Goal: Task Accomplishment & Management: Complete application form

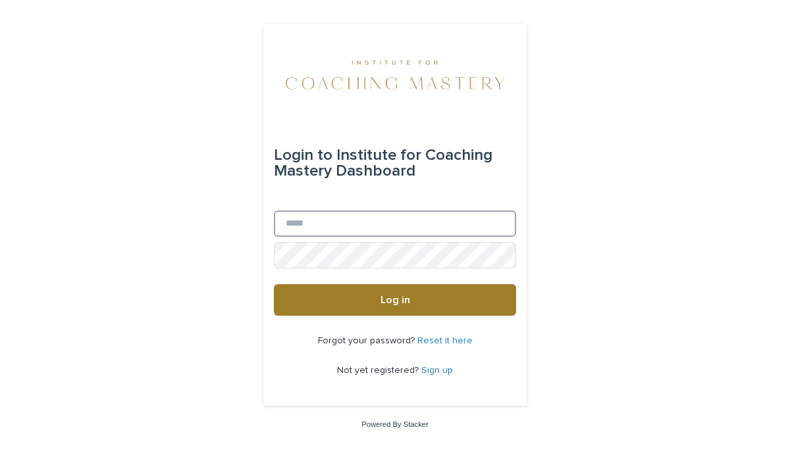
type input "**********"
click at [441, 295] on button "Log in" at bounding box center [395, 300] width 242 height 32
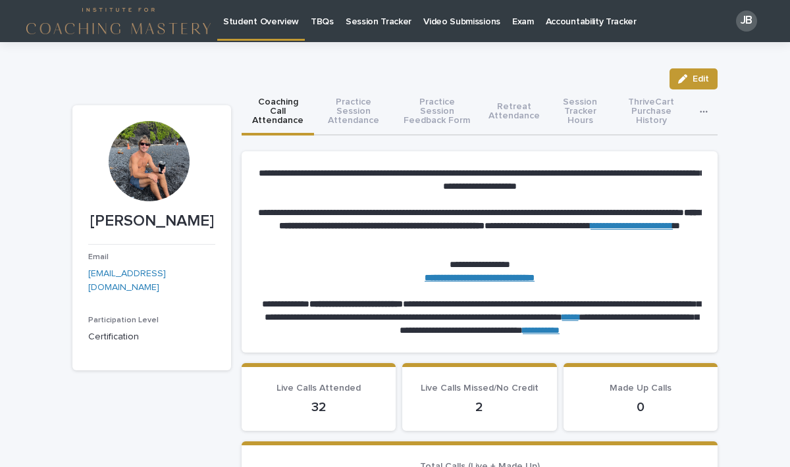
click at [359, 20] on p "Session Tracker" at bounding box center [379, 14] width 66 height 28
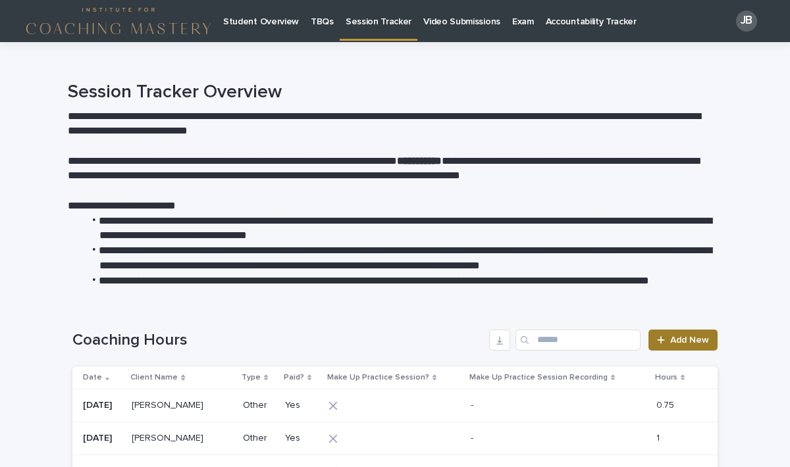
click at [679, 342] on span "Add New" at bounding box center [689, 340] width 39 height 9
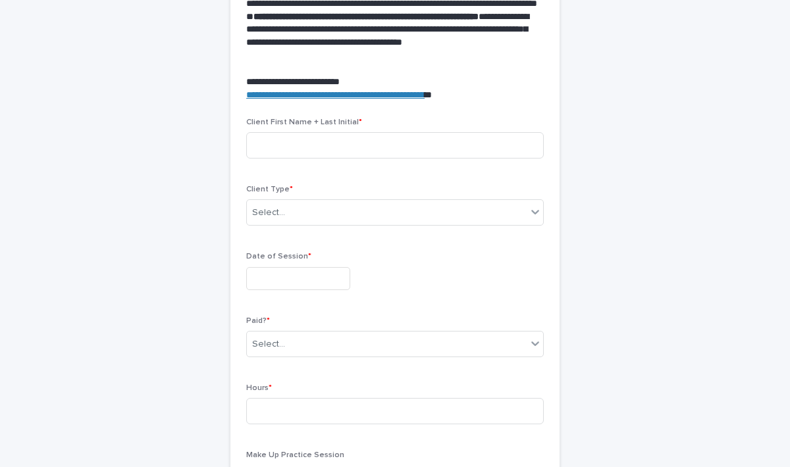
scroll to position [458, 0]
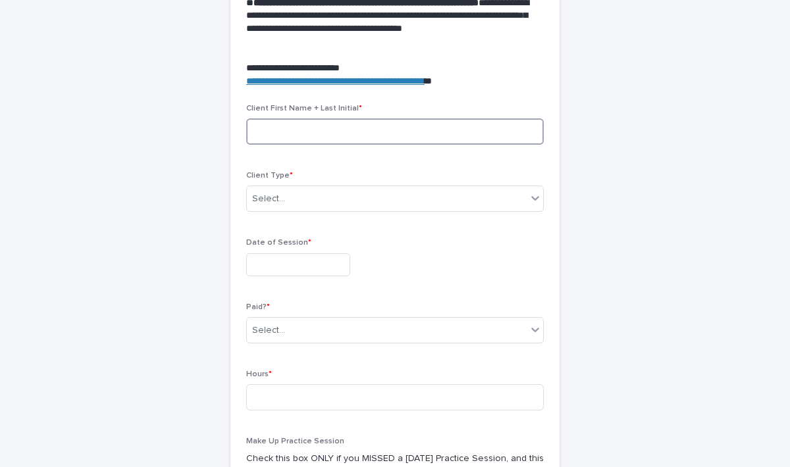
click at [253, 131] on input at bounding box center [395, 131] width 298 height 26
type input "******"
click at [323, 192] on div "Select..." at bounding box center [387, 199] width 280 height 22
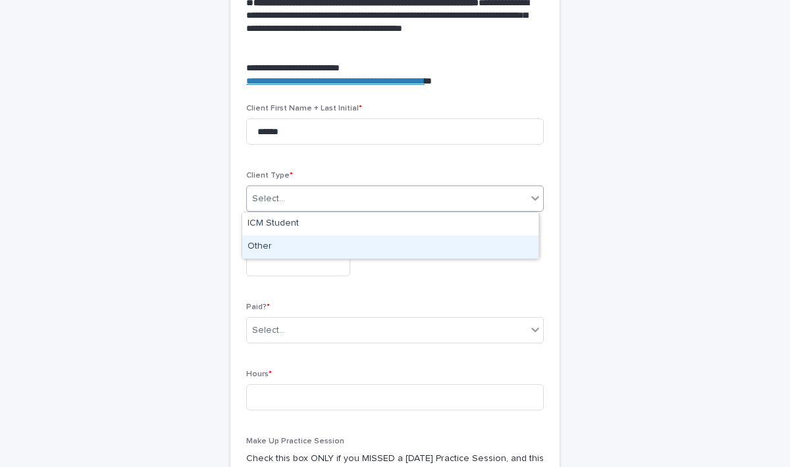
click at [280, 247] on div "Other" at bounding box center [390, 247] width 296 height 23
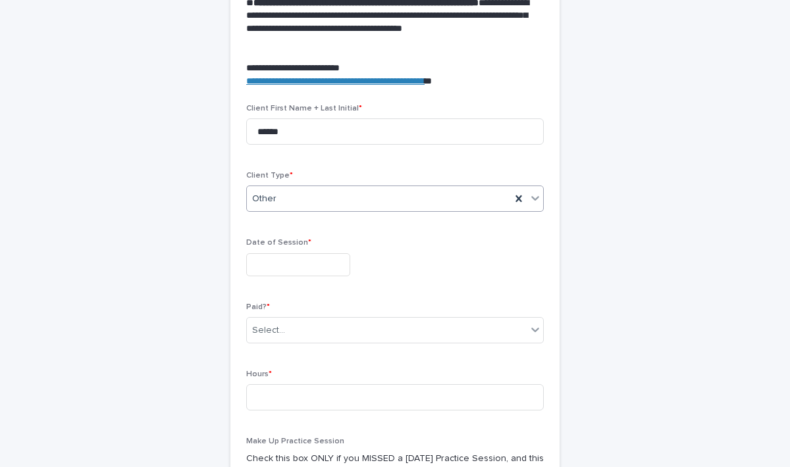
click at [288, 268] on input "text" at bounding box center [298, 264] width 104 height 23
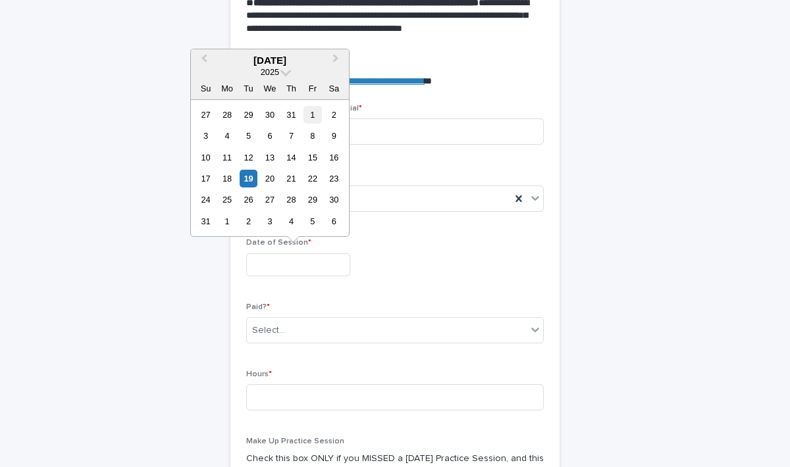
click at [318, 110] on div "1" at bounding box center [312, 115] width 18 height 18
type input "**********"
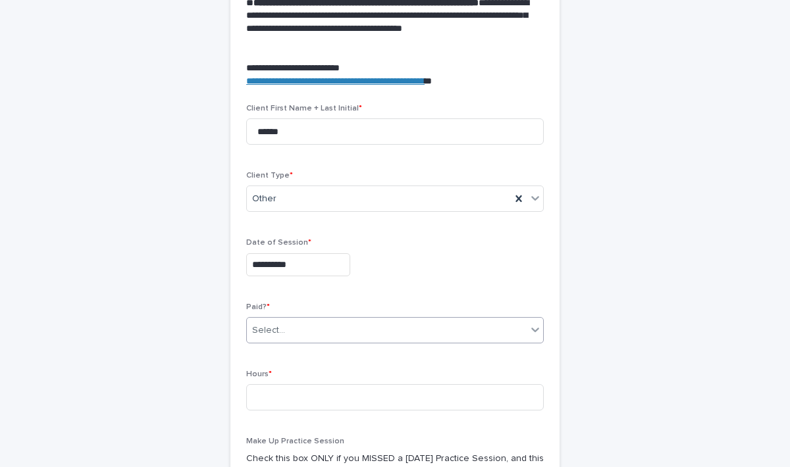
click at [290, 332] on div "Select..." at bounding box center [387, 331] width 280 height 22
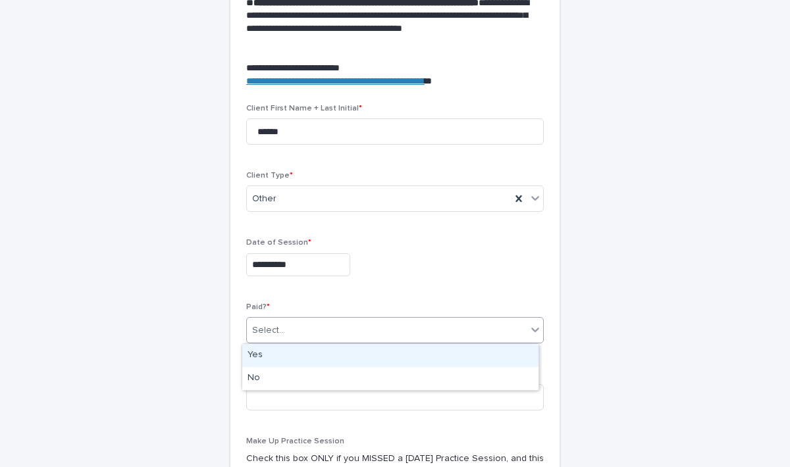
click at [261, 355] on div "Yes" at bounding box center [390, 355] width 296 height 23
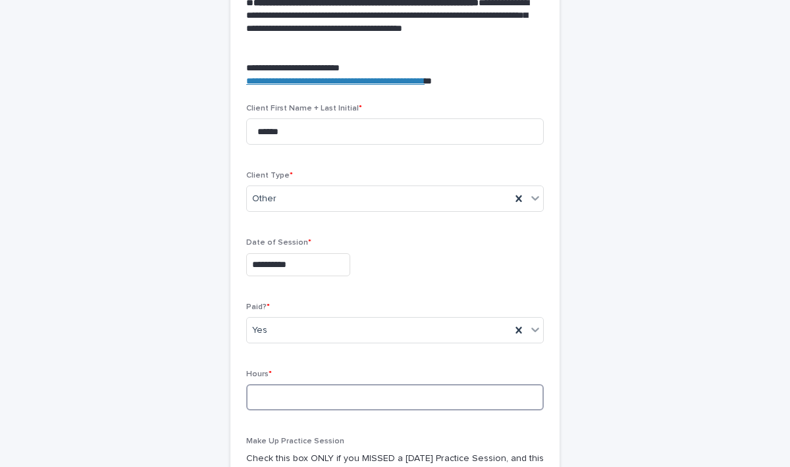
click at [271, 394] on input at bounding box center [395, 397] width 298 height 26
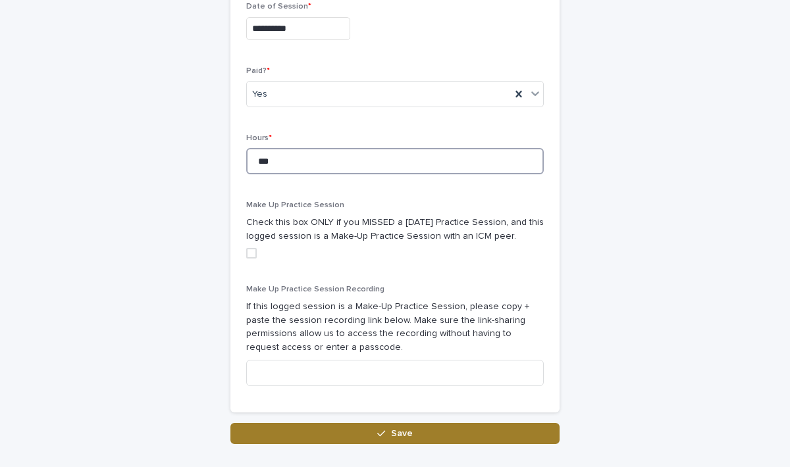
type input "***"
click at [385, 433] on div "button" at bounding box center [383, 433] width 13 height 9
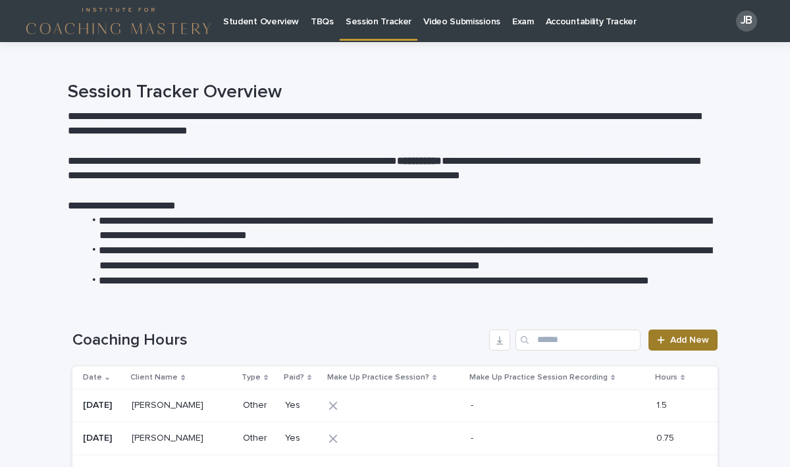
click at [685, 338] on span "Add New" at bounding box center [689, 340] width 39 height 9
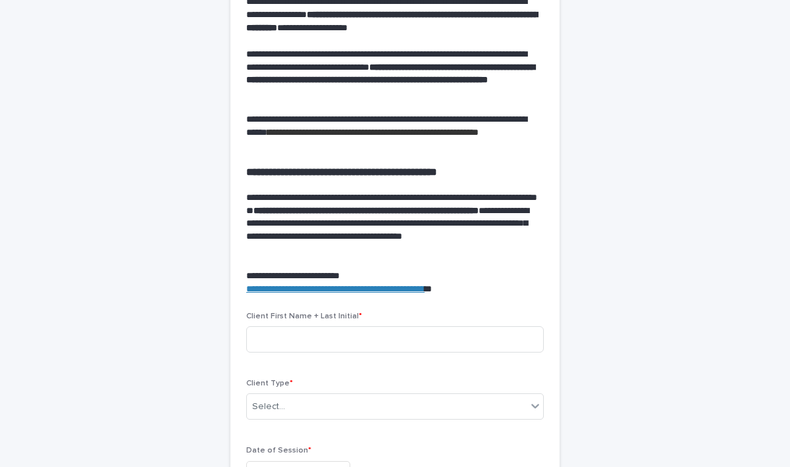
scroll to position [260, 0]
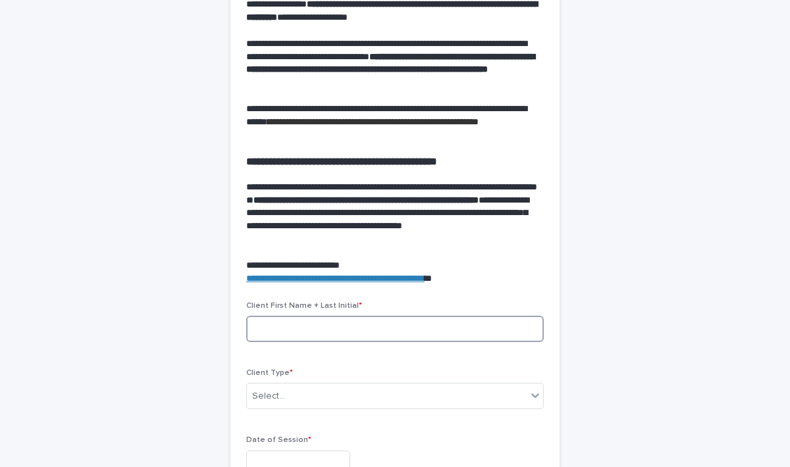
click at [296, 330] on input at bounding box center [395, 329] width 298 height 26
type input "**********"
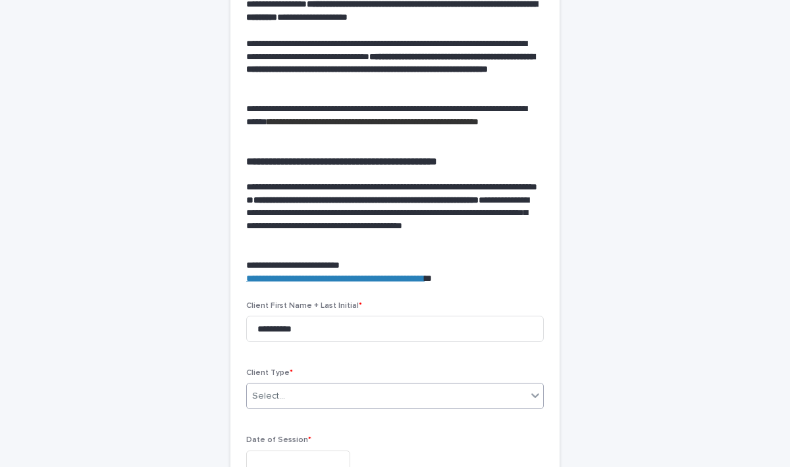
click at [273, 391] on div "Select..." at bounding box center [268, 397] width 33 height 14
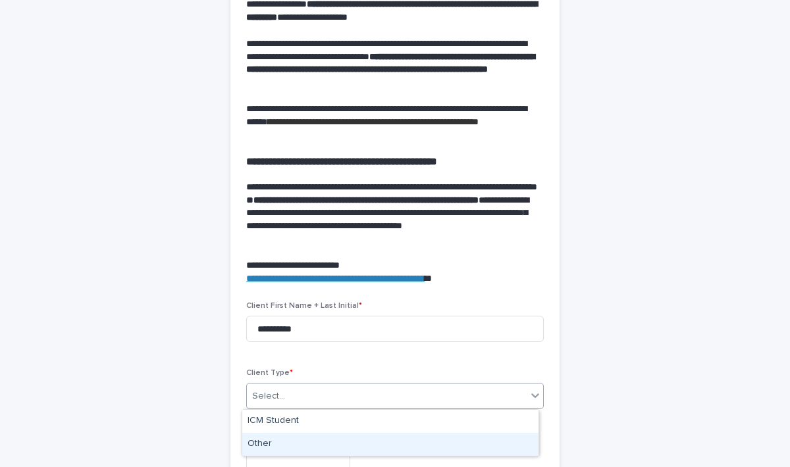
click at [262, 440] on div "Other" at bounding box center [390, 444] width 296 height 23
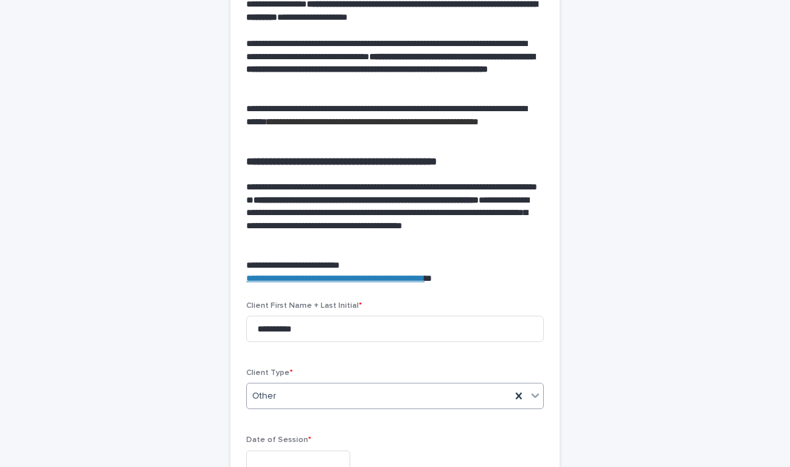
click at [270, 444] on p "Date of Session *" at bounding box center [395, 440] width 298 height 9
click at [269, 452] on input "text" at bounding box center [298, 462] width 104 height 23
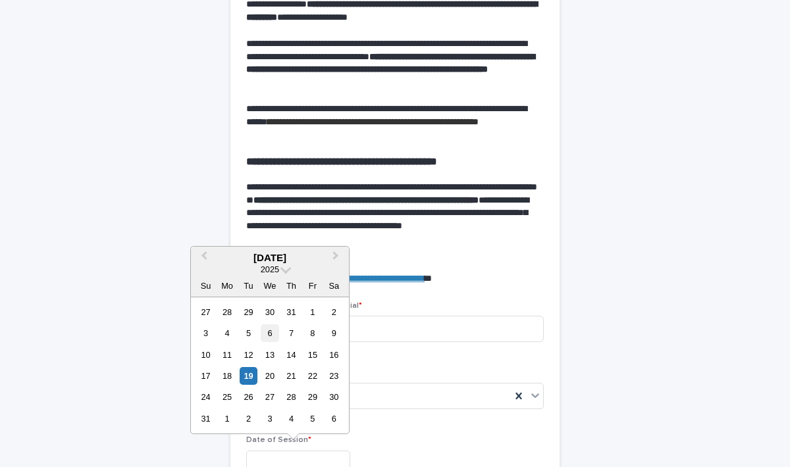
click at [268, 334] on div "6" at bounding box center [270, 334] width 18 height 18
type input "**********"
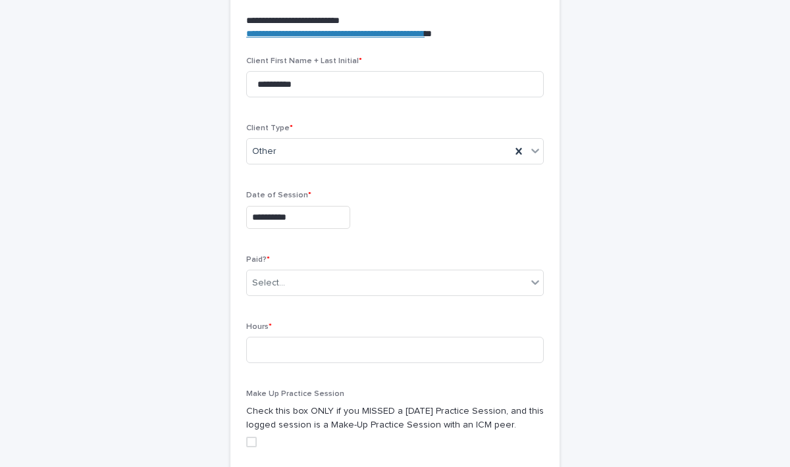
scroll to position [610, 0]
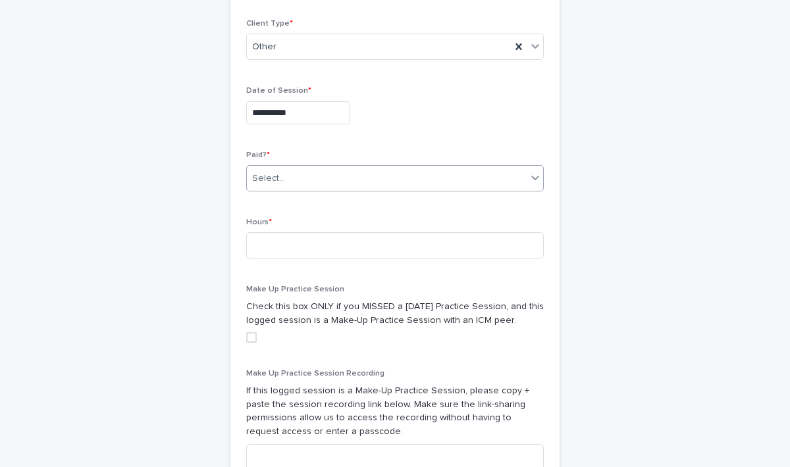
click at [294, 182] on div "Select..." at bounding box center [387, 179] width 280 height 22
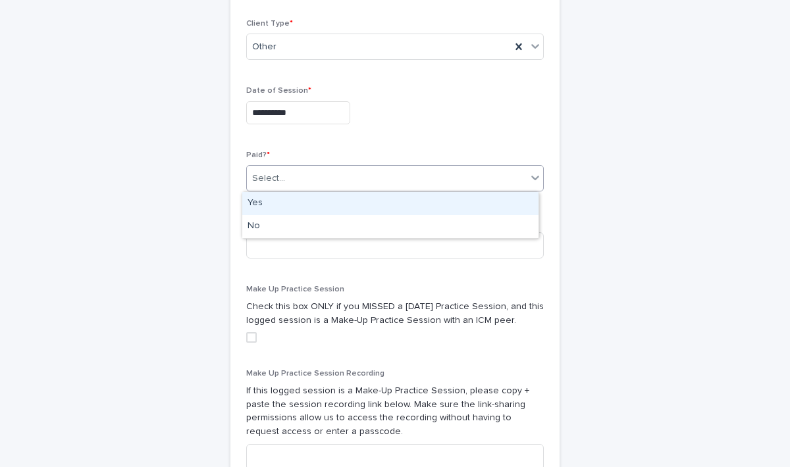
click at [263, 201] on div "Yes" at bounding box center [390, 203] width 296 height 23
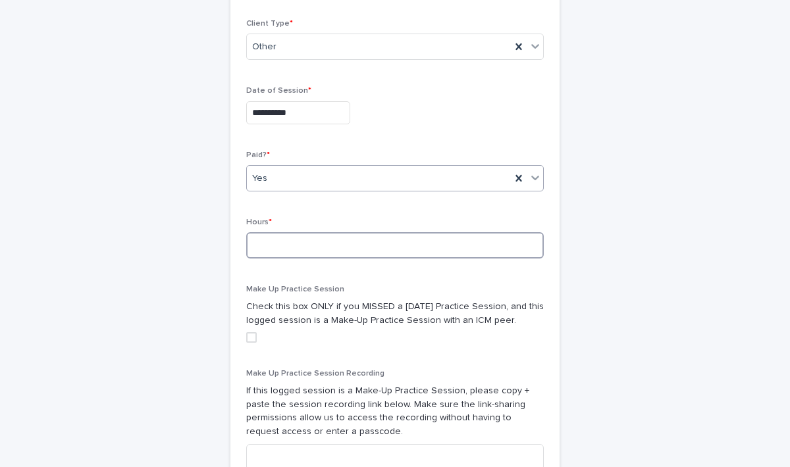
click at [271, 250] on input at bounding box center [395, 245] width 298 height 26
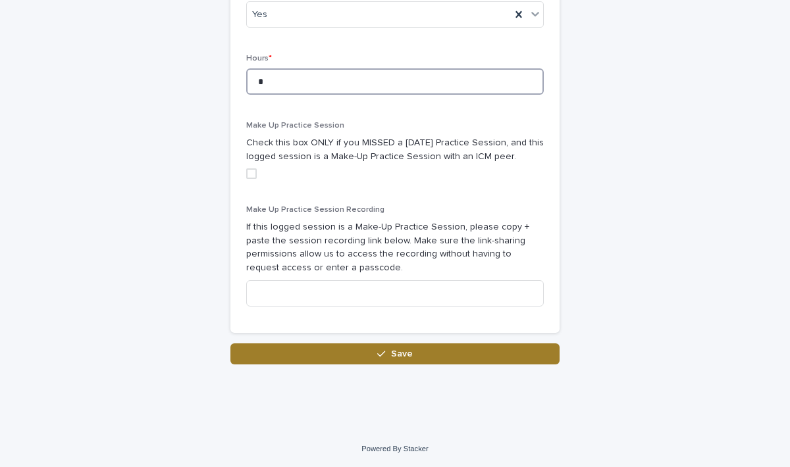
type input "*"
click at [390, 360] on button "Save" at bounding box center [394, 354] width 329 height 21
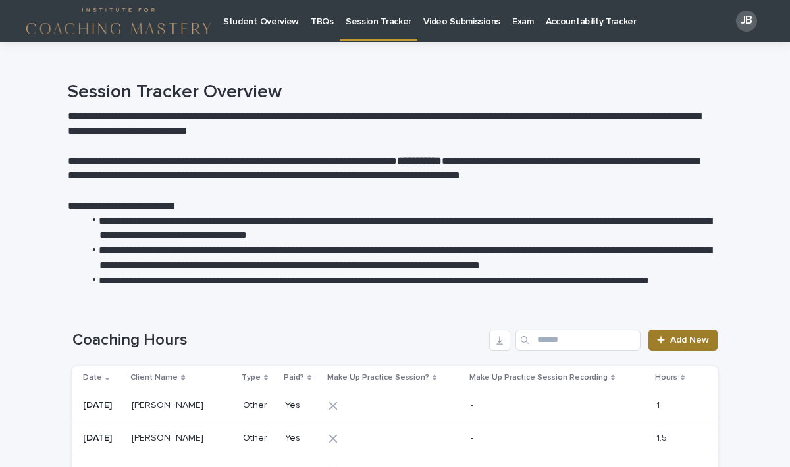
click at [669, 347] on link "Add New" at bounding box center [682, 340] width 69 height 21
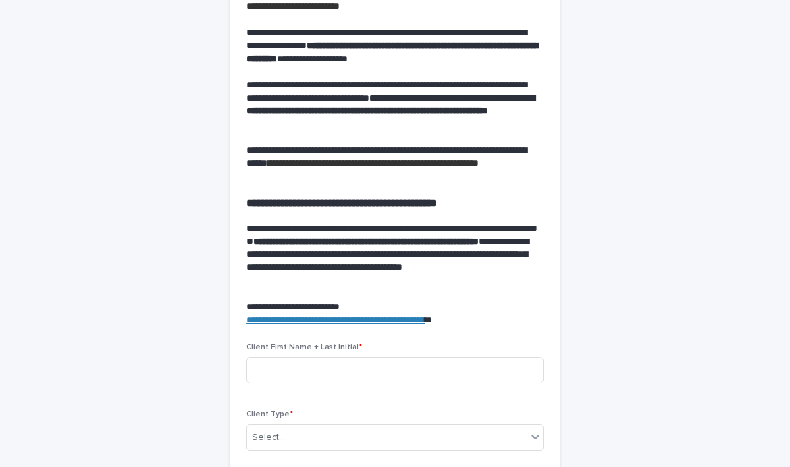
scroll to position [248, 0]
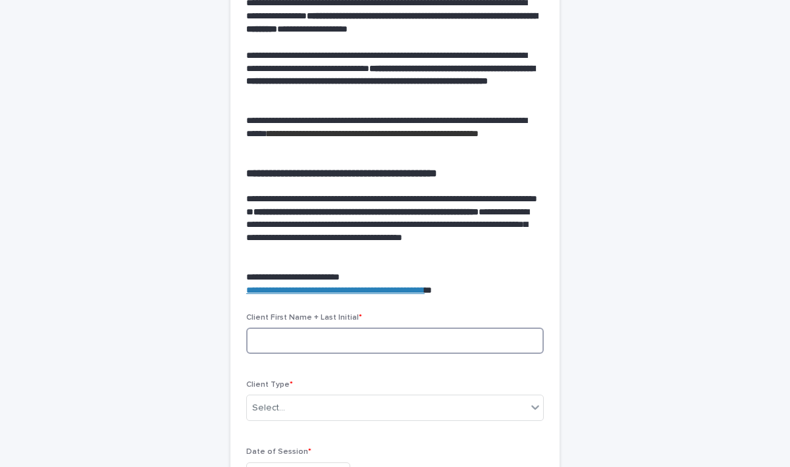
click at [266, 342] on input at bounding box center [395, 341] width 298 height 26
type input "********"
click at [297, 407] on div "Select..." at bounding box center [387, 409] width 280 height 22
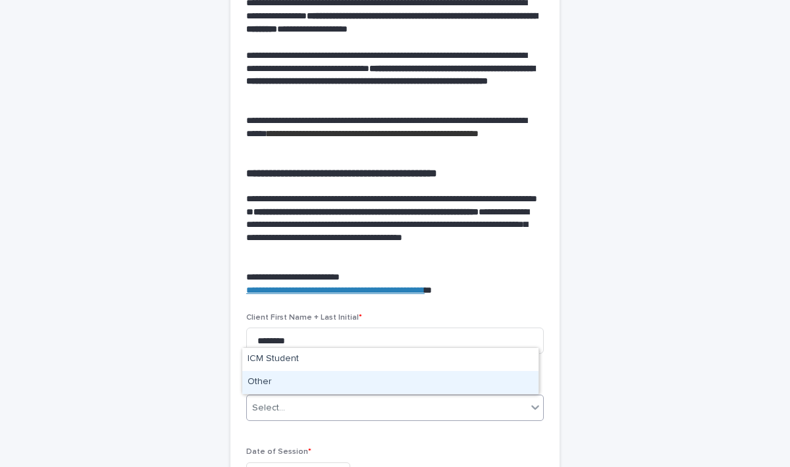
click at [271, 381] on div "Other" at bounding box center [390, 382] width 296 height 23
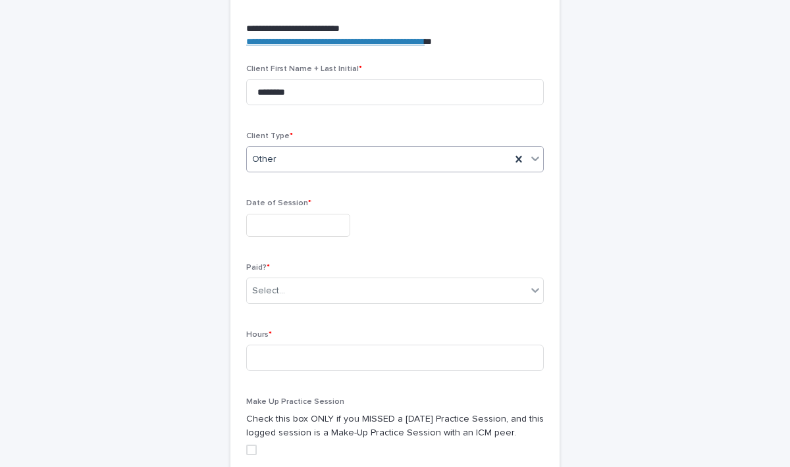
scroll to position [504, 0]
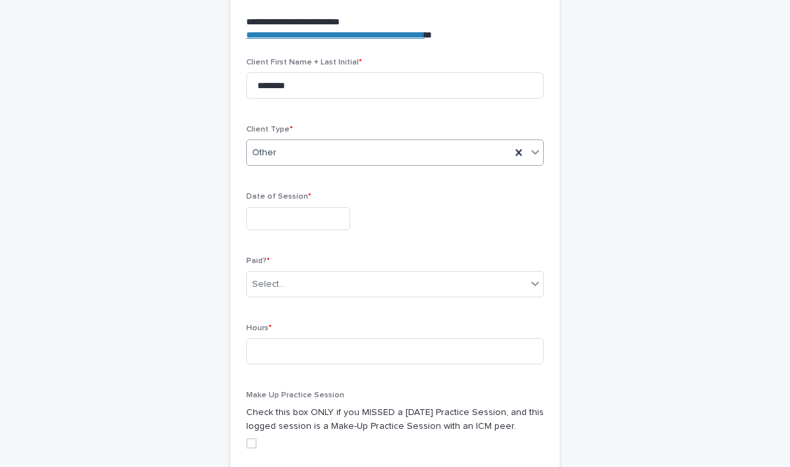
click at [285, 163] on div "Other" at bounding box center [395, 153] width 298 height 26
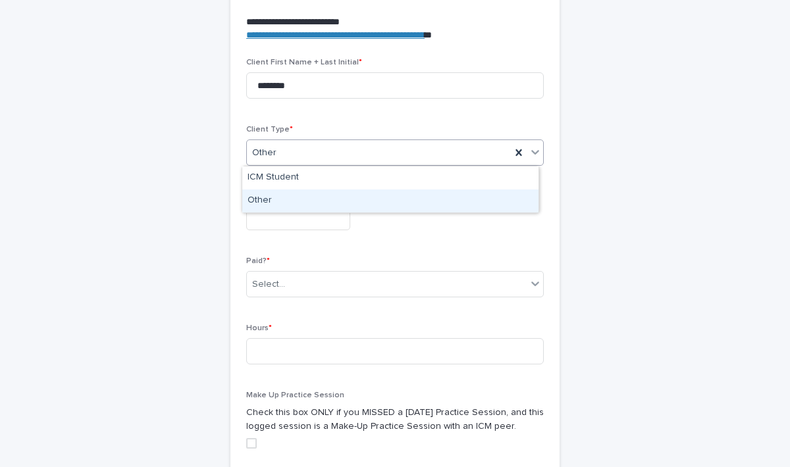
click at [265, 194] on div "Other" at bounding box center [390, 201] width 296 height 23
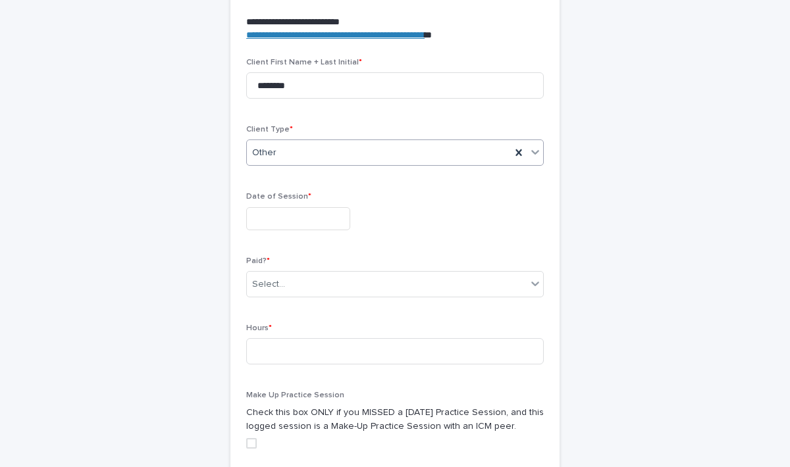
click at [275, 225] on input "text" at bounding box center [298, 218] width 104 height 23
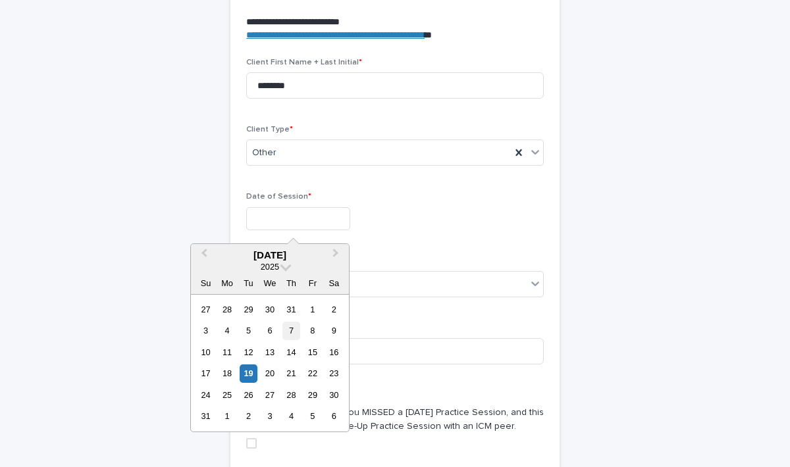
click at [298, 332] on div "7" at bounding box center [291, 331] width 18 height 18
type input "**********"
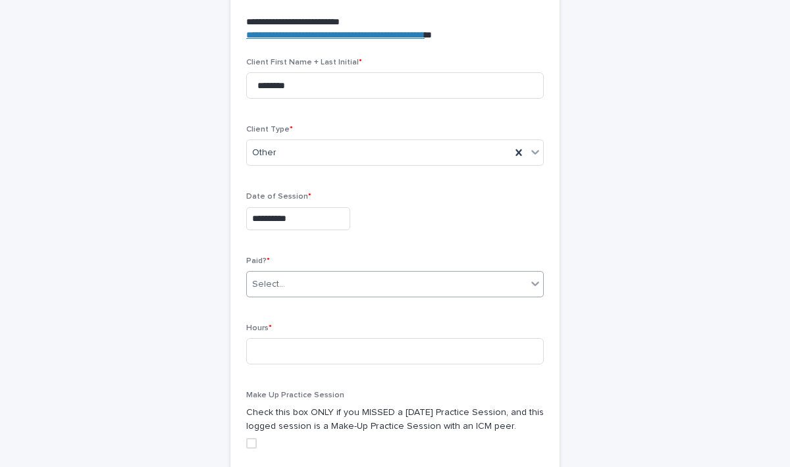
click at [294, 291] on div "Select..." at bounding box center [387, 285] width 280 height 22
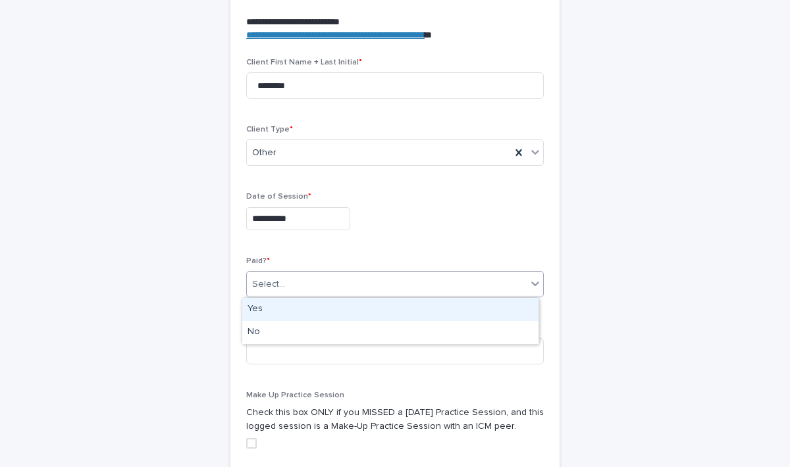
click at [274, 313] on div "Yes" at bounding box center [390, 309] width 296 height 23
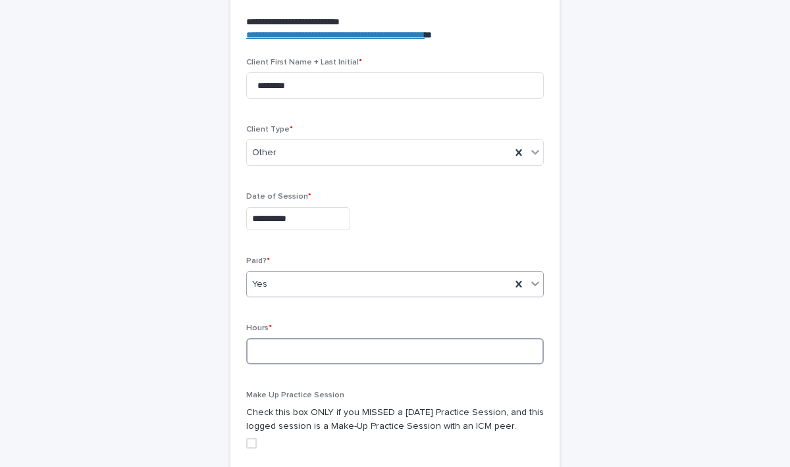
click at [276, 361] on input at bounding box center [395, 351] width 298 height 26
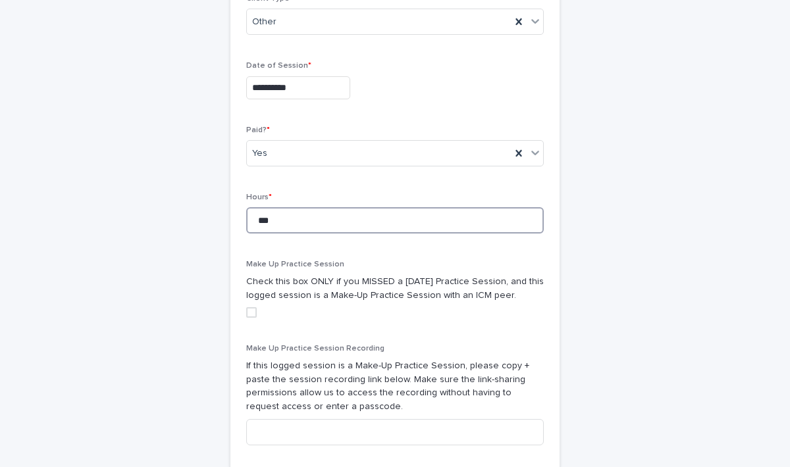
scroll to position [774, 0]
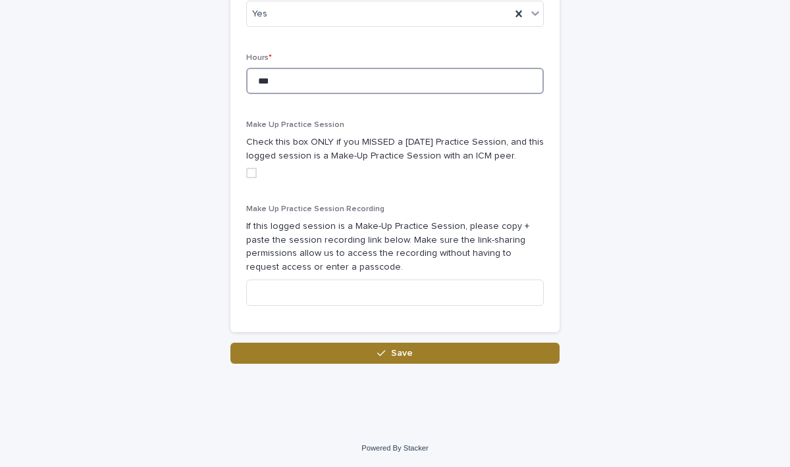
type input "***"
click at [474, 352] on button "Save" at bounding box center [394, 353] width 329 height 21
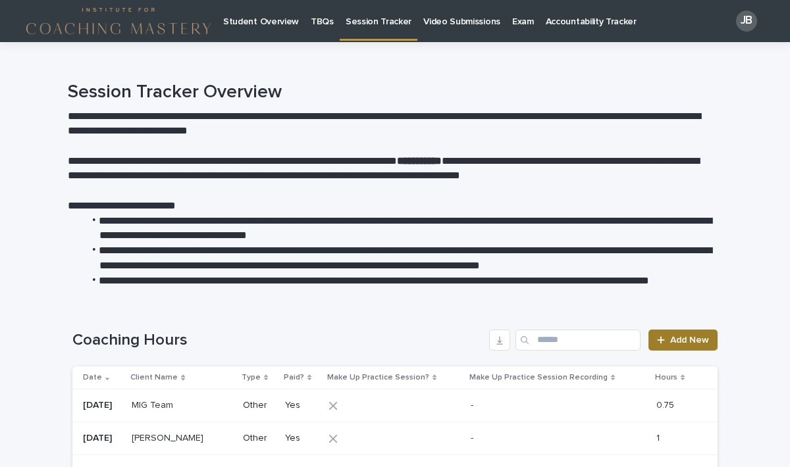
click at [670, 338] on span "Add New" at bounding box center [689, 340] width 39 height 9
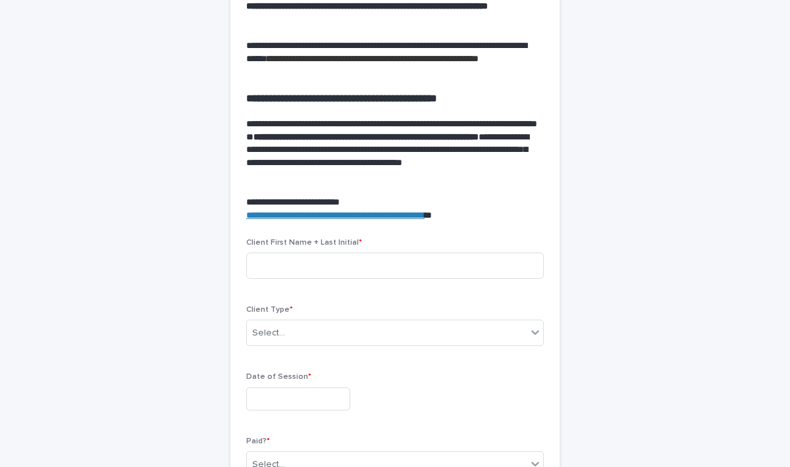
scroll to position [342, 0]
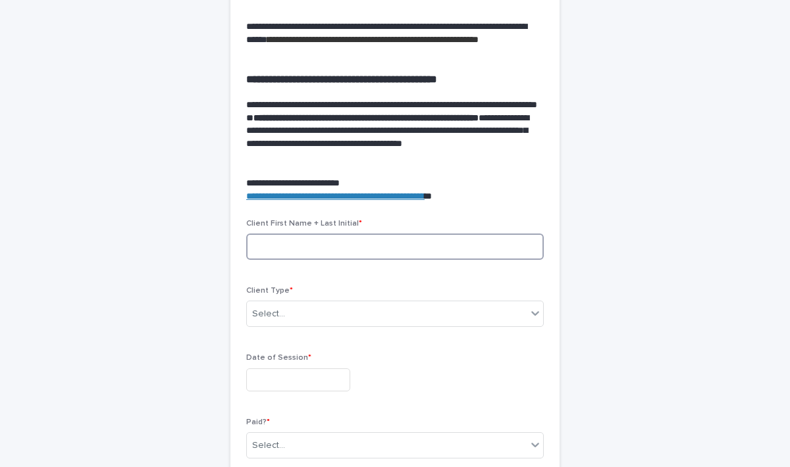
click at [333, 246] on input at bounding box center [395, 247] width 298 height 26
type input "**********"
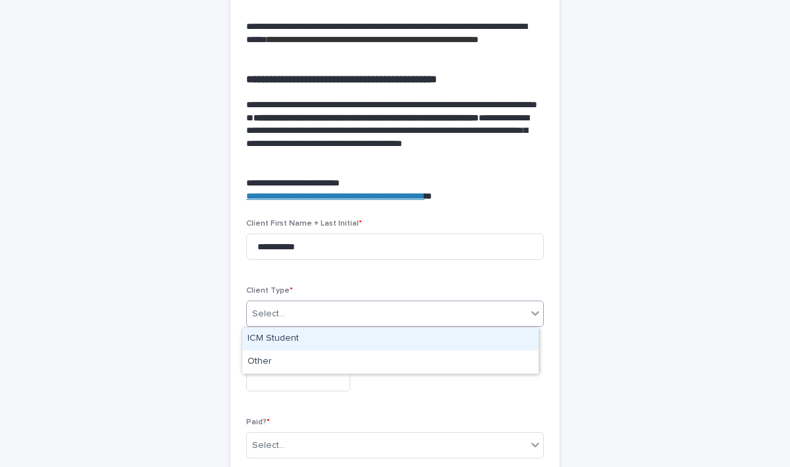
click at [311, 315] on div "Select..." at bounding box center [387, 314] width 280 height 22
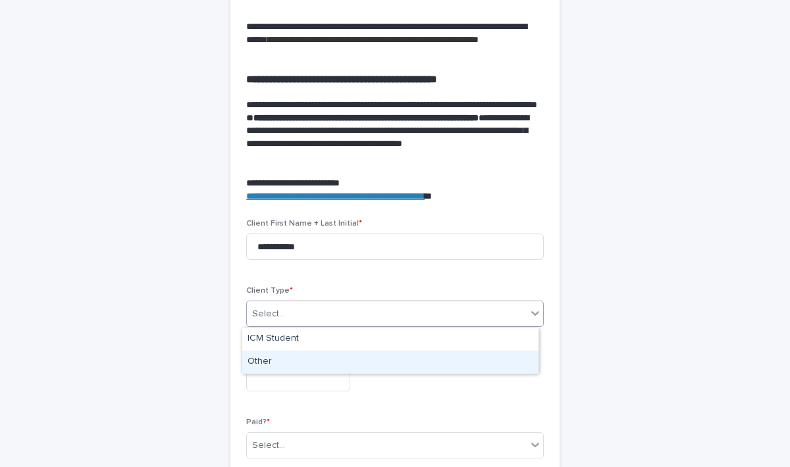
click at [269, 364] on div "Other" at bounding box center [390, 362] width 296 height 23
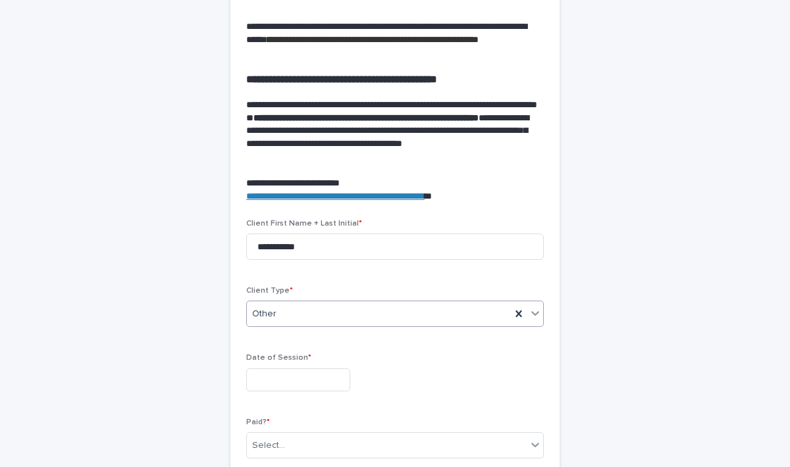
click at [269, 383] on input "text" at bounding box center [298, 380] width 104 height 23
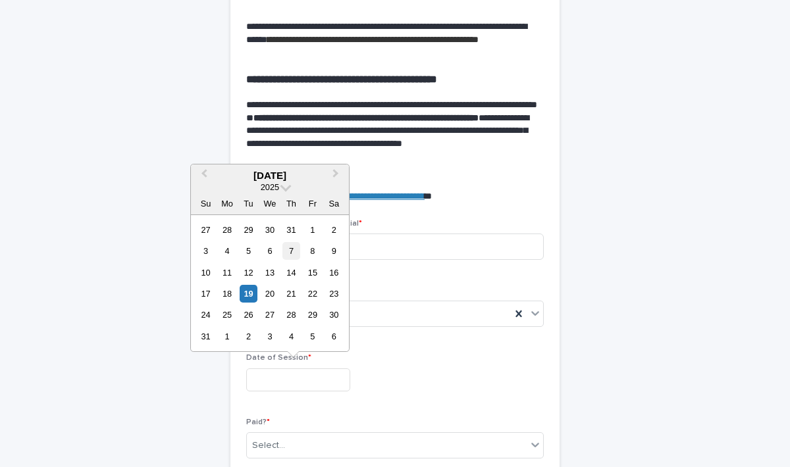
click at [292, 253] on div "7" at bounding box center [291, 251] width 18 height 18
type input "**********"
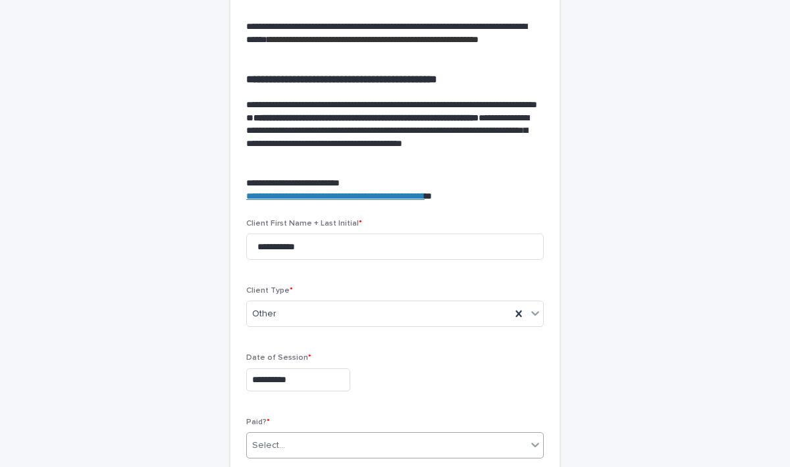
click at [396, 447] on div "Select..." at bounding box center [387, 446] width 280 height 22
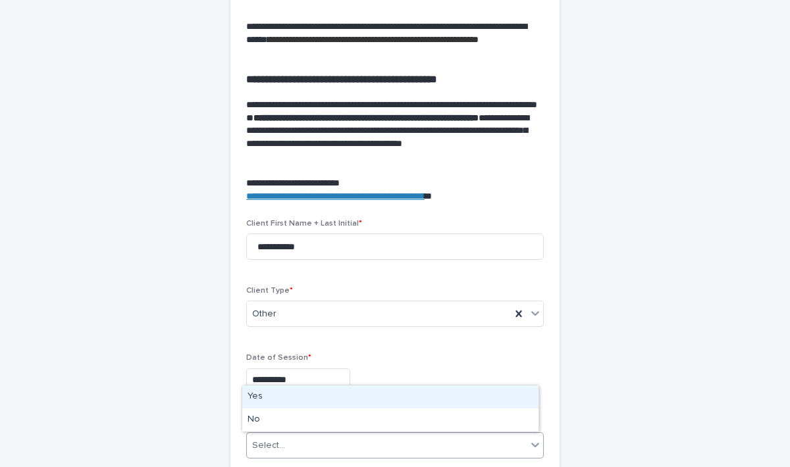
click at [277, 400] on div "Yes" at bounding box center [390, 397] width 296 height 23
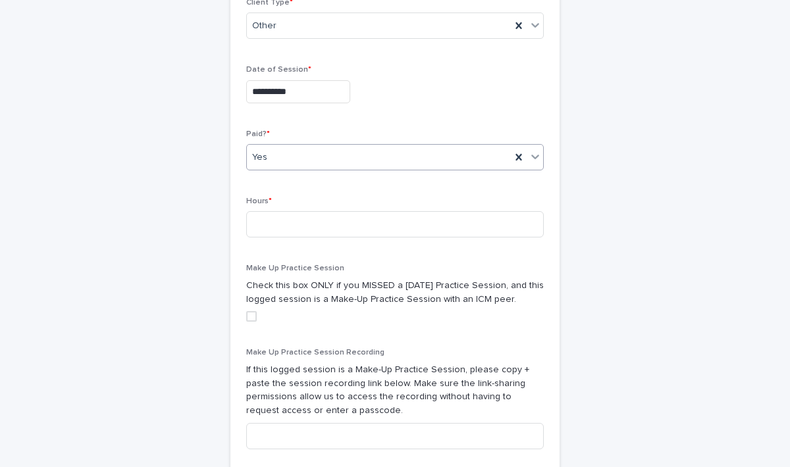
scroll to position [639, 0]
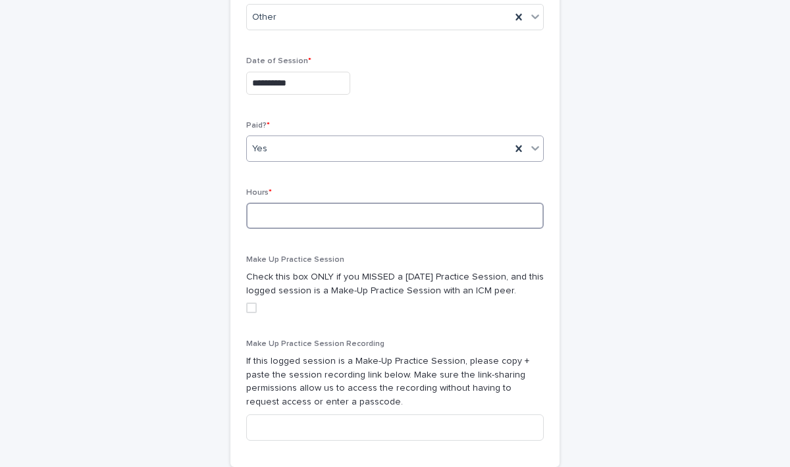
click at [292, 224] on input at bounding box center [395, 216] width 298 height 26
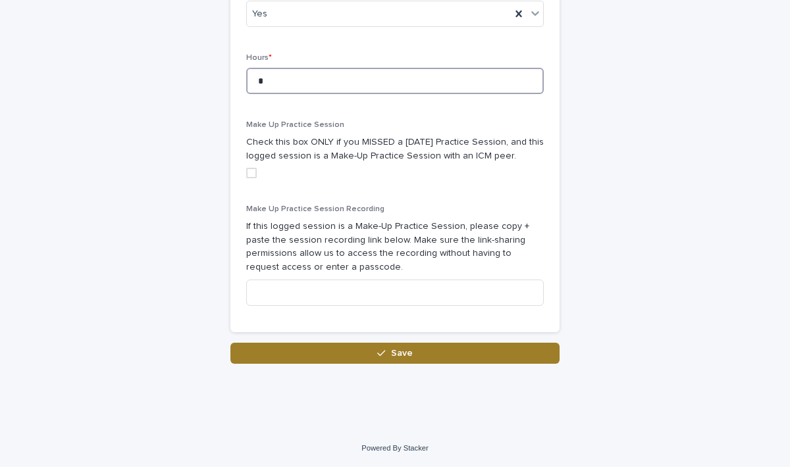
type input "*"
click at [420, 359] on button "Save" at bounding box center [394, 353] width 329 height 21
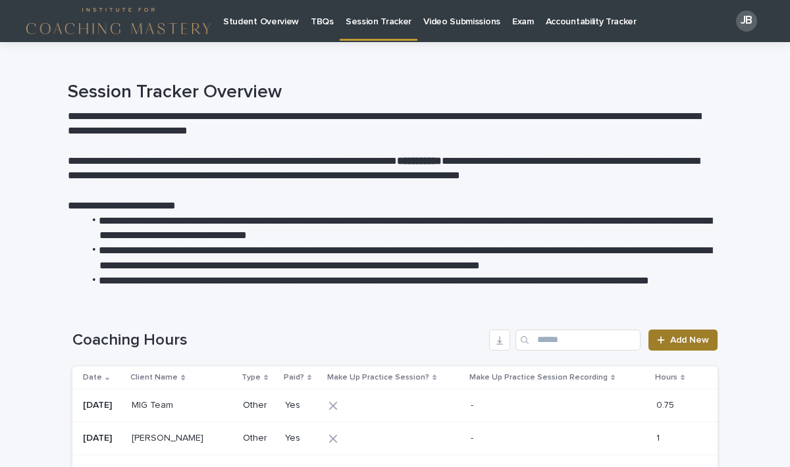
click at [677, 342] on span "Add New" at bounding box center [689, 340] width 39 height 9
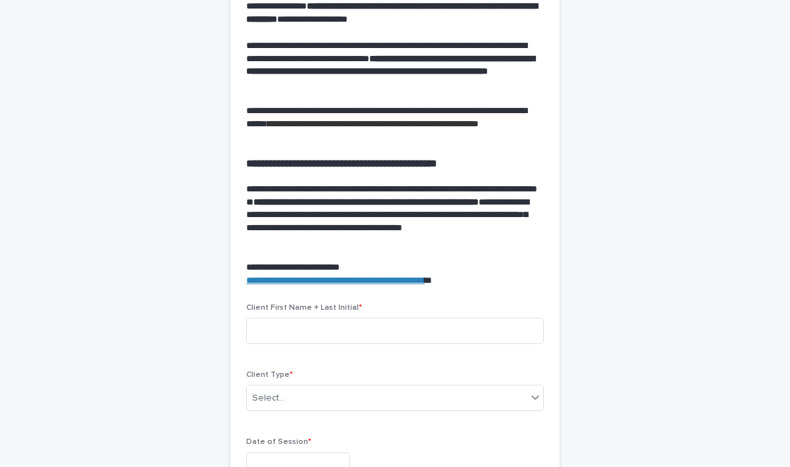
scroll to position [340, 0]
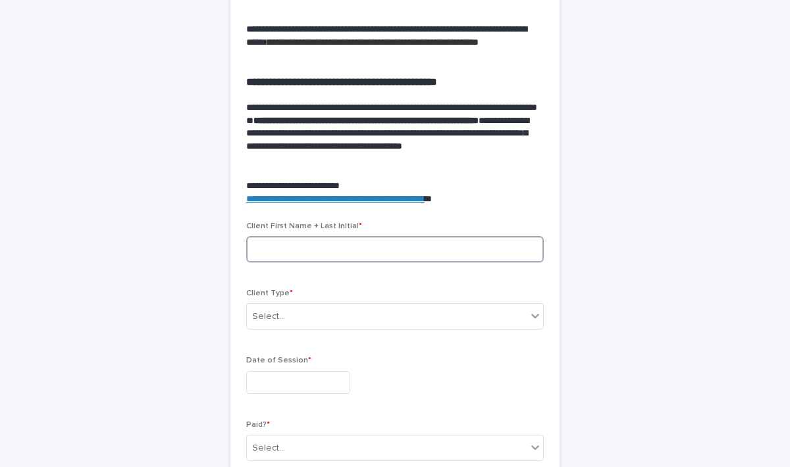
click at [314, 244] on input at bounding box center [395, 249] width 298 height 26
type input "**********"
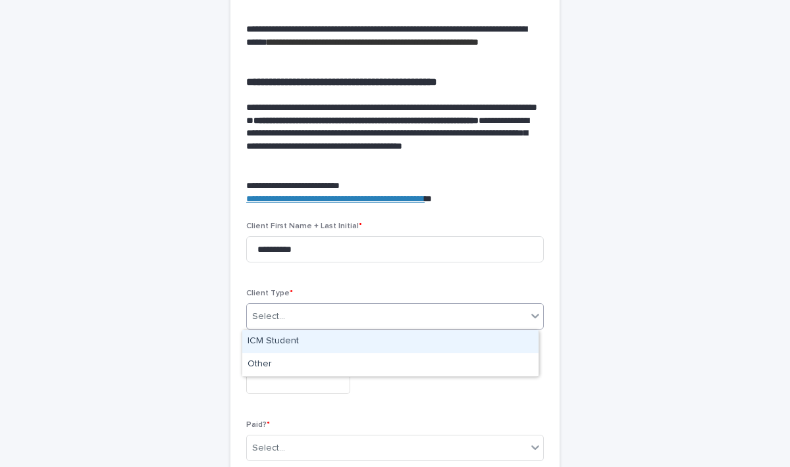
click at [270, 329] on body "**********" at bounding box center [395, 233] width 790 height 467
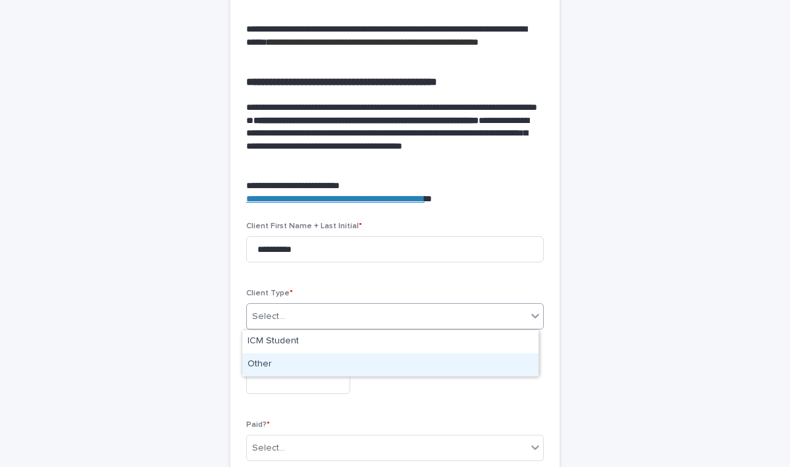
click at [257, 365] on div "Other" at bounding box center [390, 365] width 296 height 23
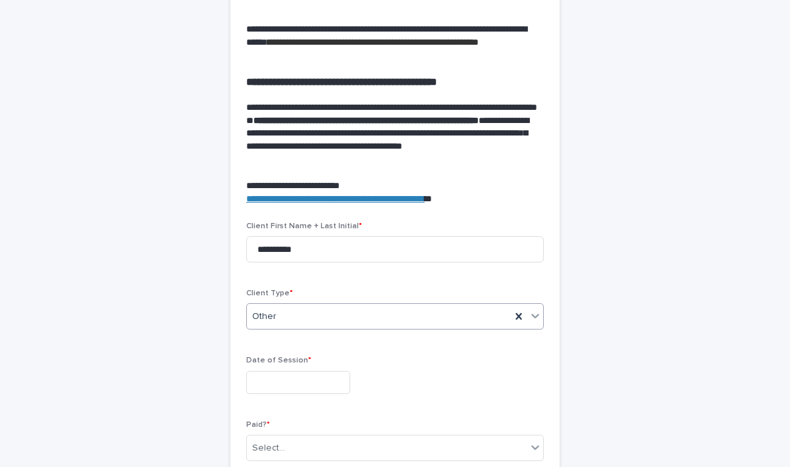
click at [267, 377] on input "text" at bounding box center [298, 382] width 104 height 23
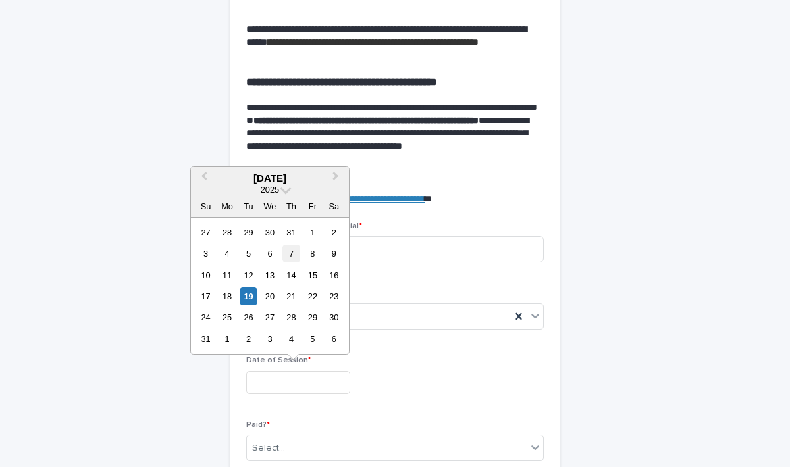
click at [296, 255] on div "7" at bounding box center [291, 254] width 18 height 18
type input "**********"
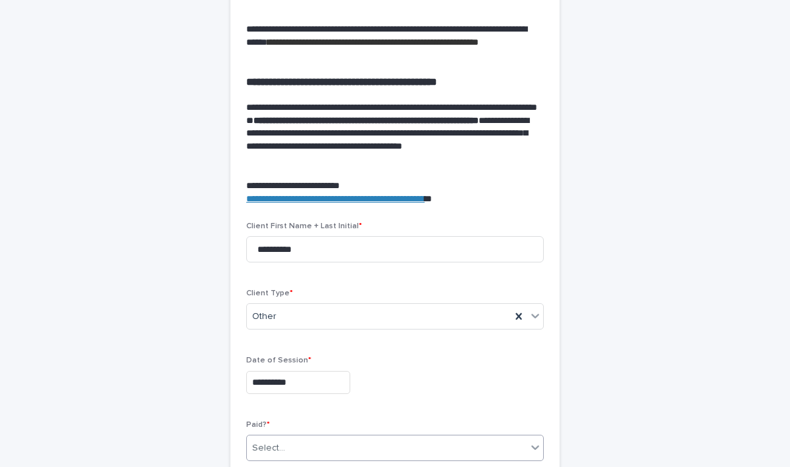
click at [284, 457] on div "Select..." at bounding box center [387, 449] width 280 height 22
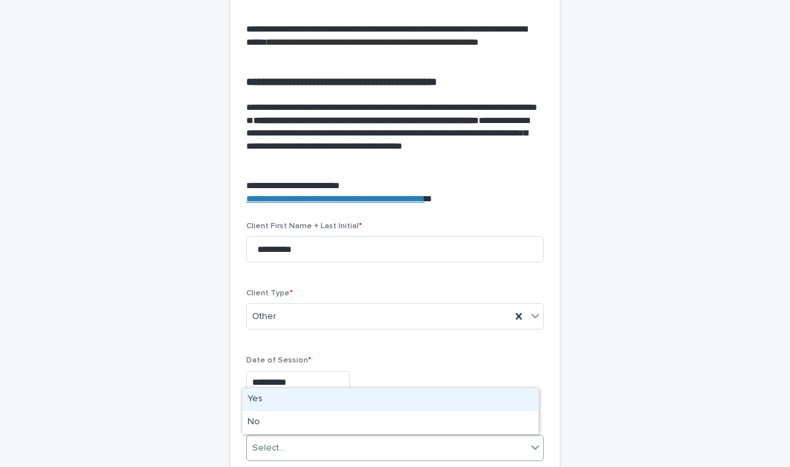
click at [258, 399] on div "Yes" at bounding box center [390, 399] width 296 height 23
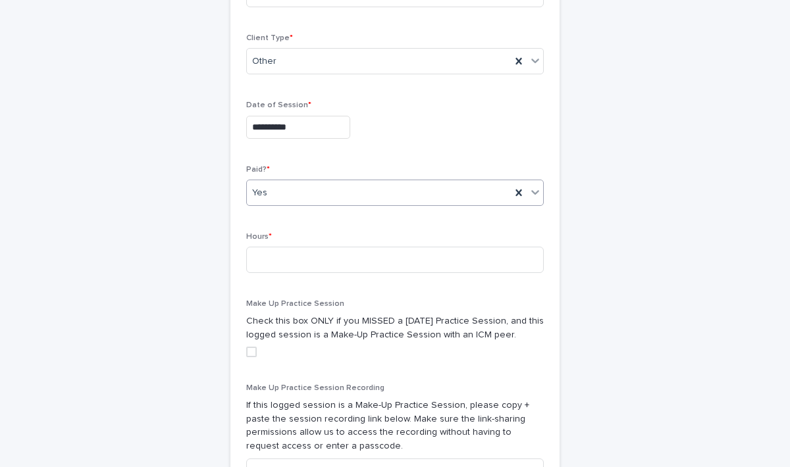
scroll to position [599, 0]
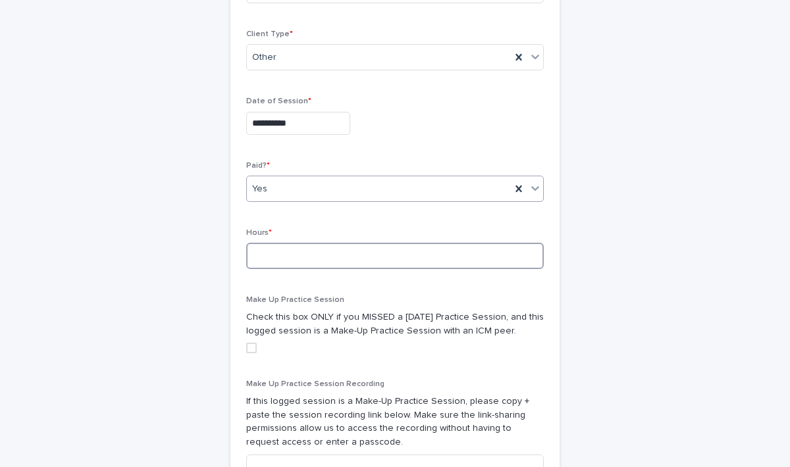
click at [257, 258] on input at bounding box center [395, 256] width 298 height 26
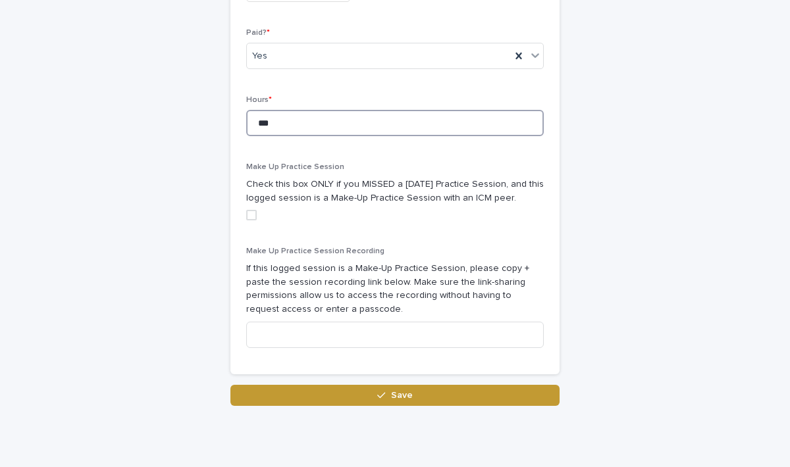
scroll to position [762, 0]
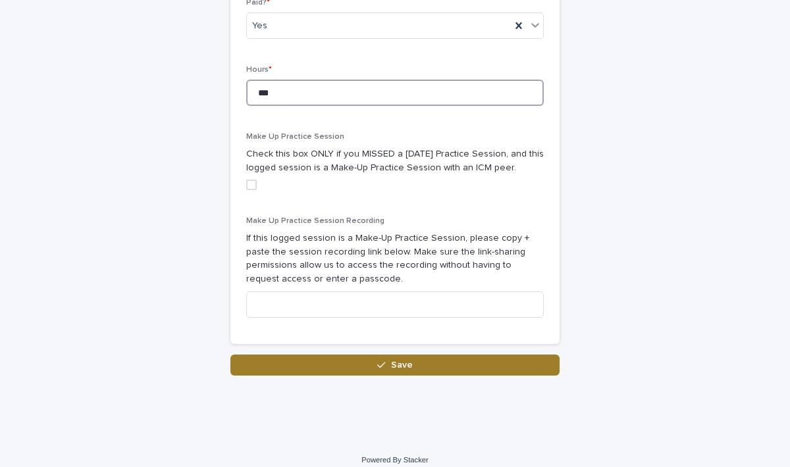
type input "***"
click at [426, 361] on button "Save" at bounding box center [394, 365] width 329 height 21
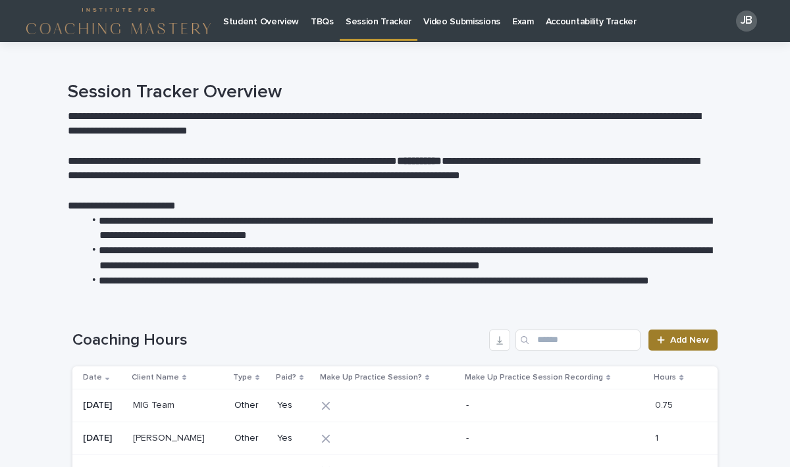
click at [670, 339] on span "Add New" at bounding box center [689, 340] width 39 height 9
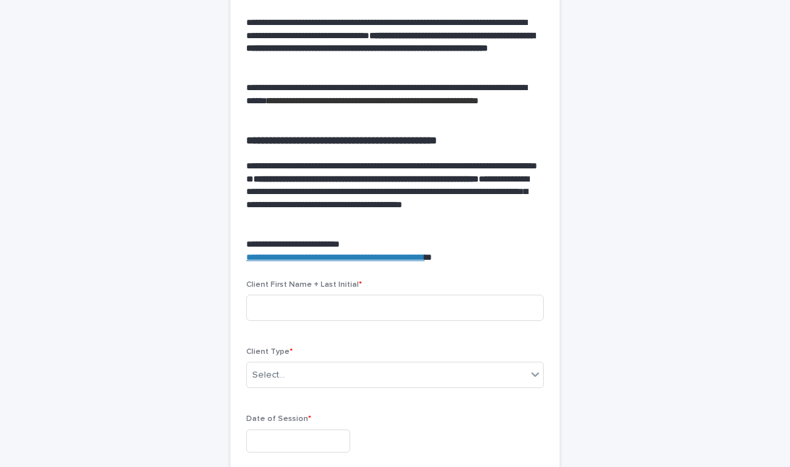
scroll to position [283, 0]
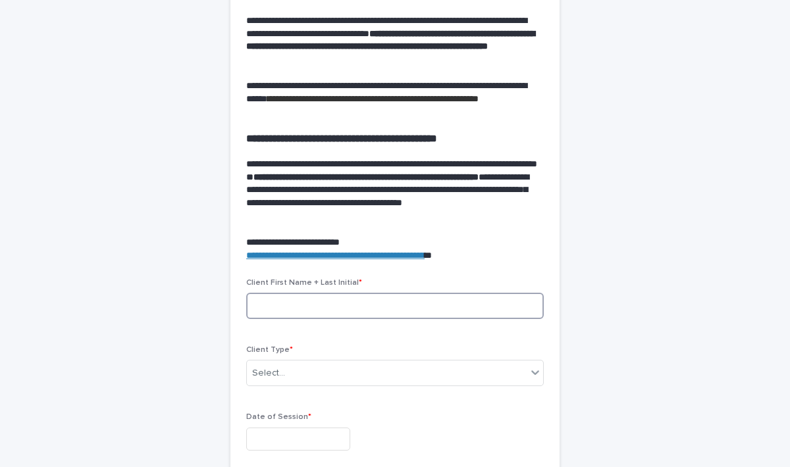
click at [292, 300] on input at bounding box center [395, 306] width 298 height 26
type input "******"
click at [275, 379] on div "Select..." at bounding box center [268, 374] width 33 height 14
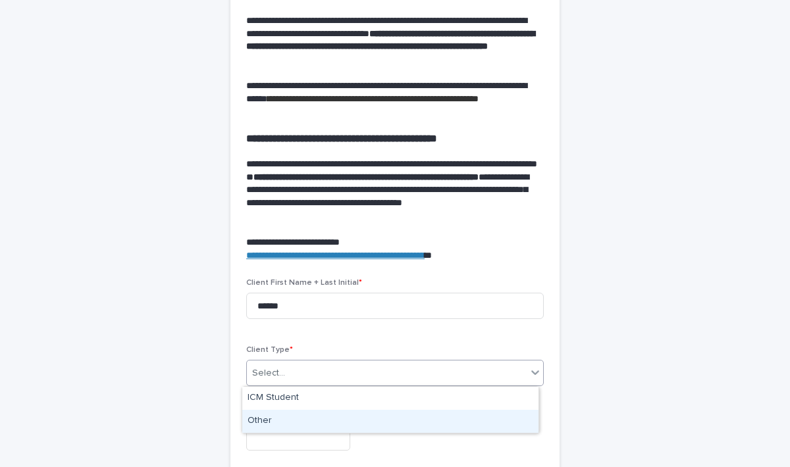
click at [263, 419] on div "Other" at bounding box center [390, 421] width 296 height 23
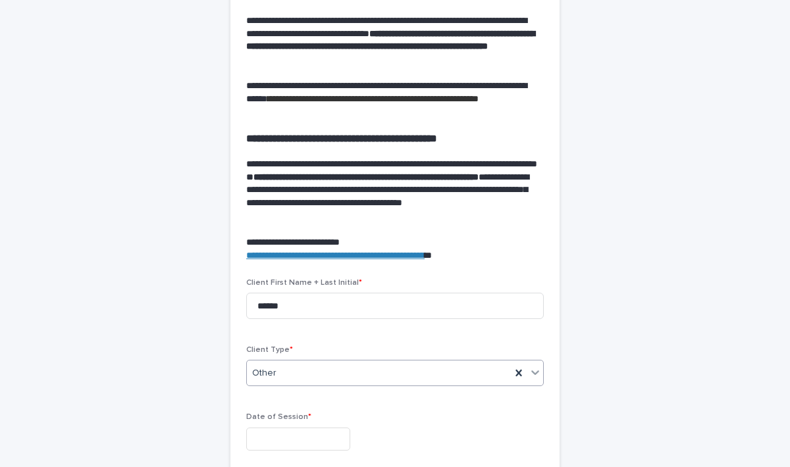
click at [282, 434] on input "text" at bounding box center [298, 439] width 104 height 23
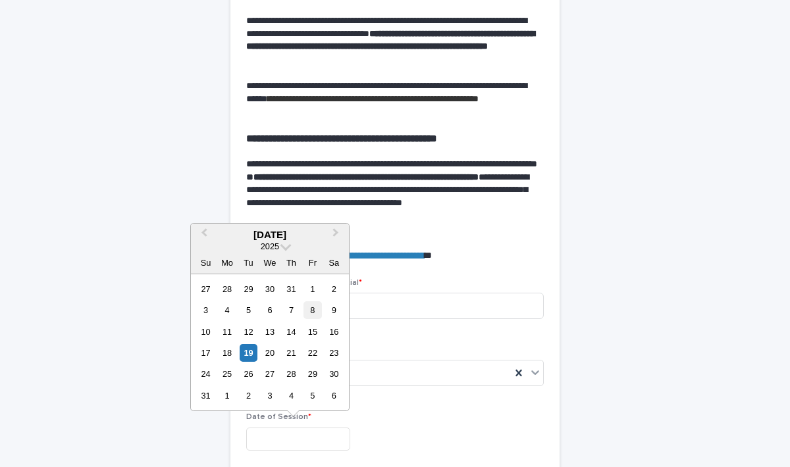
click at [312, 313] on div "8" at bounding box center [312, 311] width 18 height 18
type input "**********"
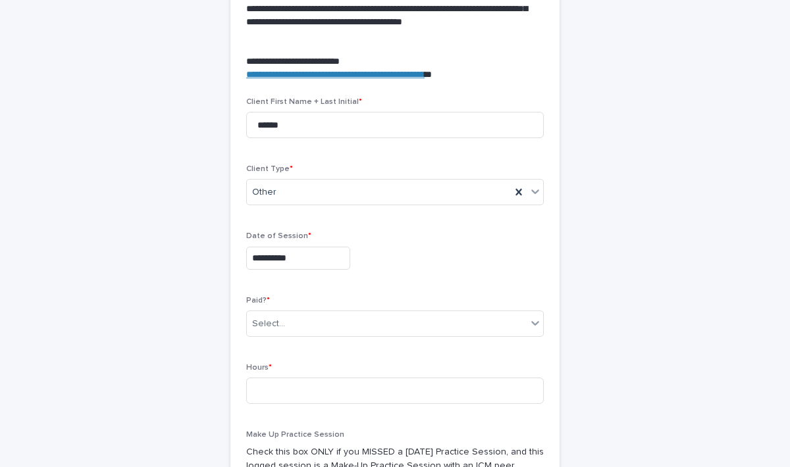
scroll to position [532, 0]
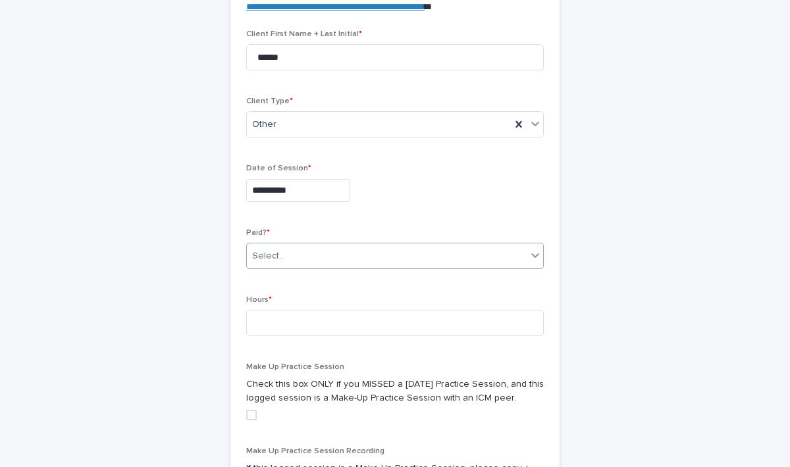
click at [359, 264] on div "Select..." at bounding box center [387, 257] width 280 height 22
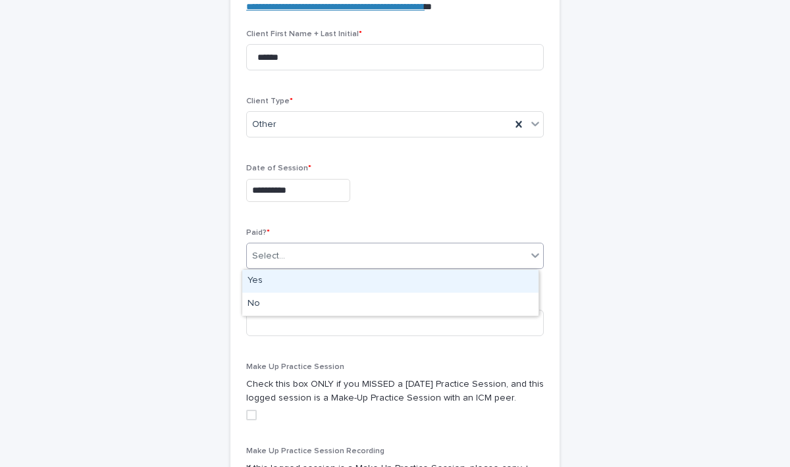
click at [277, 284] on div "Yes" at bounding box center [390, 281] width 296 height 23
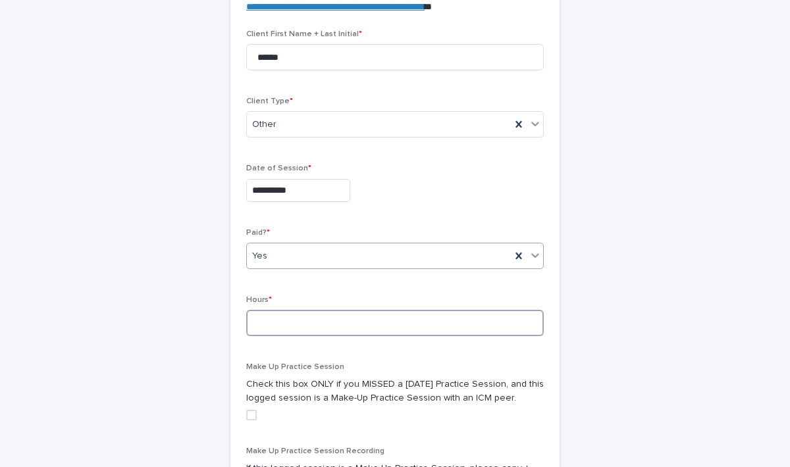
click at [271, 321] on input at bounding box center [395, 323] width 298 height 26
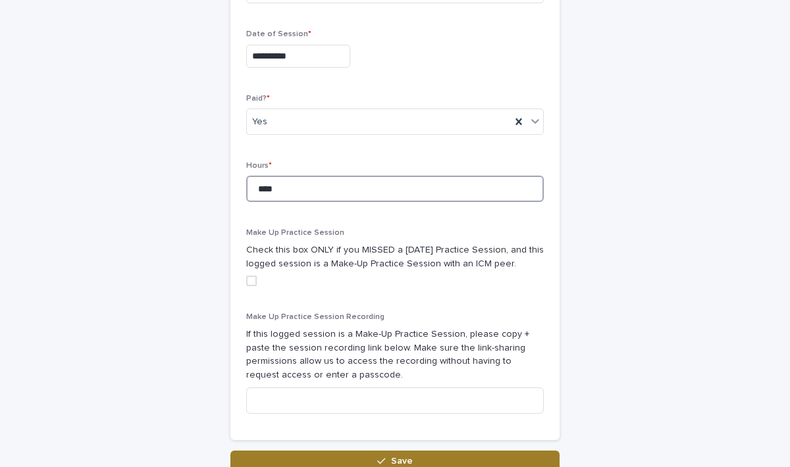
type input "****"
click at [471, 458] on button "Save" at bounding box center [394, 461] width 329 height 21
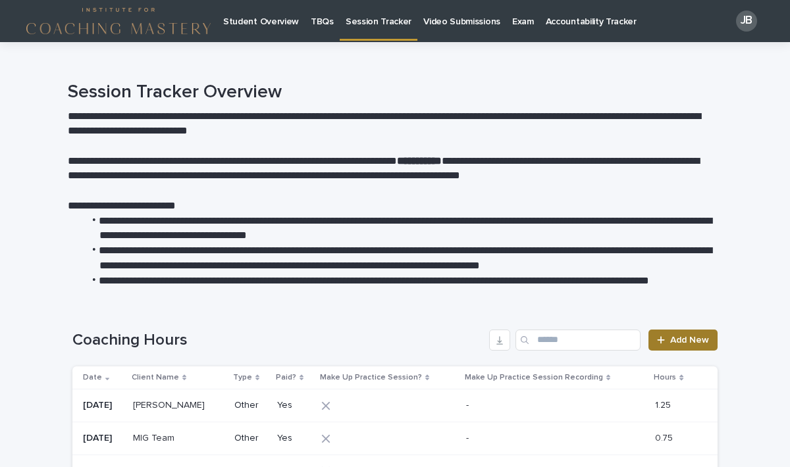
click at [658, 342] on icon at bounding box center [661, 340] width 8 height 9
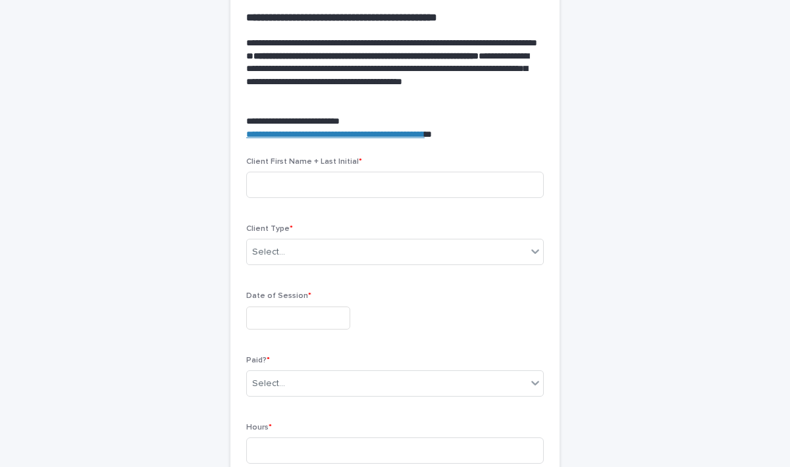
scroll to position [409, 0]
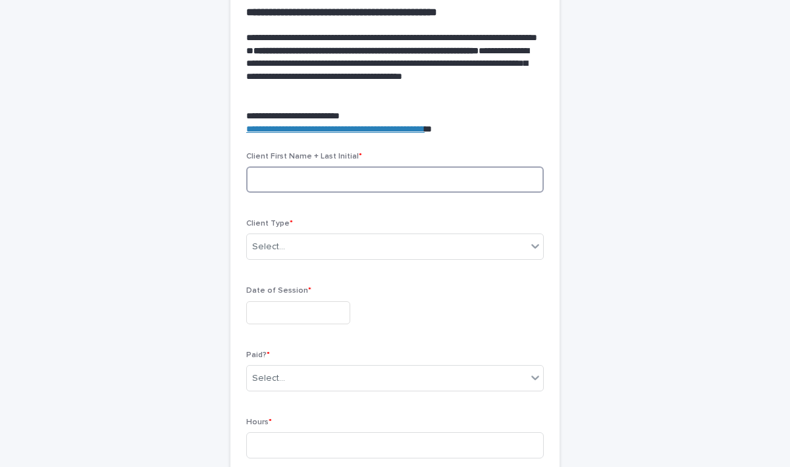
click at [327, 180] on input at bounding box center [395, 180] width 298 height 26
type input "*******"
click at [303, 253] on div "Select..." at bounding box center [387, 247] width 280 height 22
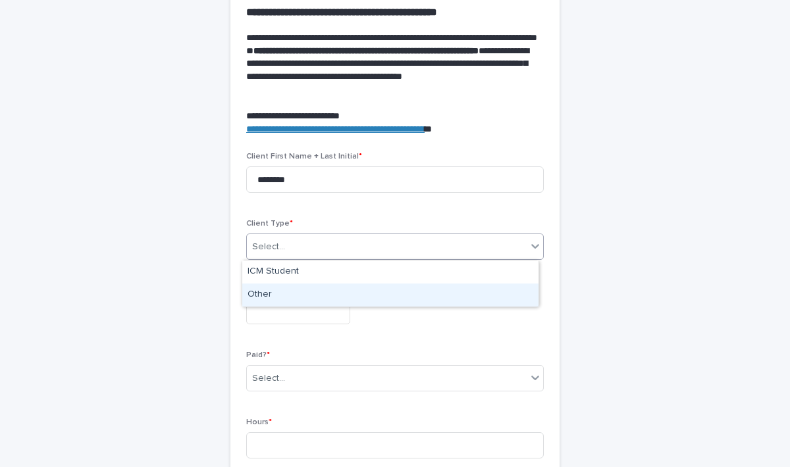
click at [271, 292] on div "Other" at bounding box center [390, 295] width 296 height 23
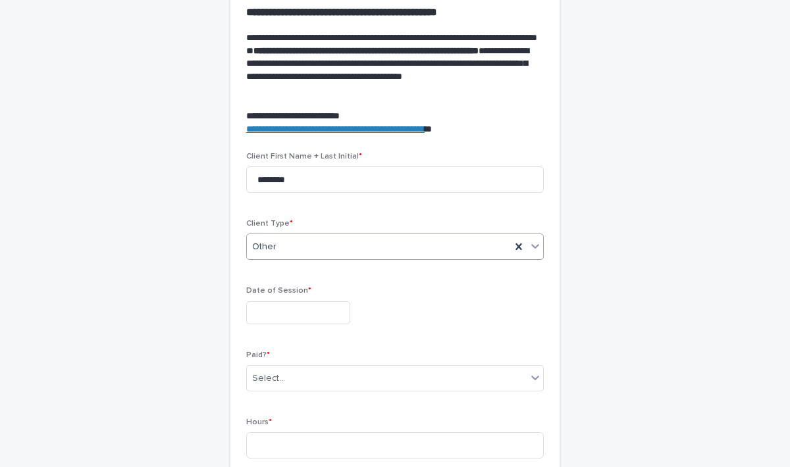
click at [272, 317] on input "text" at bounding box center [298, 313] width 104 height 23
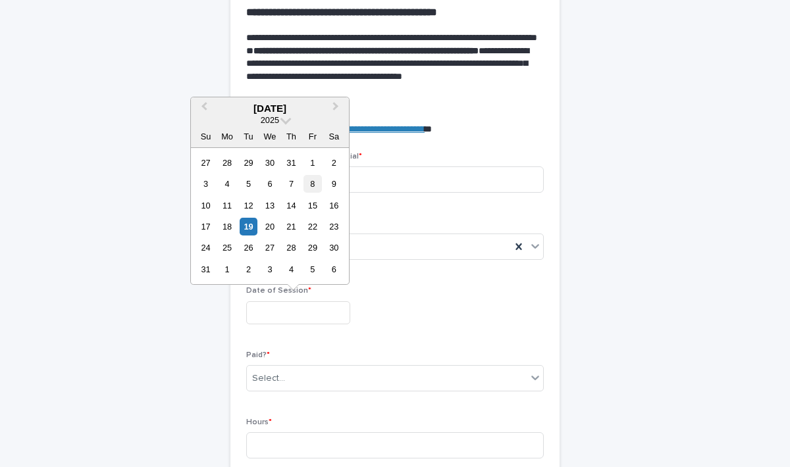
click at [317, 182] on div "8" at bounding box center [312, 184] width 18 height 18
type input "**********"
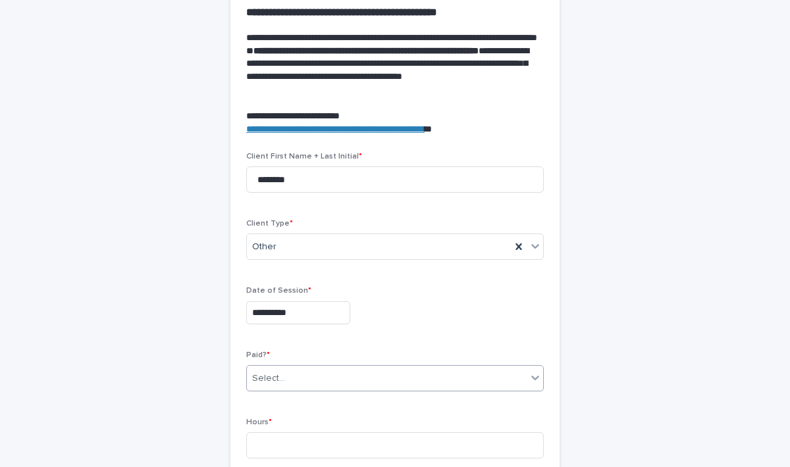
click at [278, 389] on div "Select..." at bounding box center [395, 378] width 298 height 26
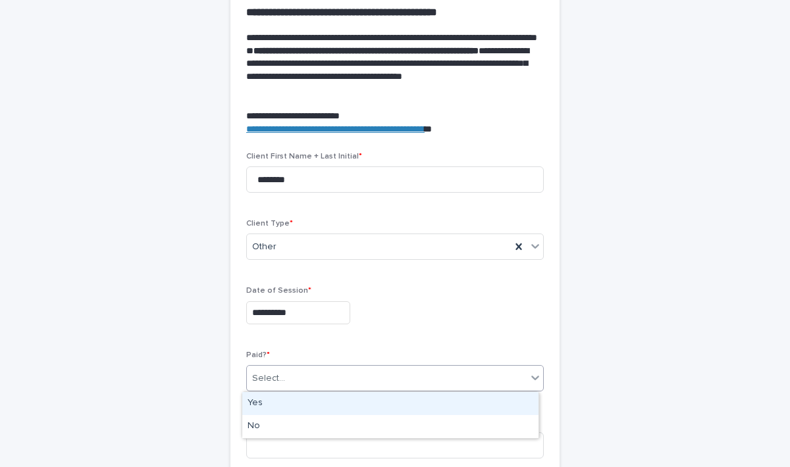
click at [253, 406] on div "Yes" at bounding box center [390, 403] width 296 height 23
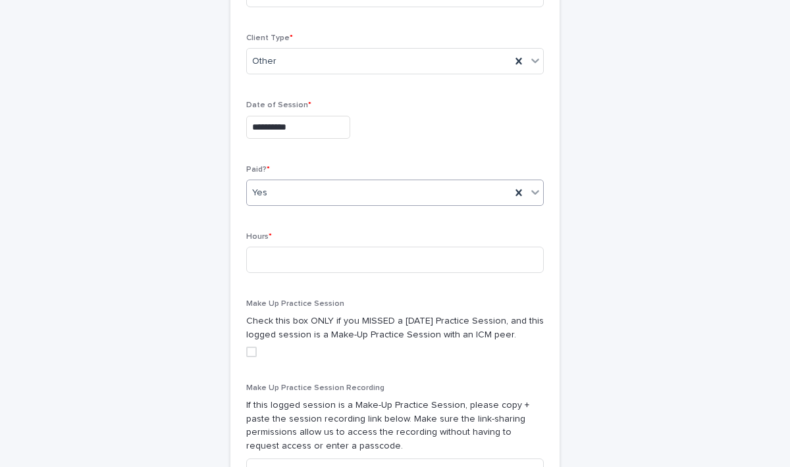
scroll to position [609, 0]
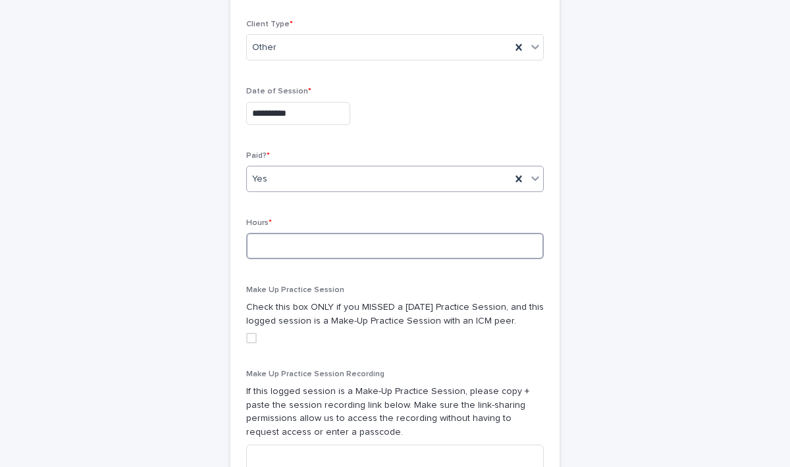
click at [320, 242] on input at bounding box center [395, 246] width 298 height 26
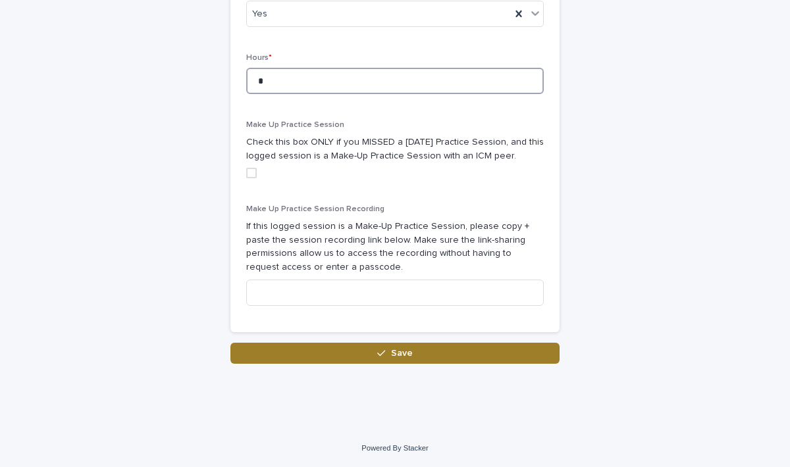
type input "*"
click at [409, 347] on button "Save" at bounding box center [394, 353] width 329 height 21
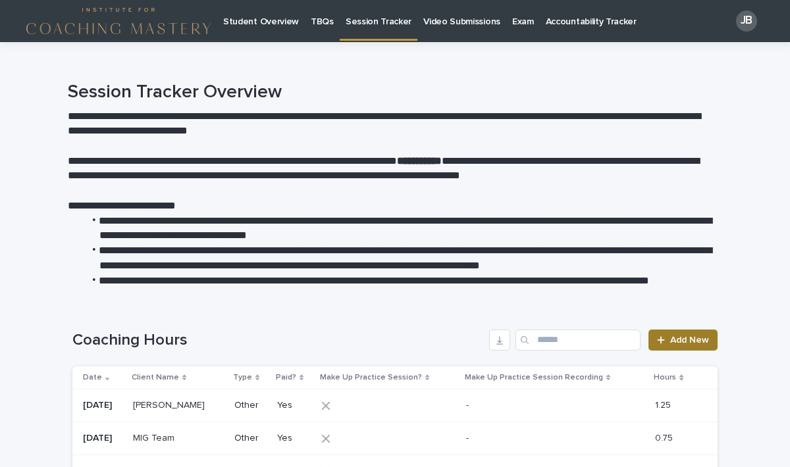
click at [670, 338] on span "Add New" at bounding box center [689, 340] width 39 height 9
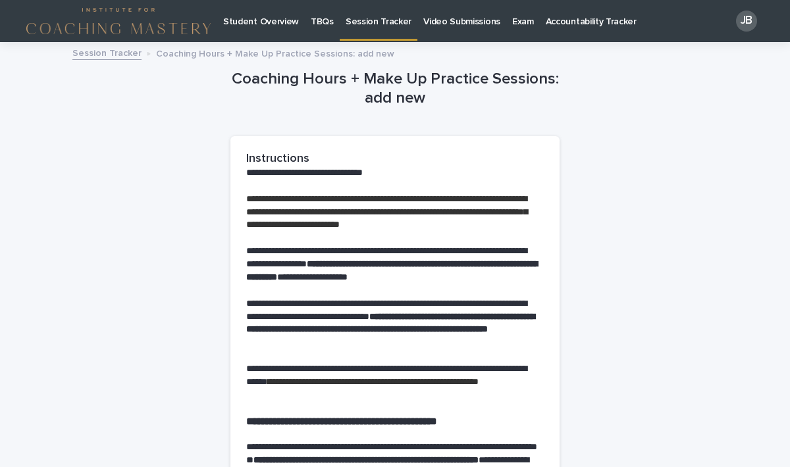
scroll to position [394, 0]
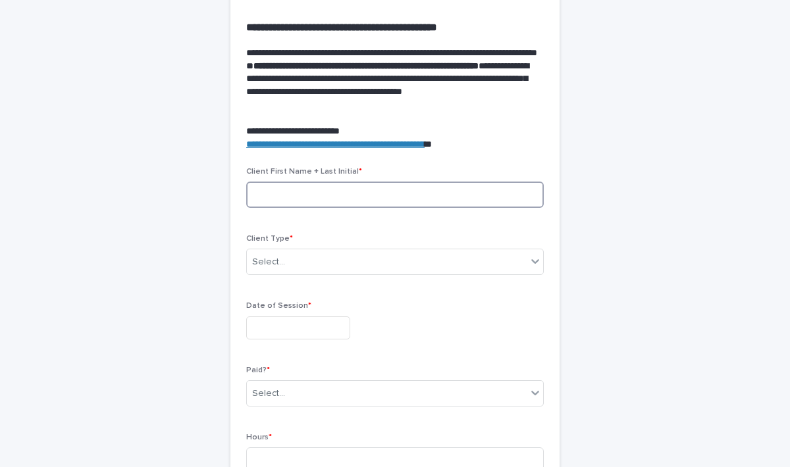
click at [284, 186] on input at bounding box center [395, 195] width 298 height 26
type input "*"
type input "*********"
click at [284, 259] on div "Select..." at bounding box center [387, 262] width 280 height 22
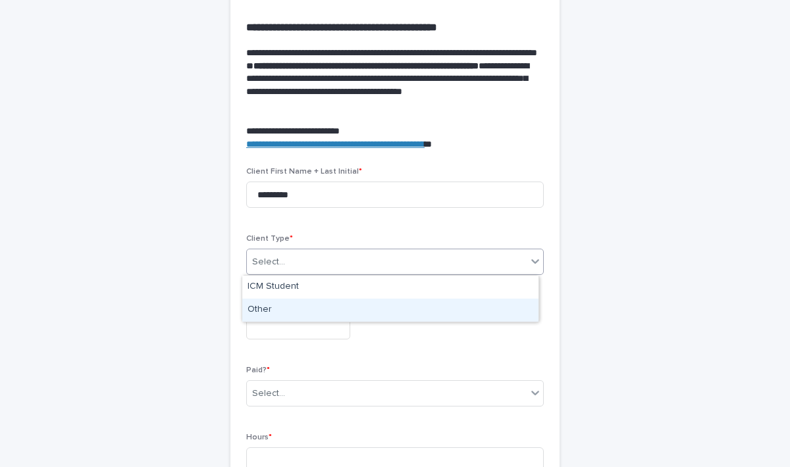
click at [261, 313] on div "Other" at bounding box center [390, 310] width 296 height 23
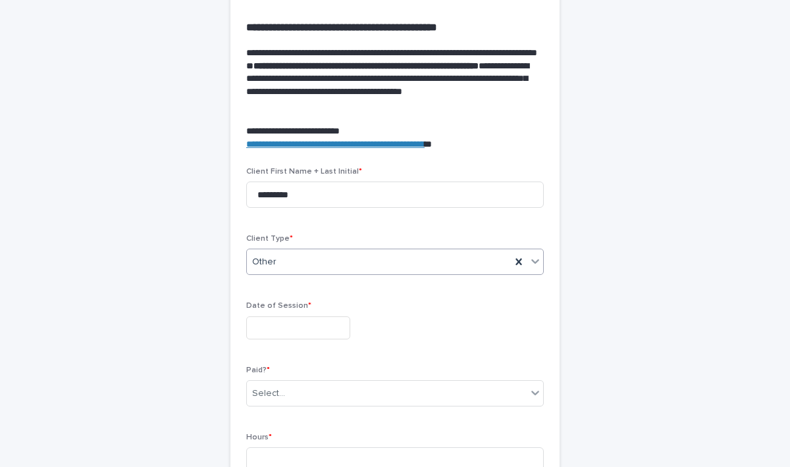
click at [273, 330] on input "text" at bounding box center [298, 328] width 104 height 23
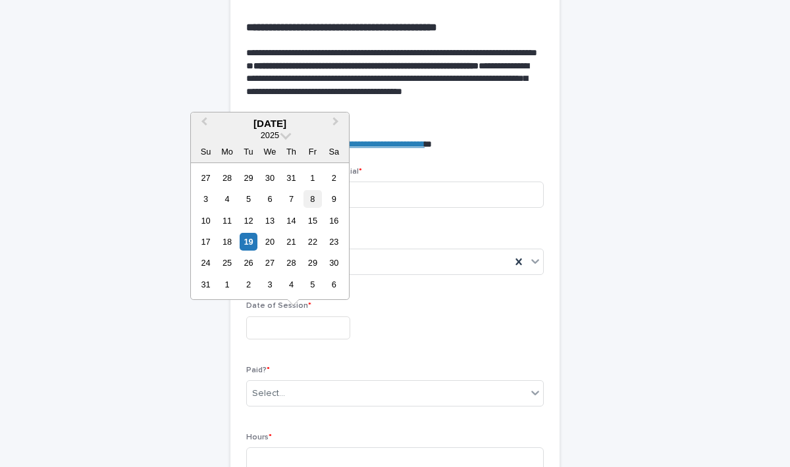
click at [315, 201] on div "8" at bounding box center [312, 199] width 18 height 18
type input "**********"
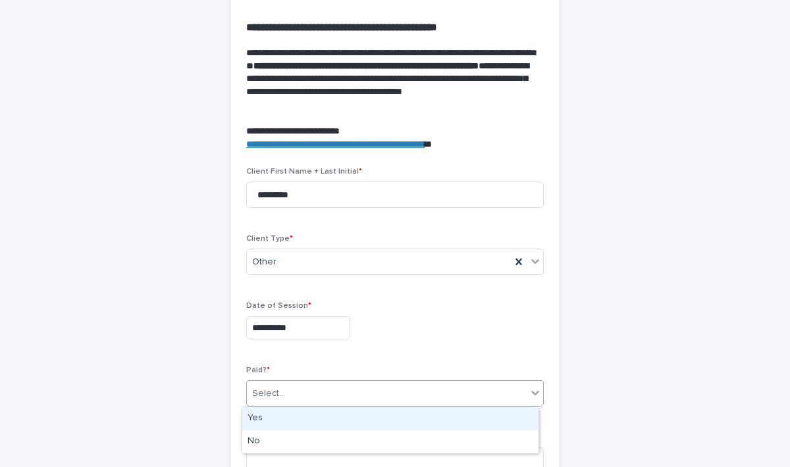
click at [281, 392] on div "Select..." at bounding box center [387, 394] width 280 height 22
click at [251, 423] on div "Yes" at bounding box center [390, 418] width 296 height 23
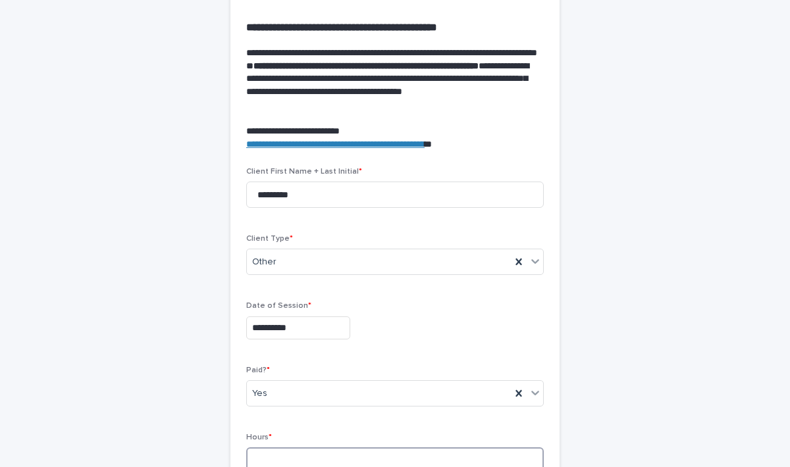
click at [267, 453] on input at bounding box center [395, 461] width 298 height 26
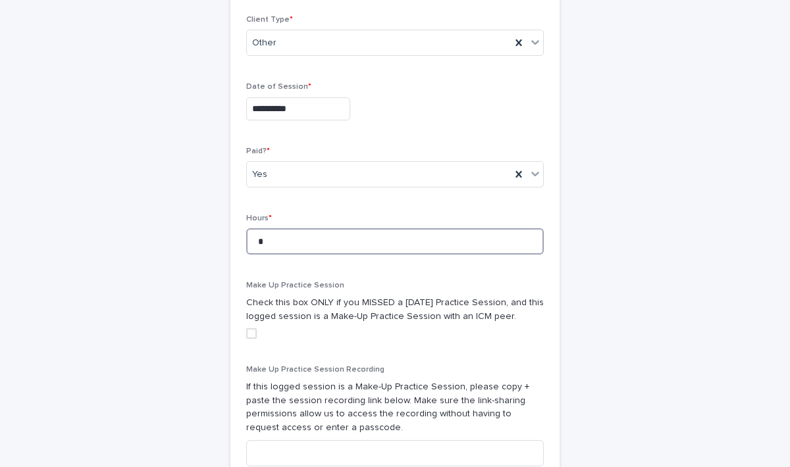
scroll to position [756, 0]
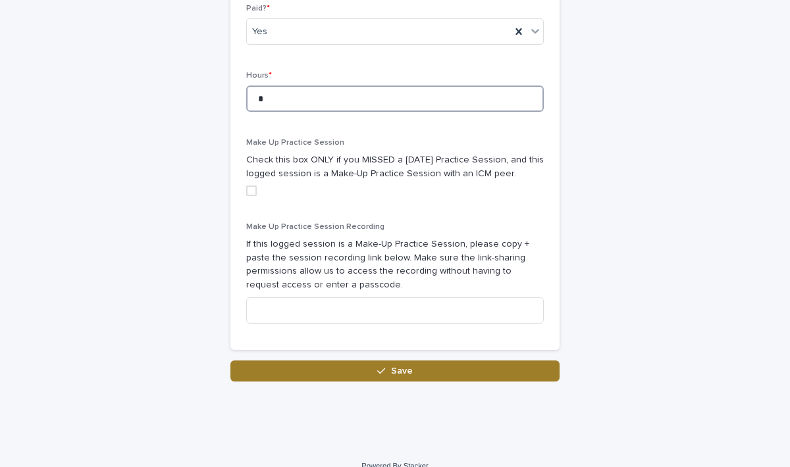
type input "*"
click at [415, 372] on button "Save" at bounding box center [394, 371] width 329 height 21
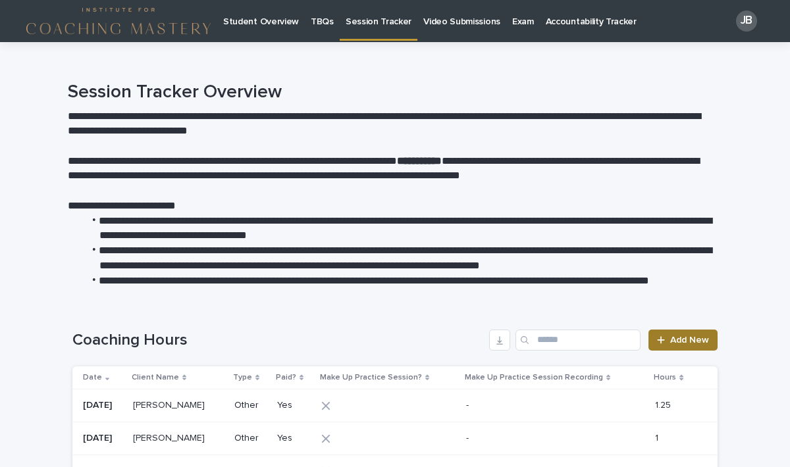
click at [685, 347] on link "Add New" at bounding box center [682, 340] width 69 height 21
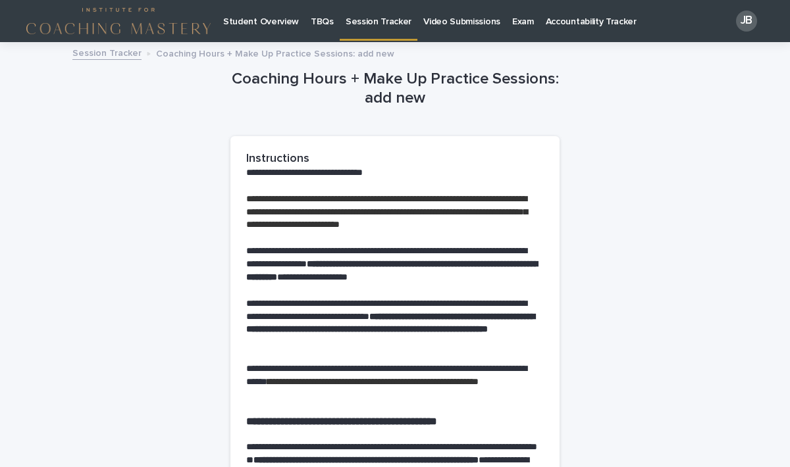
scroll to position [438, 0]
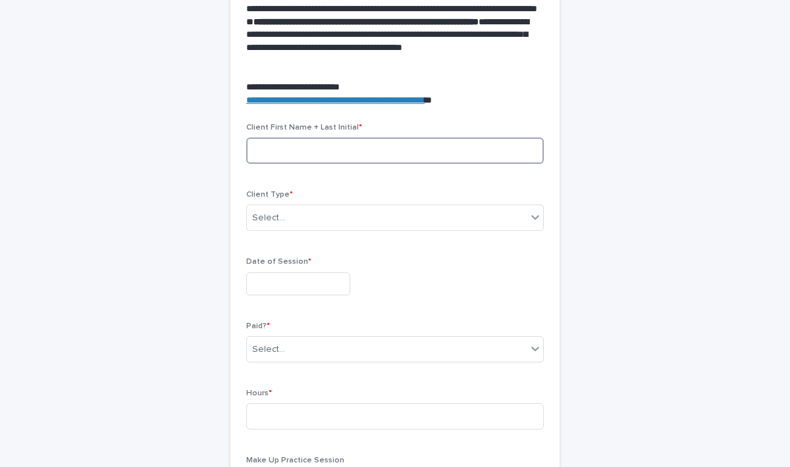
click at [308, 145] on input at bounding box center [395, 151] width 298 height 26
type input "********"
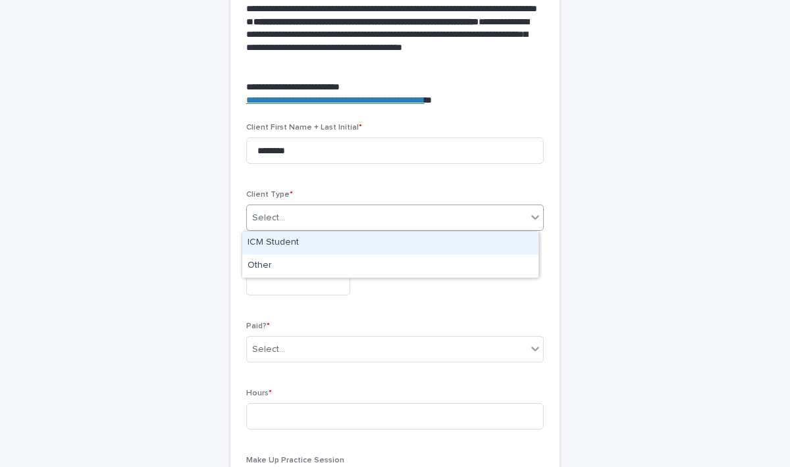
click at [291, 221] on div "Select..." at bounding box center [387, 218] width 280 height 22
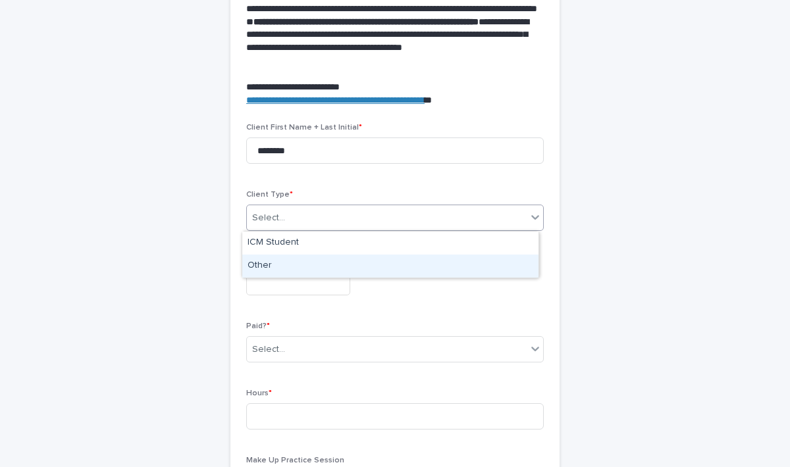
click at [270, 265] on div "Other" at bounding box center [390, 266] width 296 height 23
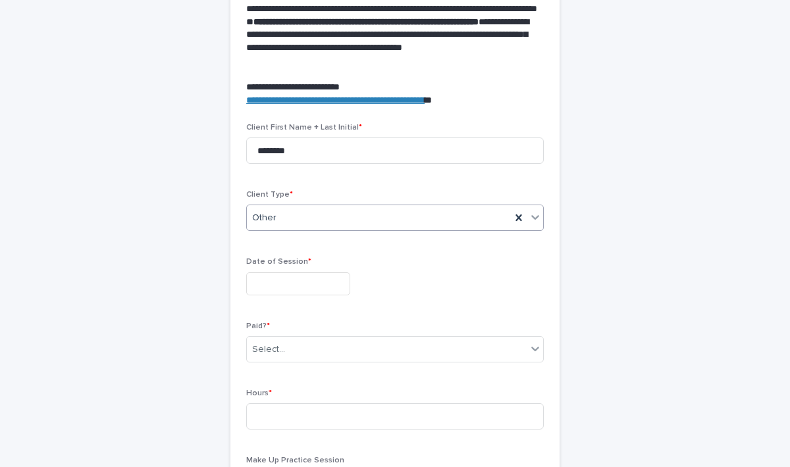
click at [270, 288] on input "text" at bounding box center [298, 284] width 104 height 23
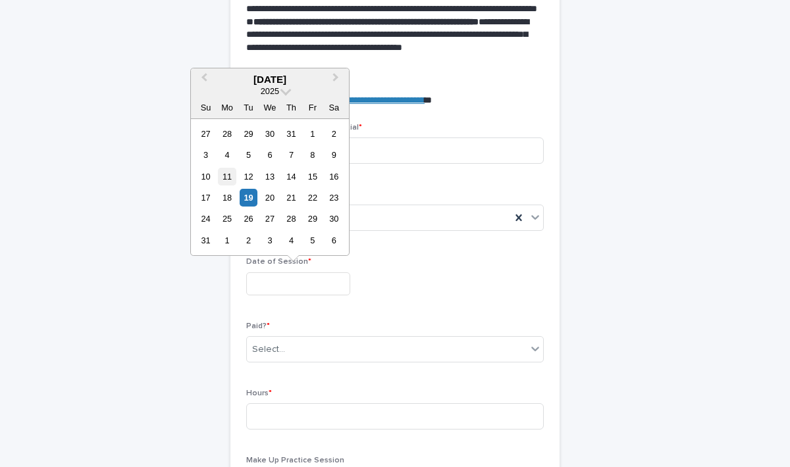
click at [224, 178] on div "11" at bounding box center [227, 177] width 18 height 18
type input "**********"
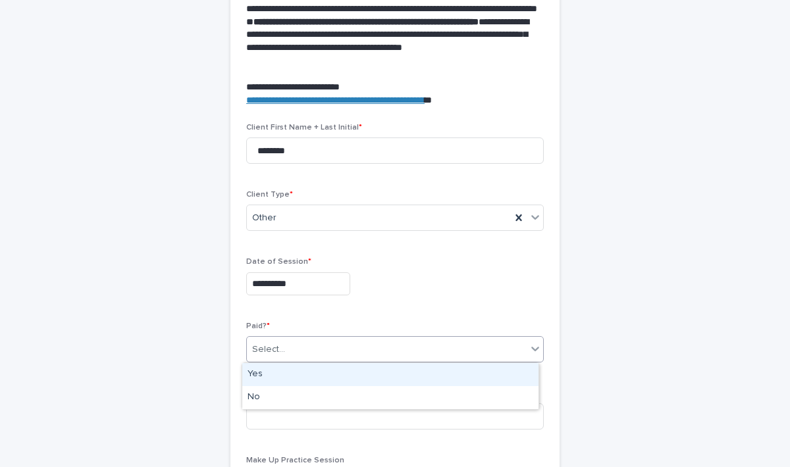
click at [299, 356] on div "Select..." at bounding box center [387, 350] width 280 height 22
click at [273, 378] on div "Yes" at bounding box center [390, 374] width 296 height 23
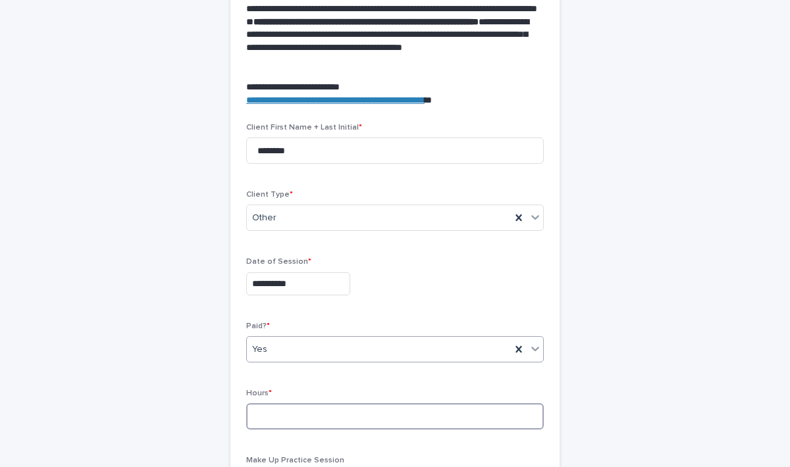
click at [277, 420] on input at bounding box center [395, 417] width 298 height 26
type input "*"
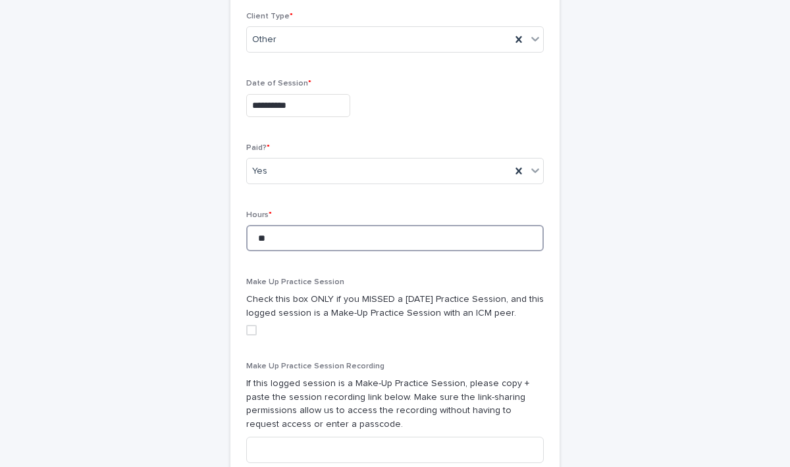
scroll to position [774, 0]
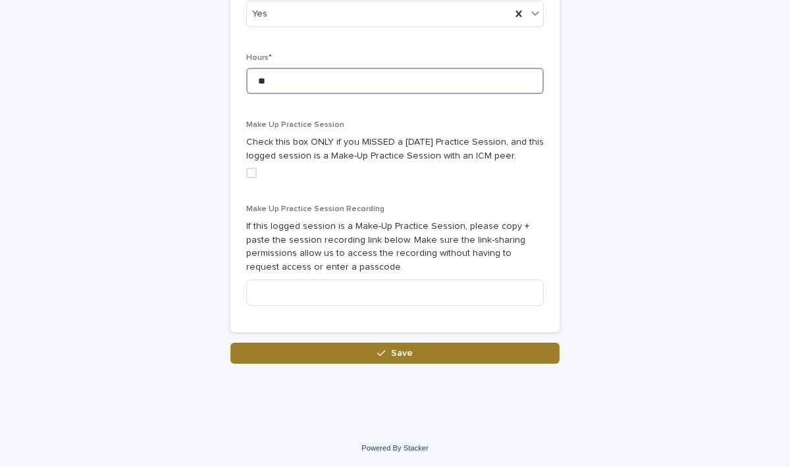
type input "**"
click at [433, 355] on button "Save" at bounding box center [394, 353] width 329 height 21
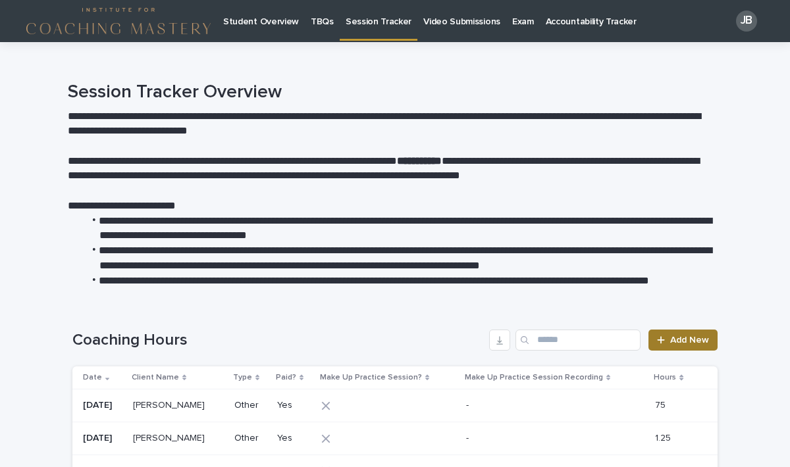
click at [707, 332] on link "Add New" at bounding box center [682, 340] width 69 height 21
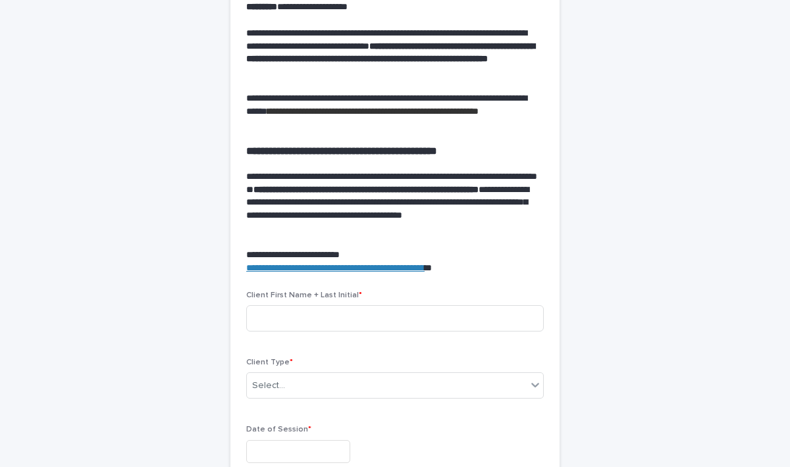
scroll to position [377, 0]
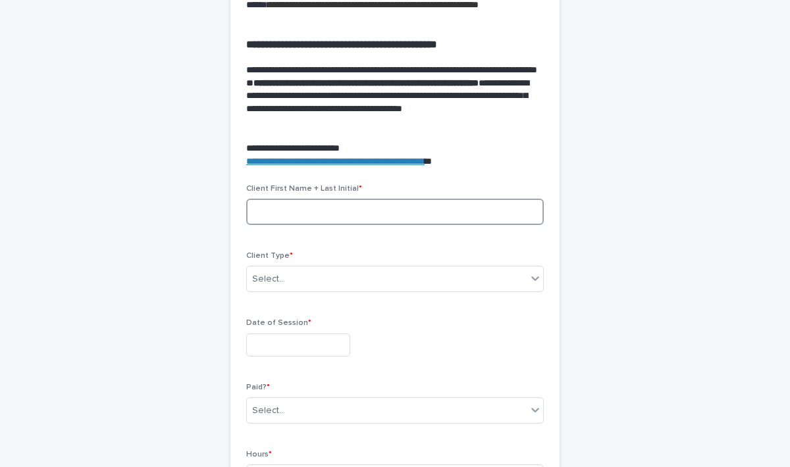
click at [267, 209] on input at bounding box center [395, 212] width 298 height 26
type input "*******"
click at [275, 288] on div "Select..." at bounding box center [387, 280] width 280 height 22
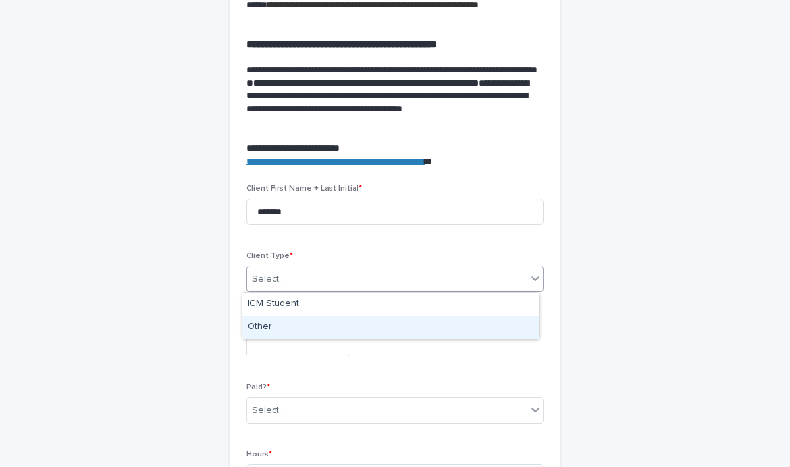
click at [266, 334] on div "Other" at bounding box center [390, 327] width 296 height 23
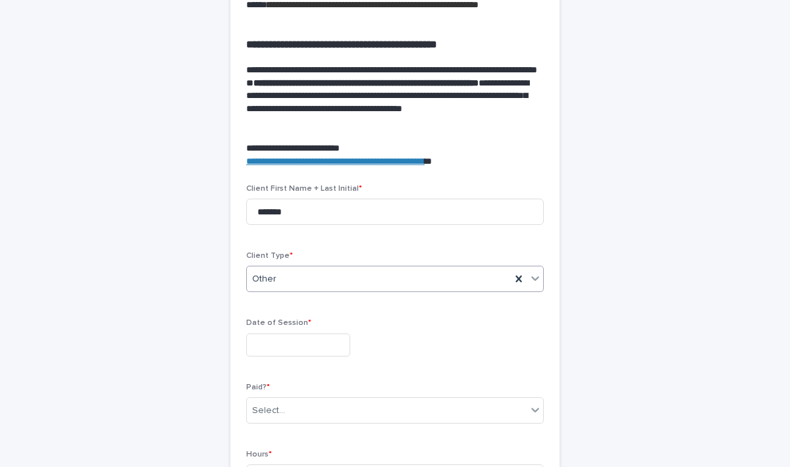
click at [277, 344] on input "text" at bounding box center [298, 345] width 104 height 23
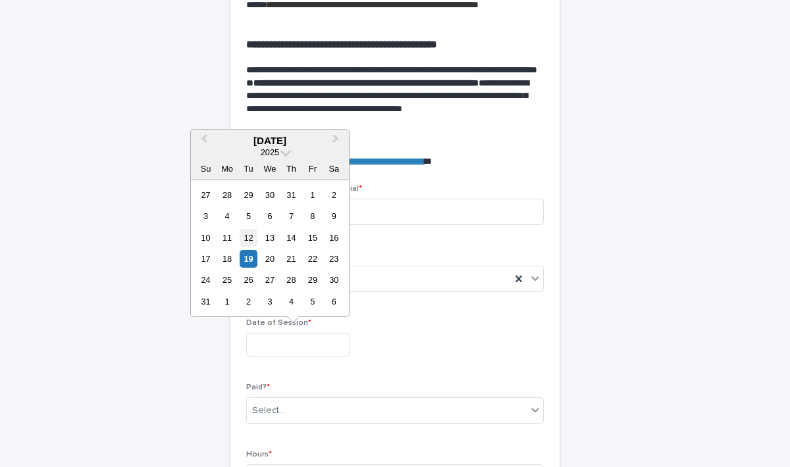
click at [246, 240] on div "12" at bounding box center [249, 238] width 18 height 18
type input "**********"
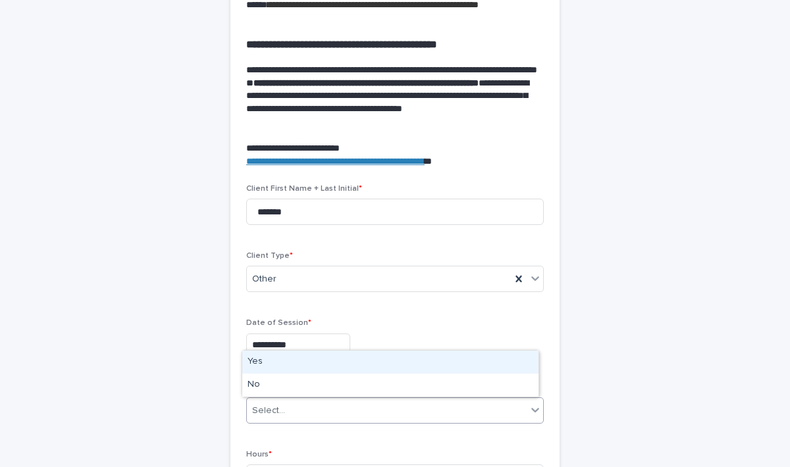
click at [292, 412] on div "Select..." at bounding box center [387, 411] width 280 height 22
click at [263, 363] on div "Yes" at bounding box center [390, 362] width 296 height 23
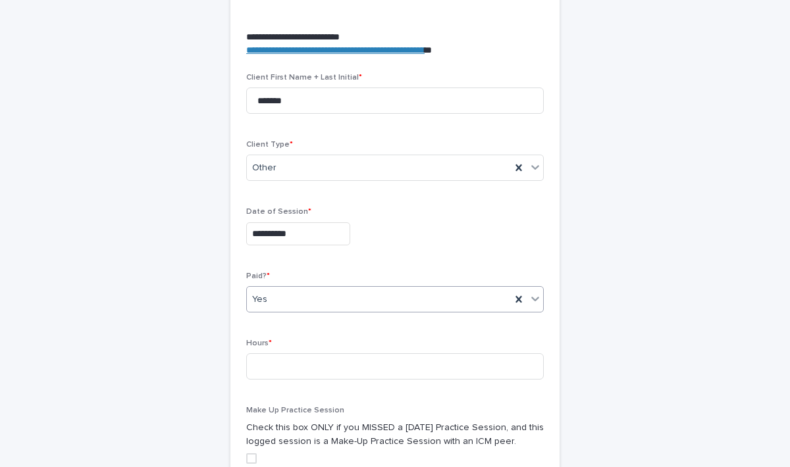
scroll to position [532, 0]
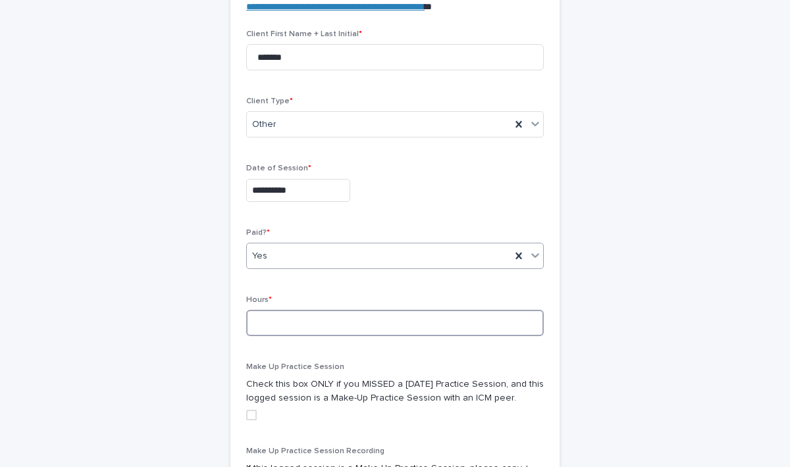
click at [323, 323] on input at bounding box center [395, 323] width 298 height 26
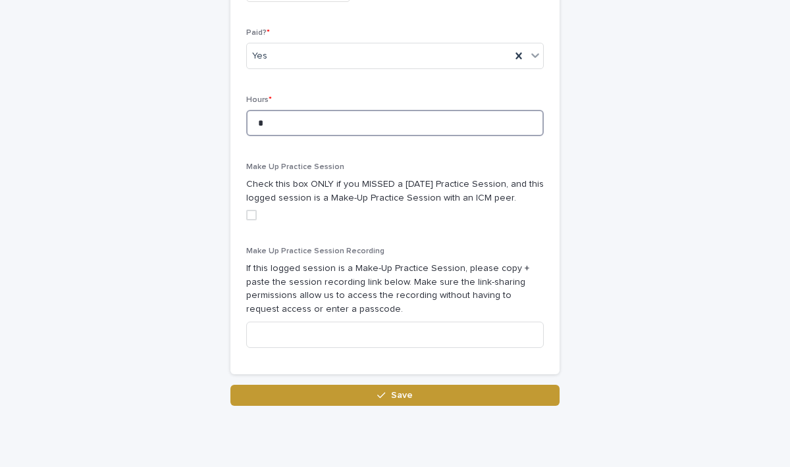
scroll to position [767, 0]
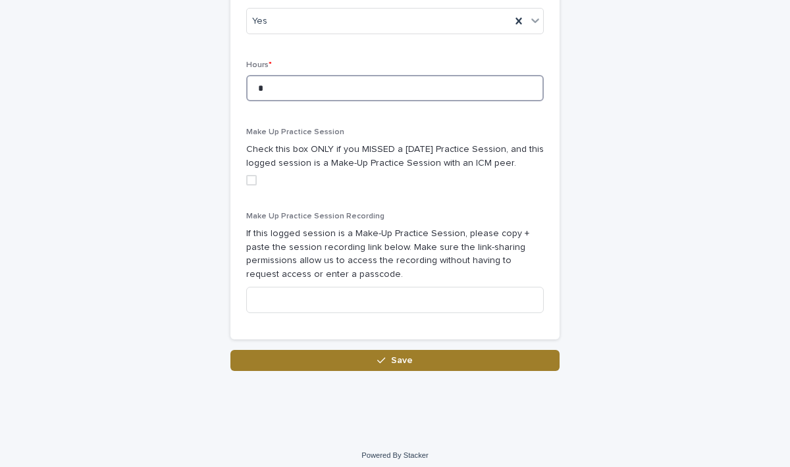
type input "*"
click at [423, 364] on button "Save" at bounding box center [394, 360] width 329 height 21
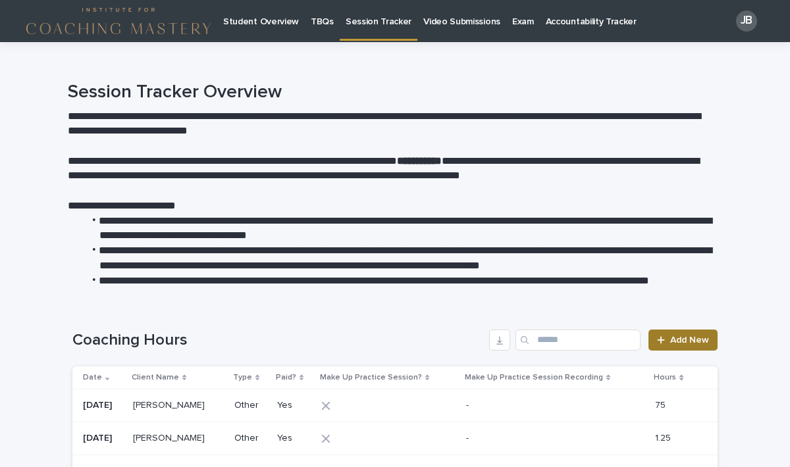
click at [671, 336] on span "Add New" at bounding box center [689, 340] width 39 height 9
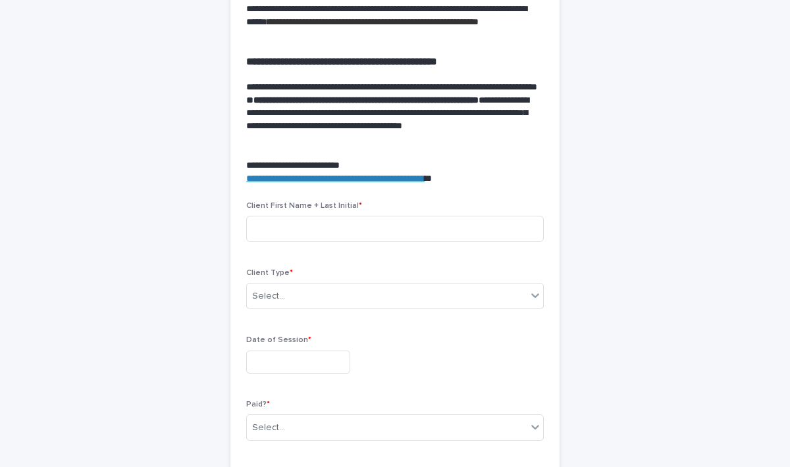
scroll to position [507, 0]
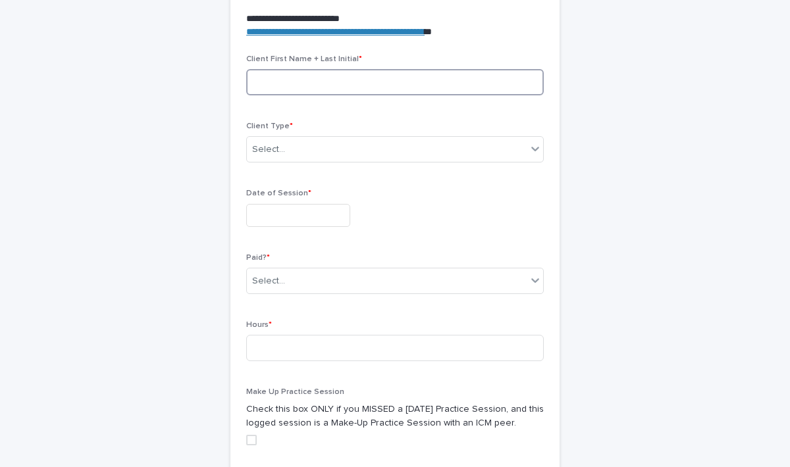
click at [307, 89] on input at bounding box center [395, 82] width 298 height 26
type input "*********"
click at [273, 148] on div "Select..." at bounding box center [268, 150] width 33 height 14
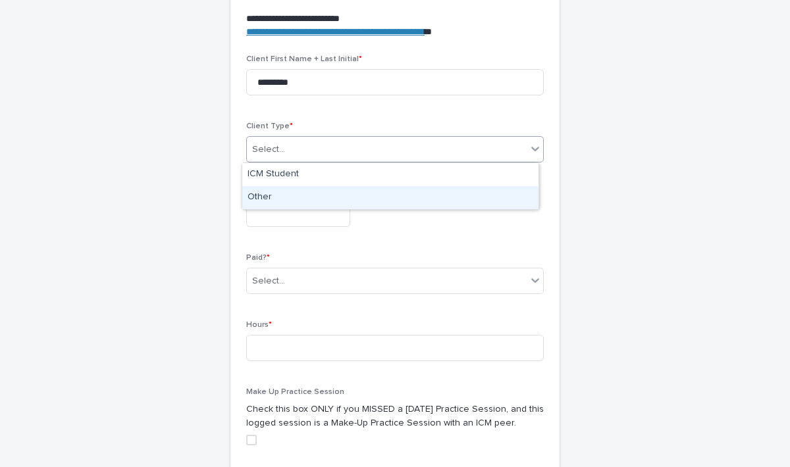
click at [265, 197] on div "Other" at bounding box center [390, 197] width 296 height 23
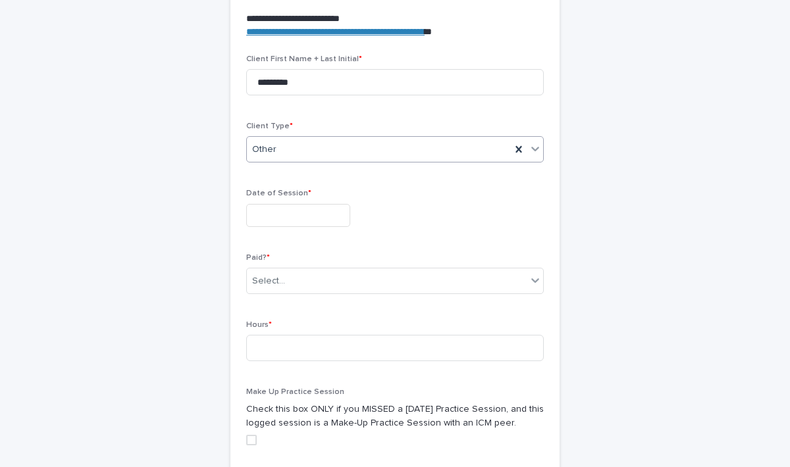
click at [273, 215] on input "text" at bounding box center [298, 215] width 104 height 23
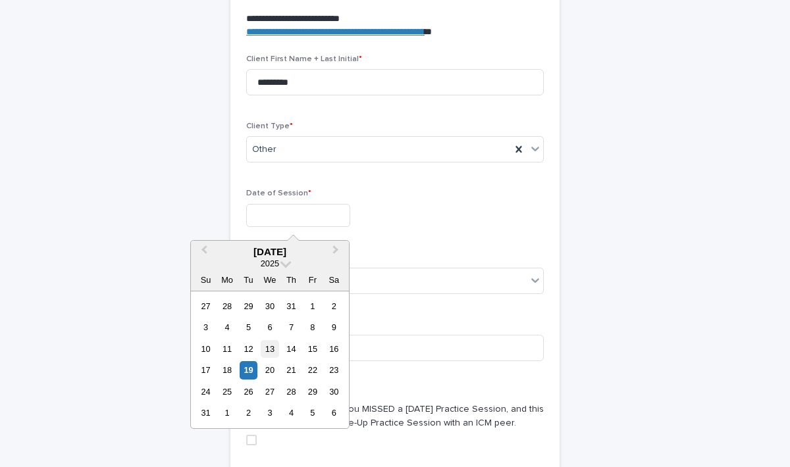
click at [269, 348] on div "13" at bounding box center [270, 349] width 18 height 18
type input "**********"
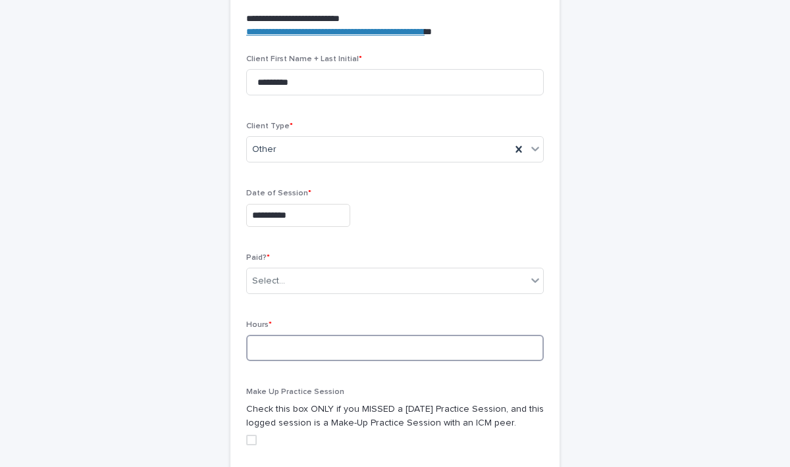
click at [265, 355] on input at bounding box center [395, 348] width 298 height 26
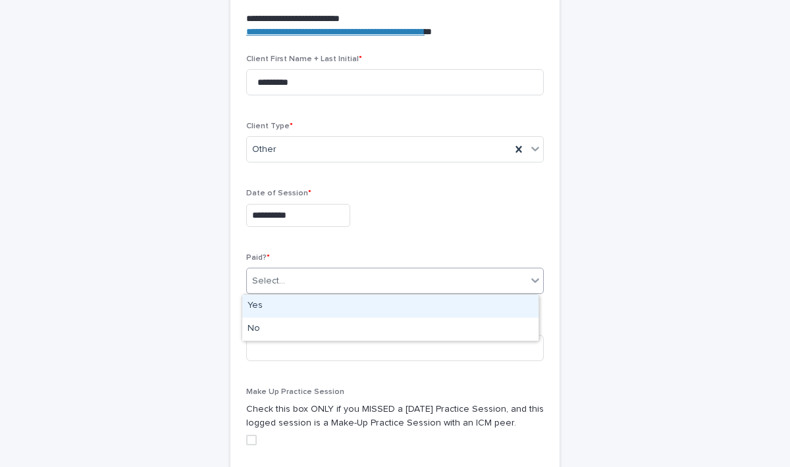
click at [270, 283] on div "Select..." at bounding box center [268, 282] width 33 height 14
click at [264, 304] on div "Yes" at bounding box center [390, 306] width 296 height 23
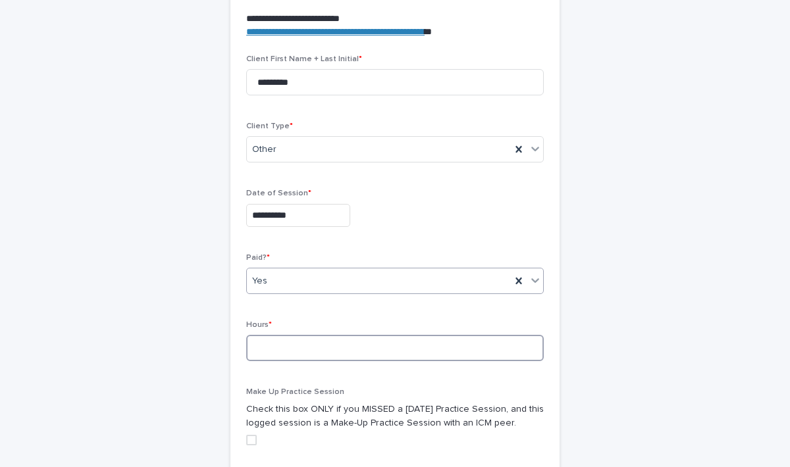
click at [265, 342] on input at bounding box center [395, 348] width 298 height 26
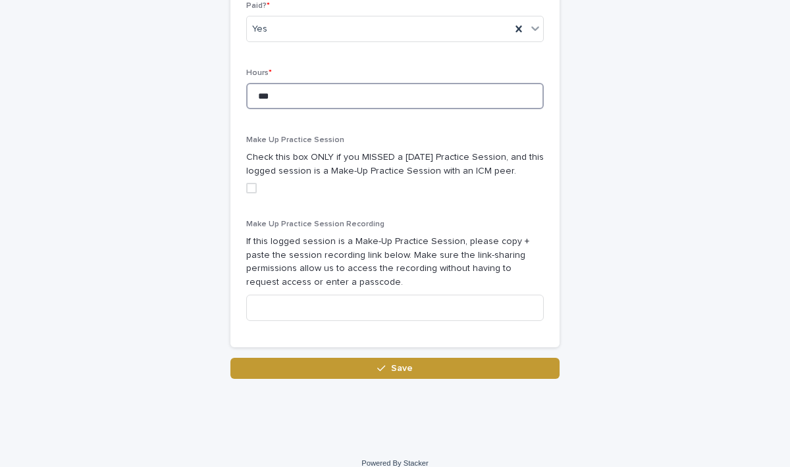
scroll to position [774, 0]
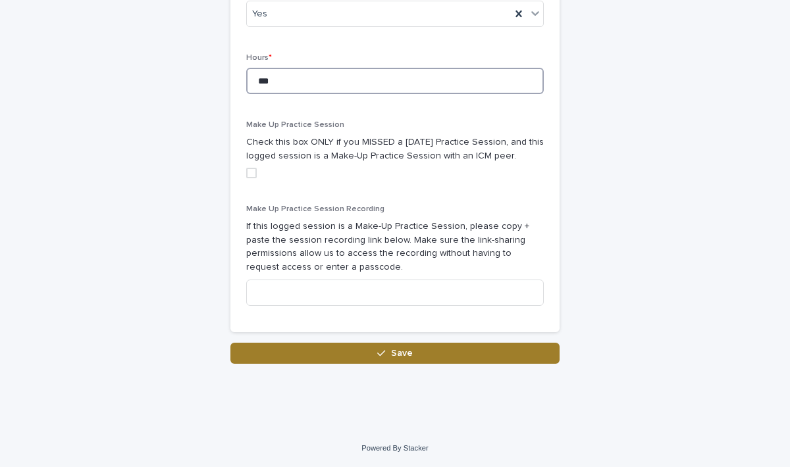
type input "***"
click at [404, 352] on span "Save" at bounding box center [402, 353] width 22 height 9
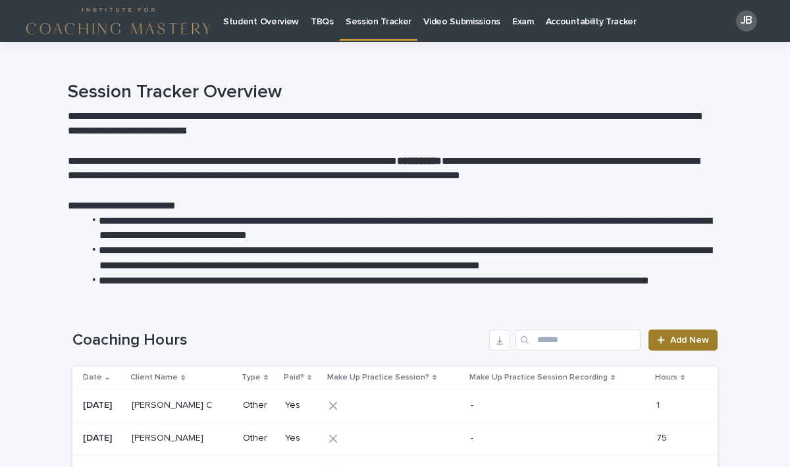
click at [678, 341] on span "Add New" at bounding box center [689, 340] width 39 height 9
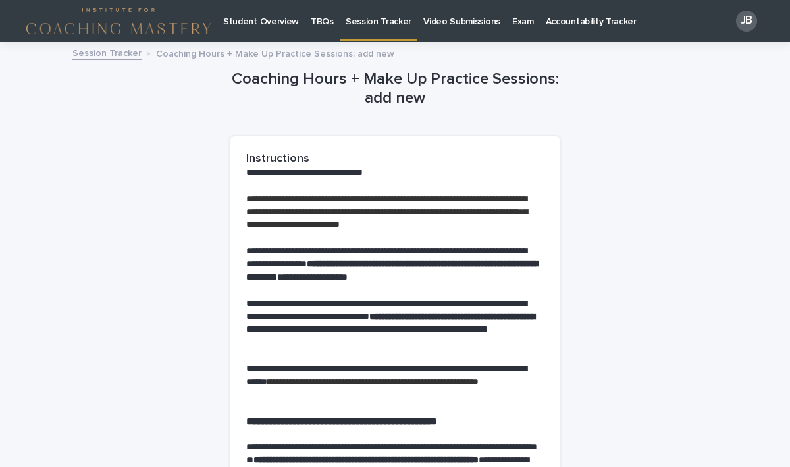
scroll to position [333, 0]
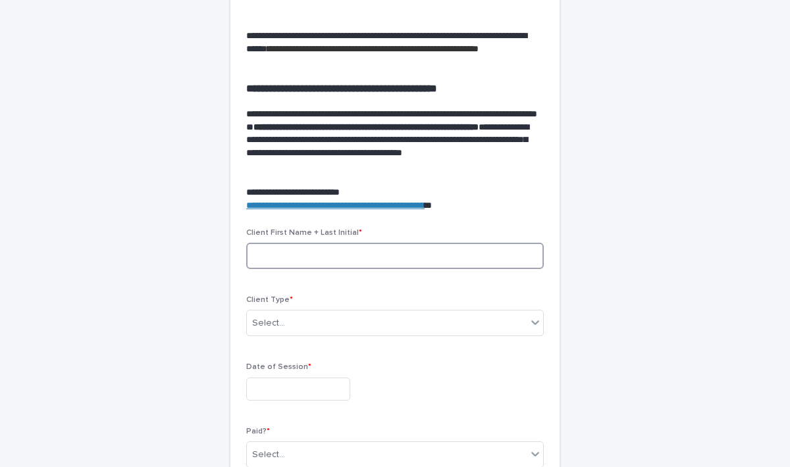
click at [306, 252] on input at bounding box center [395, 256] width 298 height 26
type input "*********"
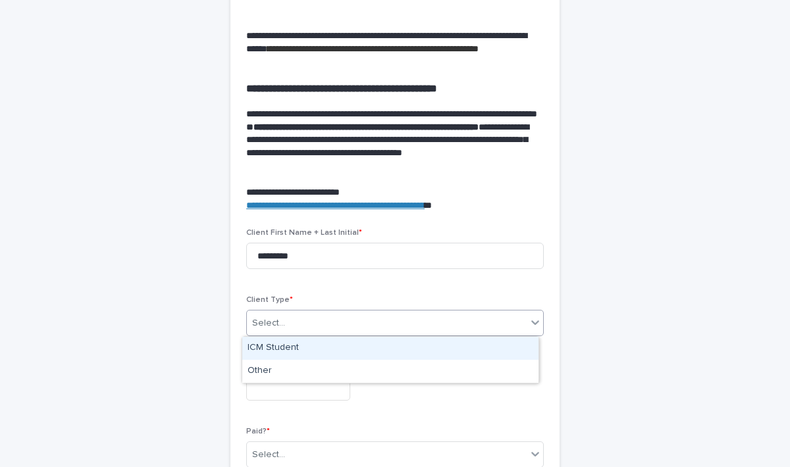
click at [286, 322] on input "text" at bounding box center [286, 323] width 1 height 11
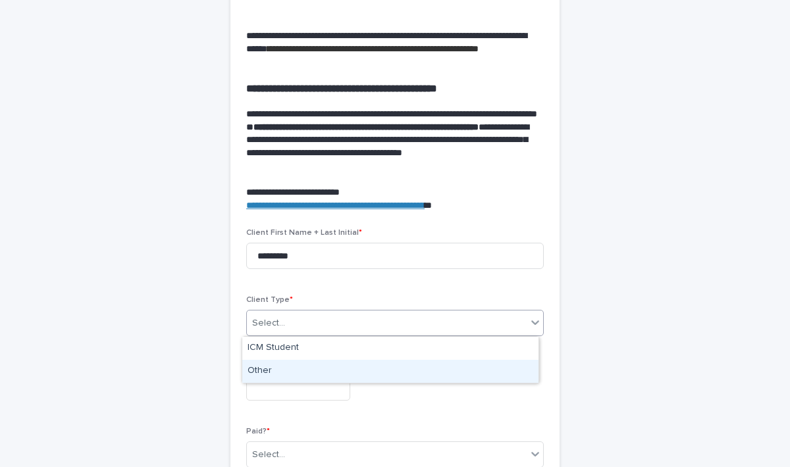
click at [266, 373] on div "Other" at bounding box center [390, 371] width 296 height 23
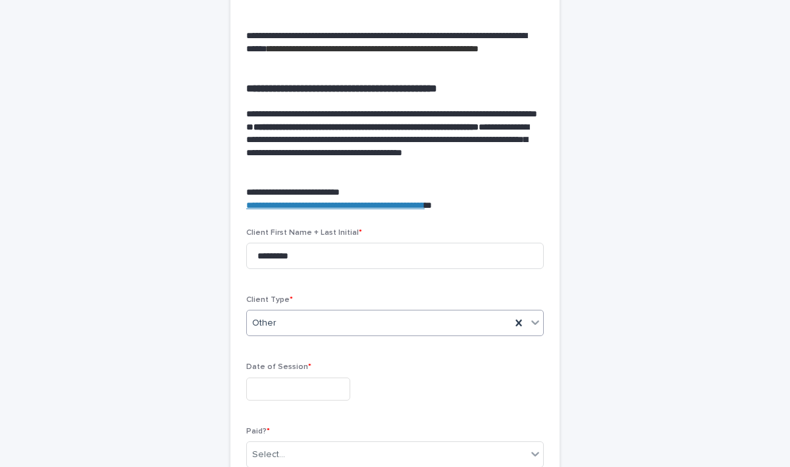
click at [274, 388] on input "text" at bounding box center [298, 389] width 104 height 23
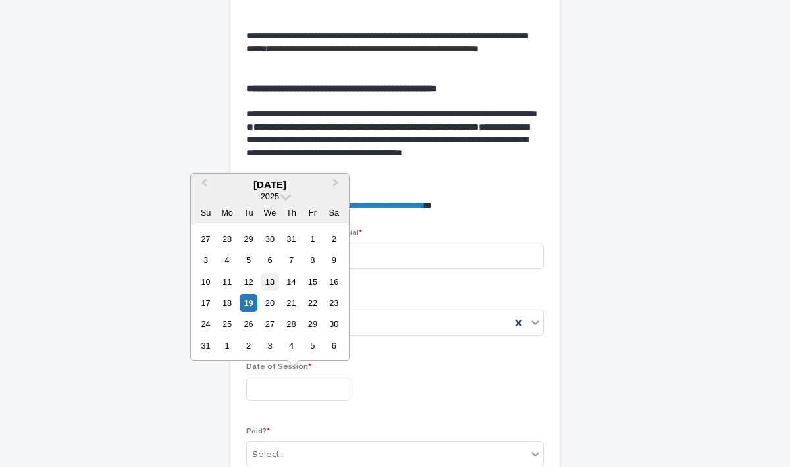
click at [269, 282] on div "13" at bounding box center [270, 282] width 18 height 18
type input "**********"
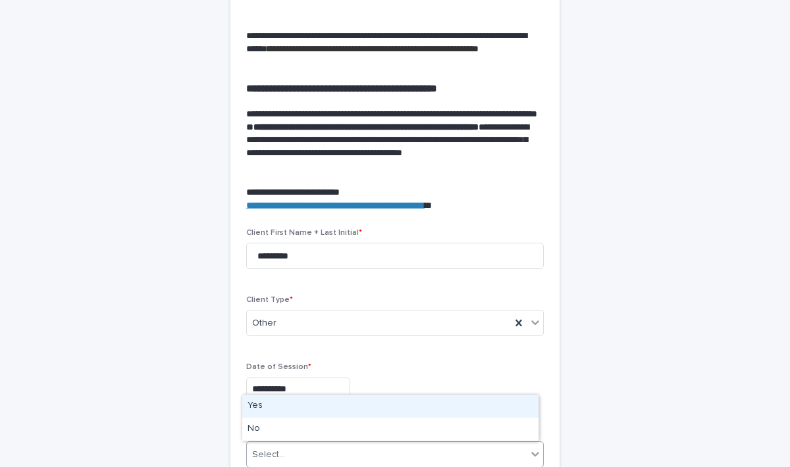
click at [300, 452] on div "Select..." at bounding box center [387, 455] width 280 height 22
click at [263, 404] on div "Yes" at bounding box center [390, 406] width 296 height 23
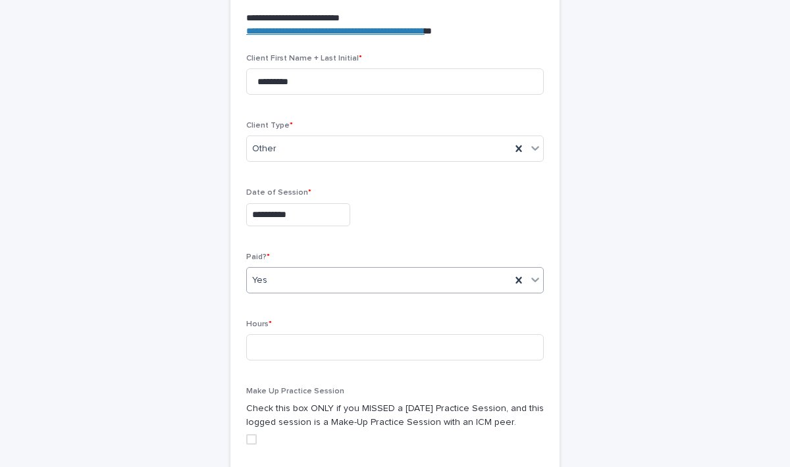
scroll to position [523, 0]
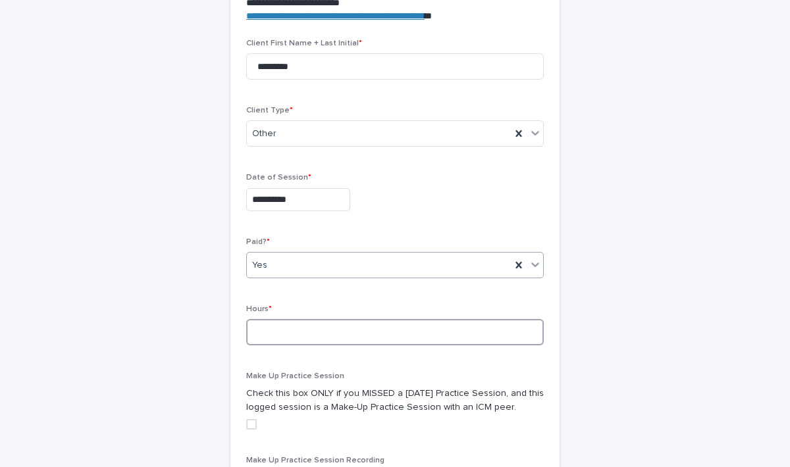
click at [346, 329] on input at bounding box center [395, 332] width 298 height 26
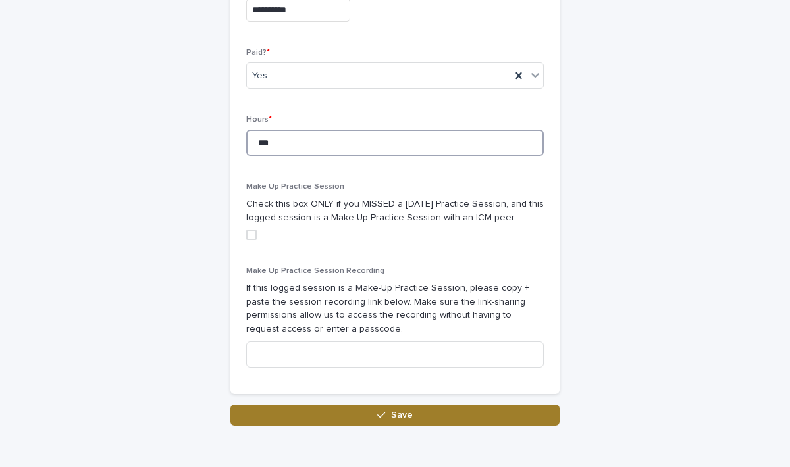
type input "***"
click at [411, 411] on button "Save" at bounding box center [394, 415] width 329 height 21
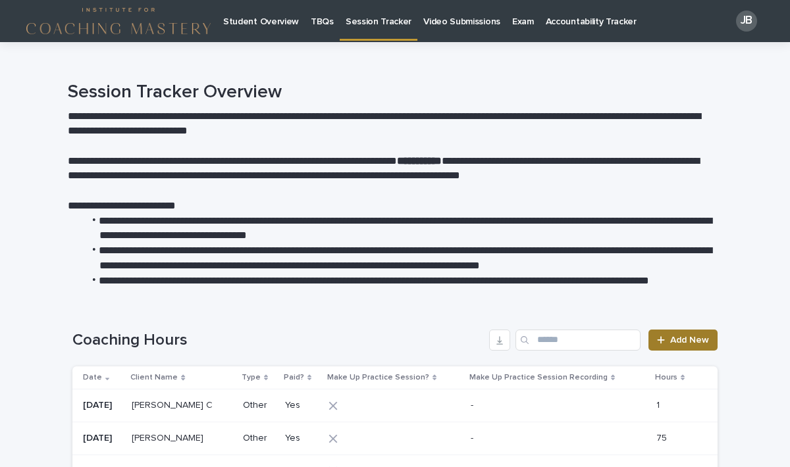
click at [690, 340] on span "Add New" at bounding box center [689, 340] width 39 height 9
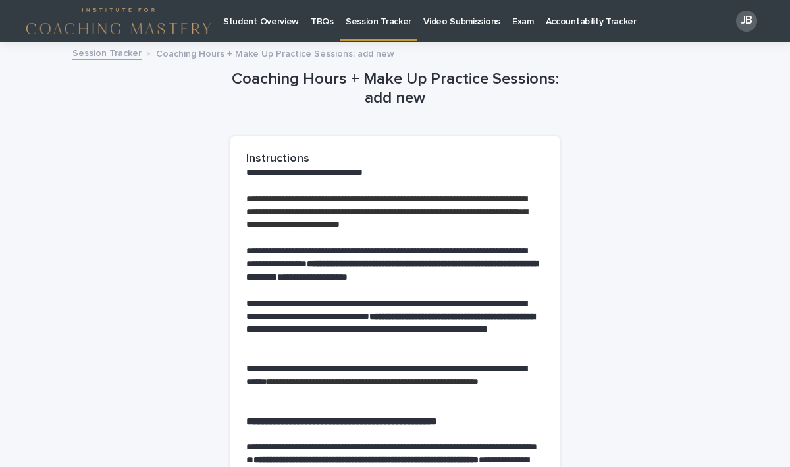
scroll to position [302, 0]
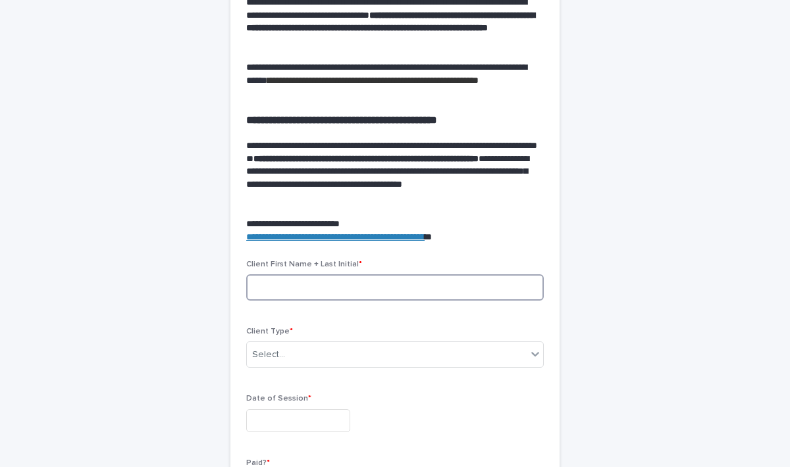
click at [313, 288] on input at bounding box center [395, 288] width 298 height 26
type input "*****"
click at [302, 347] on div "Select..." at bounding box center [387, 355] width 280 height 22
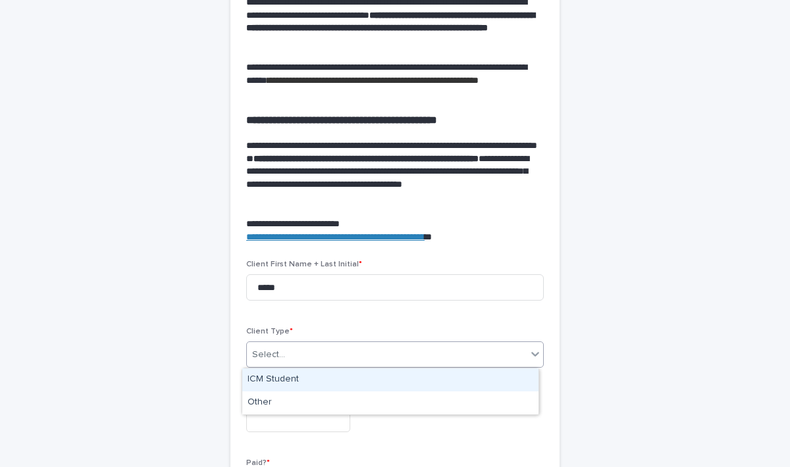
click at [276, 381] on div "ICM Student" at bounding box center [390, 380] width 296 height 23
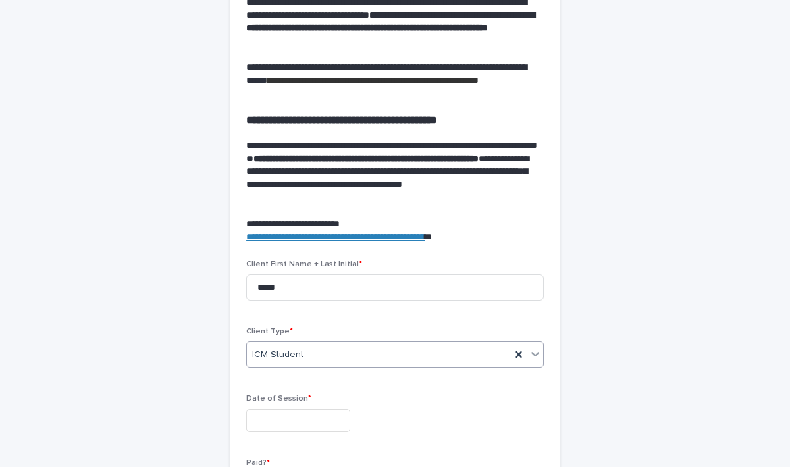
click at [367, 363] on div "ICM Student" at bounding box center [379, 355] width 264 height 22
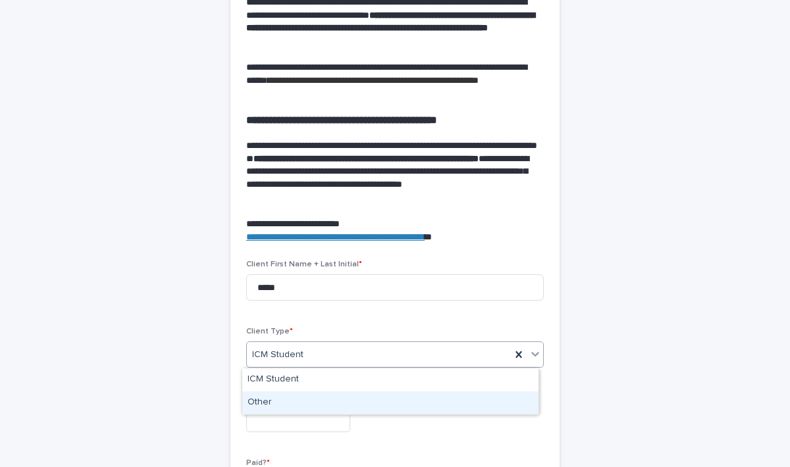
click at [319, 393] on div "Other" at bounding box center [390, 403] width 296 height 23
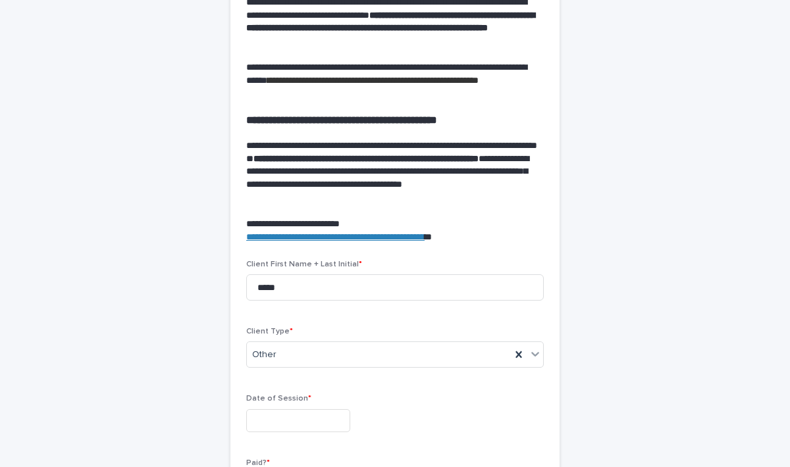
click at [292, 407] on div "Date of Session *" at bounding box center [395, 418] width 298 height 48
click at [282, 415] on input "text" at bounding box center [298, 420] width 104 height 23
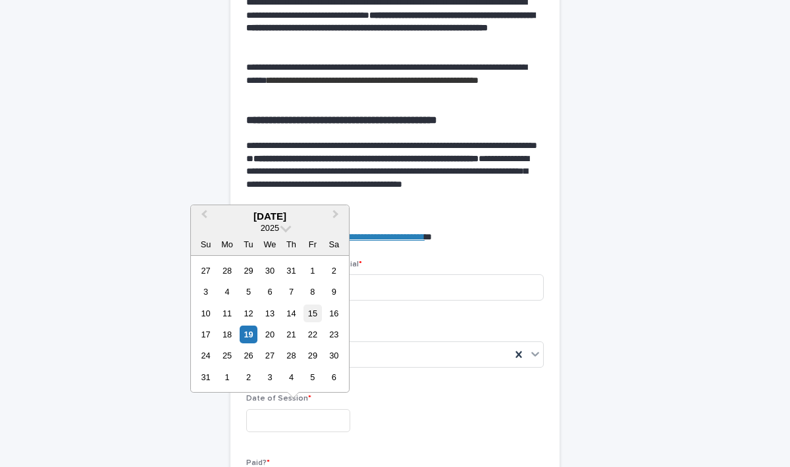
click at [315, 317] on div "15" at bounding box center [312, 314] width 18 height 18
type input "**********"
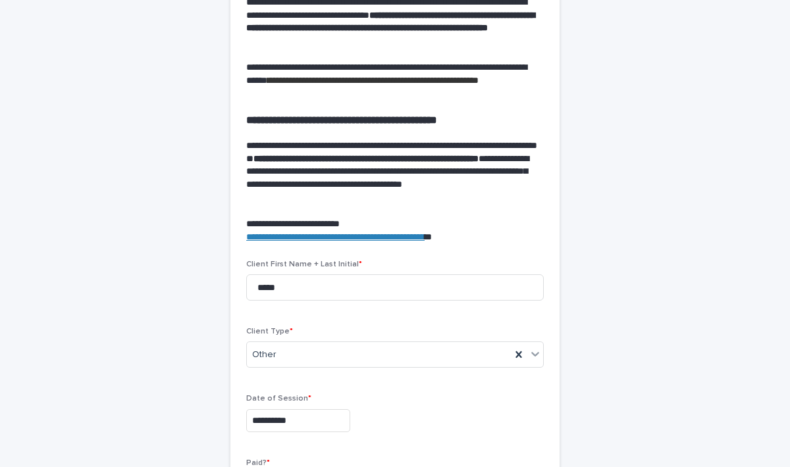
scroll to position [567, 0]
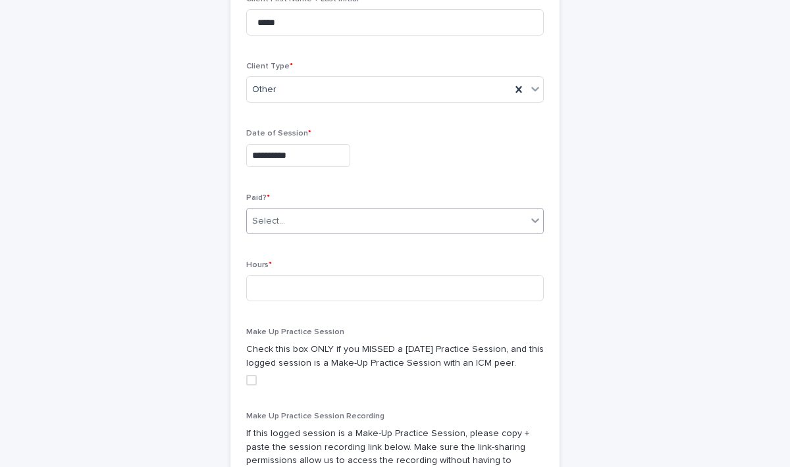
click at [279, 224] on div "Select..." at bounding box center [387, 222] width 280 height 22
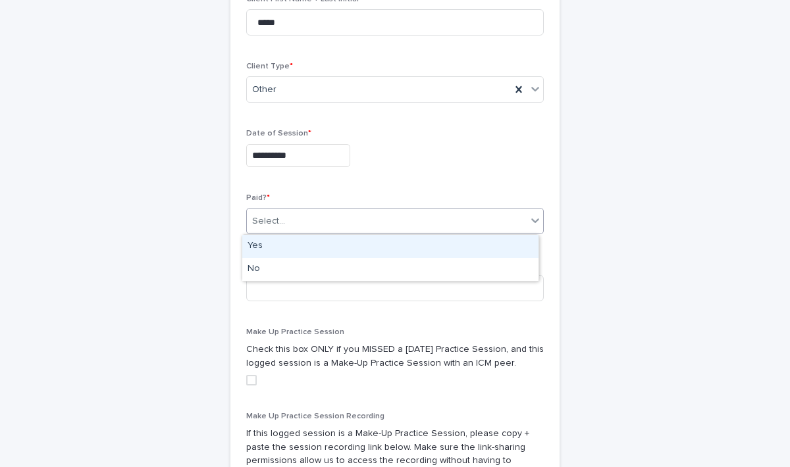
click at [257, 246] on div "Yes" at bounding box center [390, 246] width 296 height 23
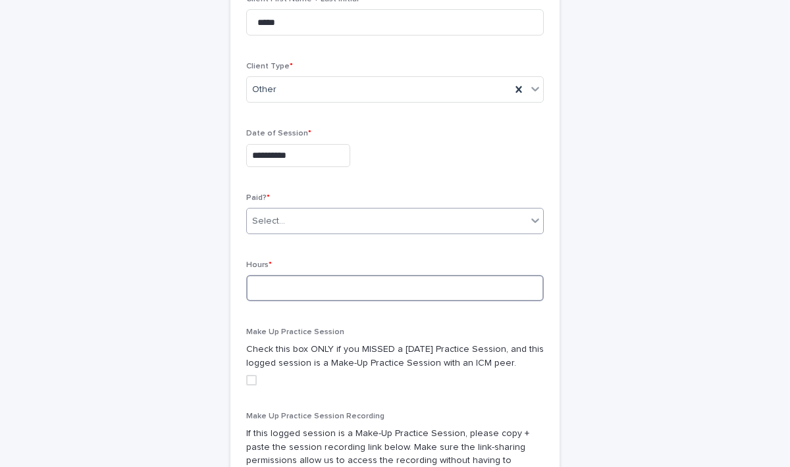
click at [259, 285] on input at bounding box center [395, 288] width 298 height 26
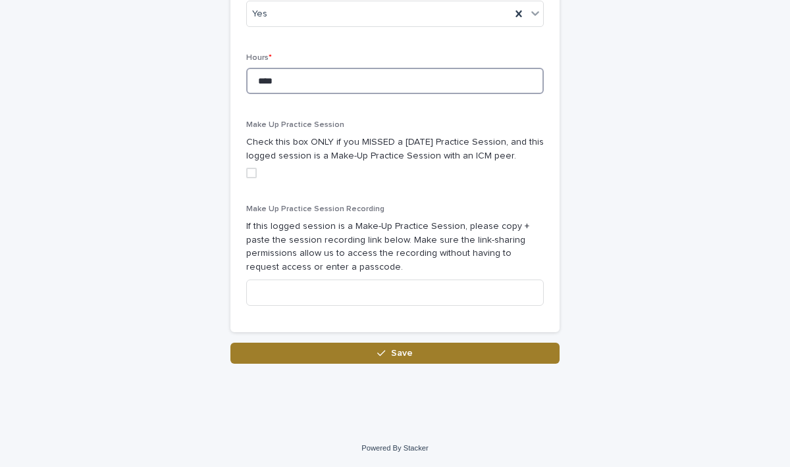
type input "****"
click at [392, 354] on span "Save" at bounding box center [402, 353] width 22 height 9
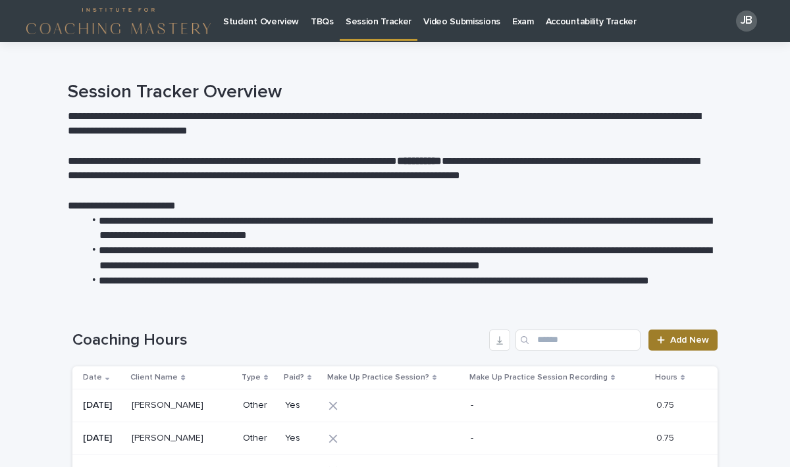
click at [676, 348] on link "Add New" at bounding box center [682, 340] width 69 height 21
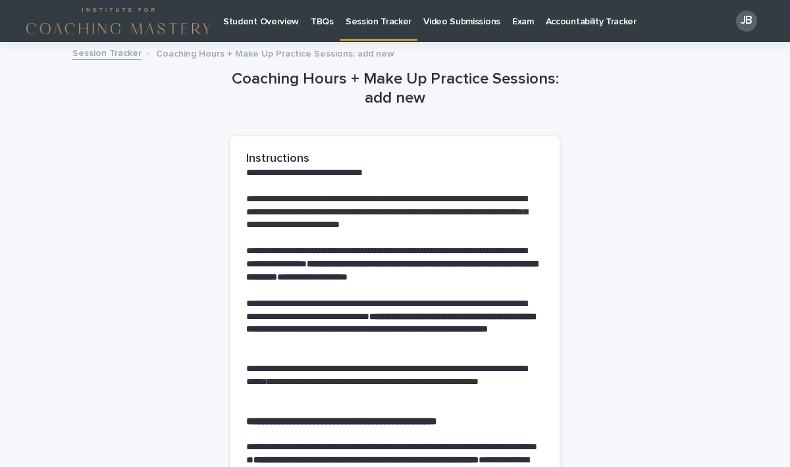
scroll to position [432, 0]
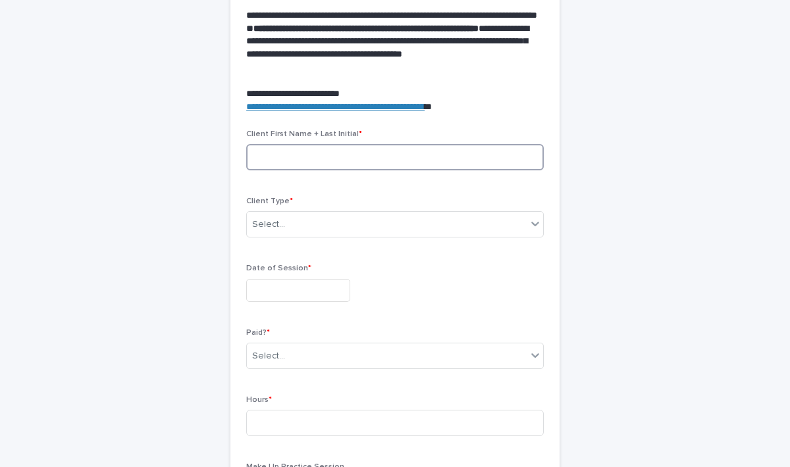
click at [309, 153] on input at bounding box center [395, 157] width 298 height 26
type input "******"
click at [303, 224] on div "Select..." at bounding box center [387, 225] width 280 height 22
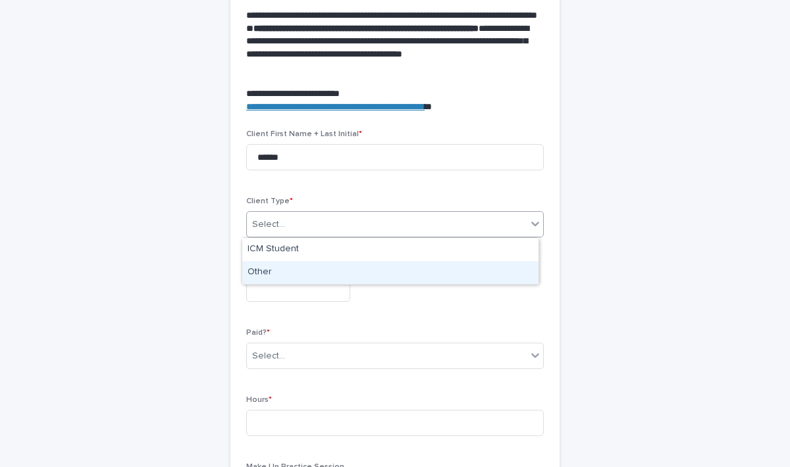
click at [271, 274] on div "Other" at bounding box center [390, 272] width 296 height 23
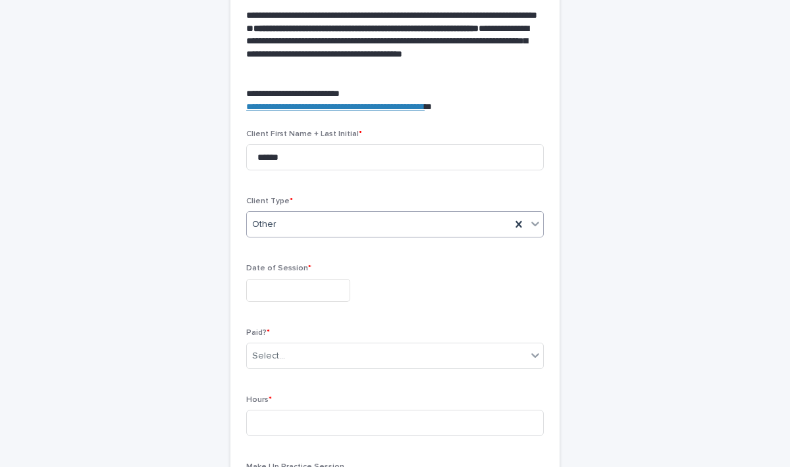
click at [282, 288] on input "text" at bounding box center [298, 290] width 104 height 23
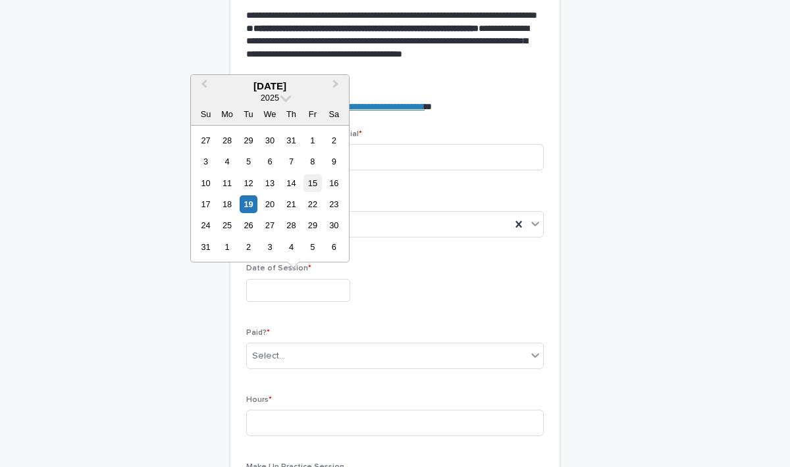
click at [316, 184] on div "15" at bounding box center [312, 183] width 18 height 18
type input "**********"
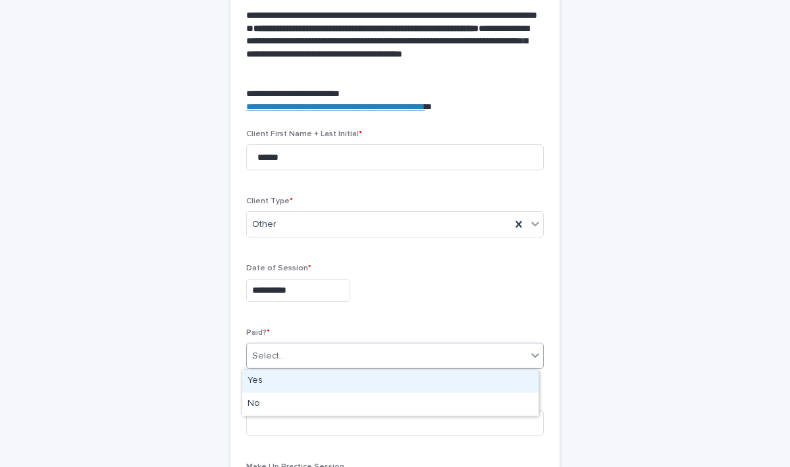
click at [290, 360] on div "Select..." at bounding box center [387, 357] width 280 height 22
click at [262, 382] on div "Yes" at bounding box center [390, 381] width 296 height 23
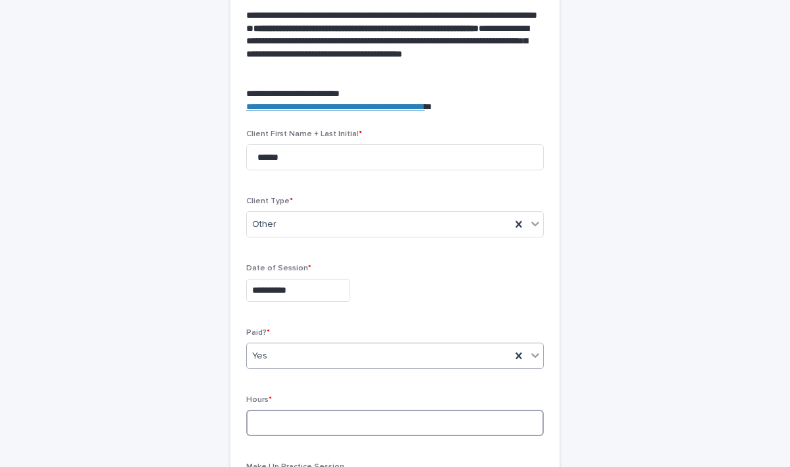
click at [266, 429] on input at bounding box center [395, 423] width 298 height 26
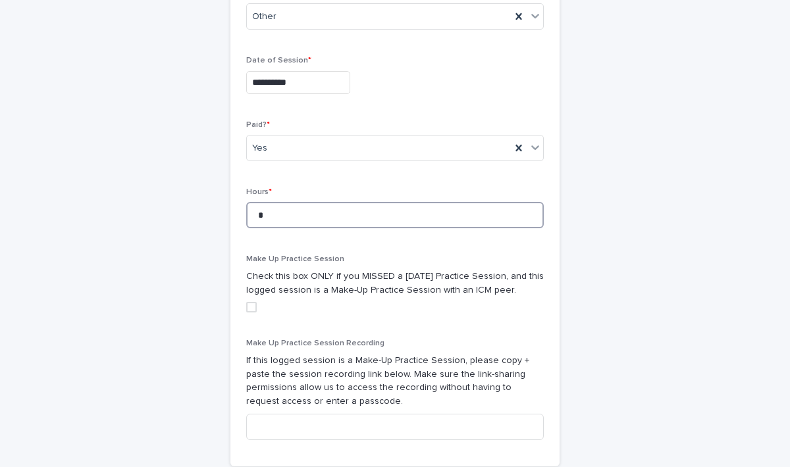
scroll to position [774, 0]
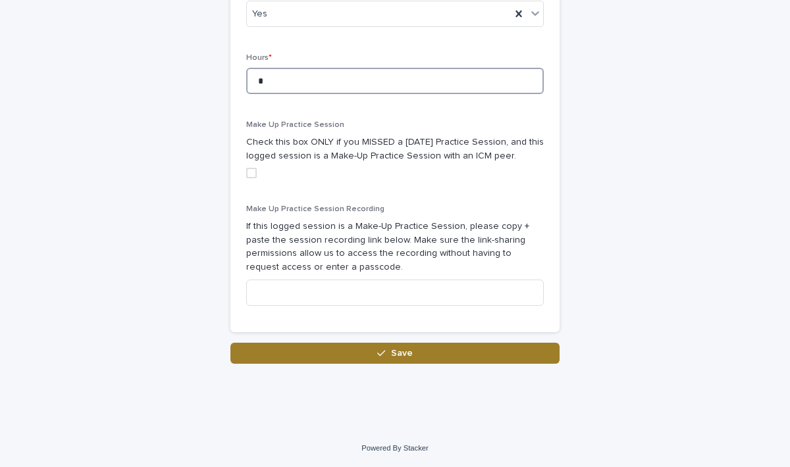
type input "*"
click at [413, 352] on button "Save" at bounding box center [394, 353] width 329 height 21
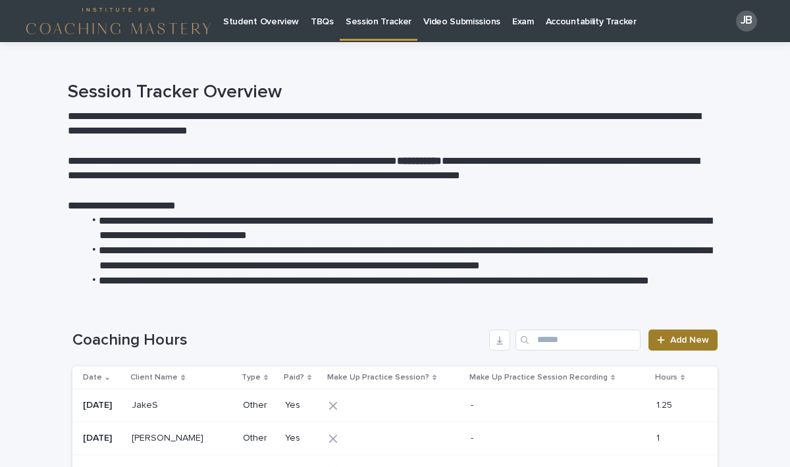
click at [687, 333] on link "Add New" at bounding box center [682, 340] width 69 height 21
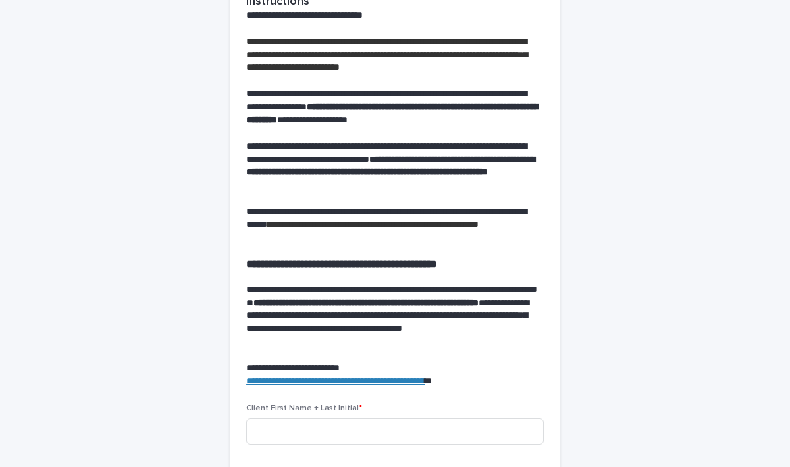
scroll to position [339, 0]
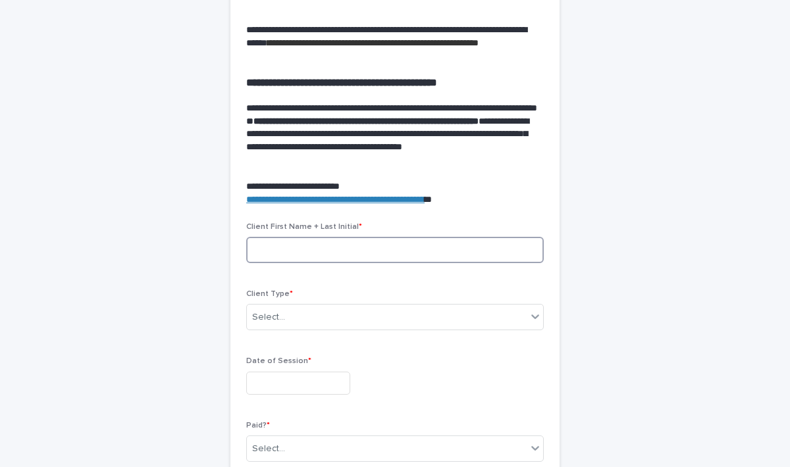
click at [255, 241] on input at bounding box center [395, 250] width 298 height 26
type input "*********"
click at [267, 312] on div "Select..." at bounding box center [268, 318] width 33 height 14
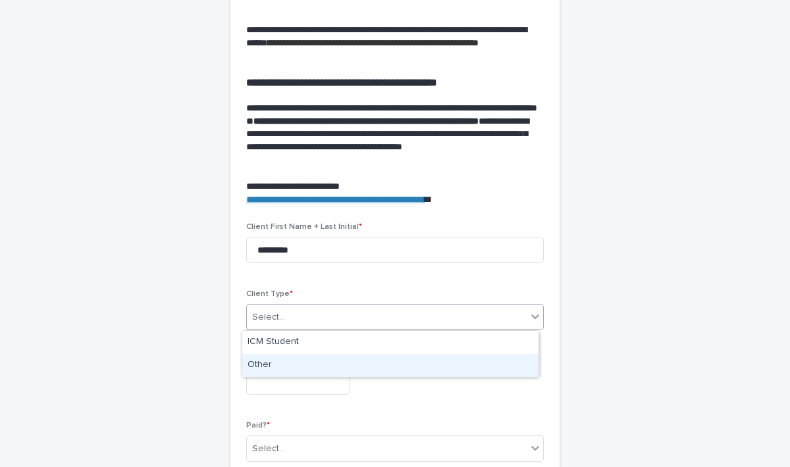
click at [264, 359] on div "Other" at bounding box center [390, 365] width 296 height 23
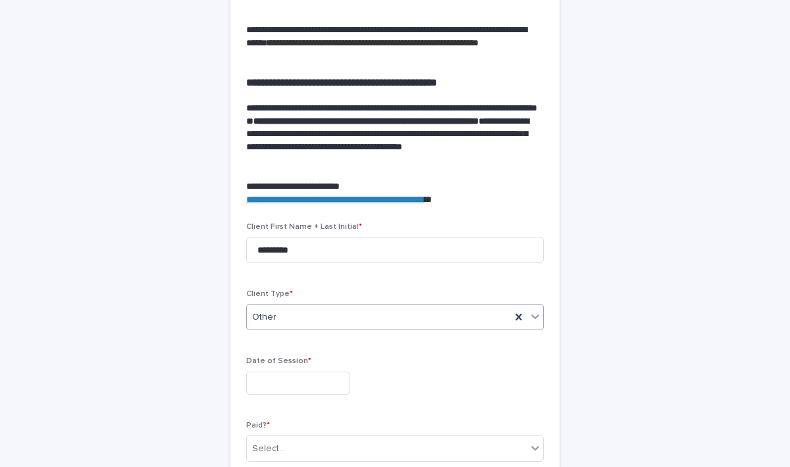
click at [276, 386] on input "text" at bounding box center [298, 383] width 104 height 23
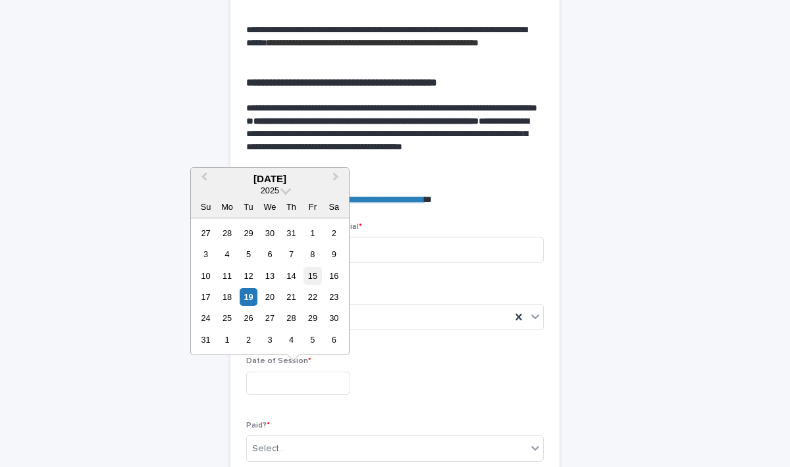
click at [313, 274] on div "15" at bounding box center [312, 276] width 18 height 18
type input "**********"
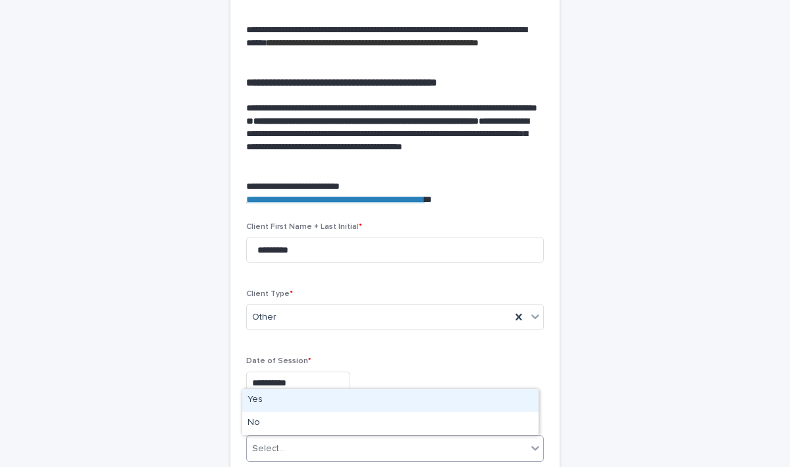
click at [293, 445] on div "Select..." at bounding box center [387, 449] width 280 height 22
click at [259, 406] on div "Yes" at bounding box center [390, 400] width 296 height 23
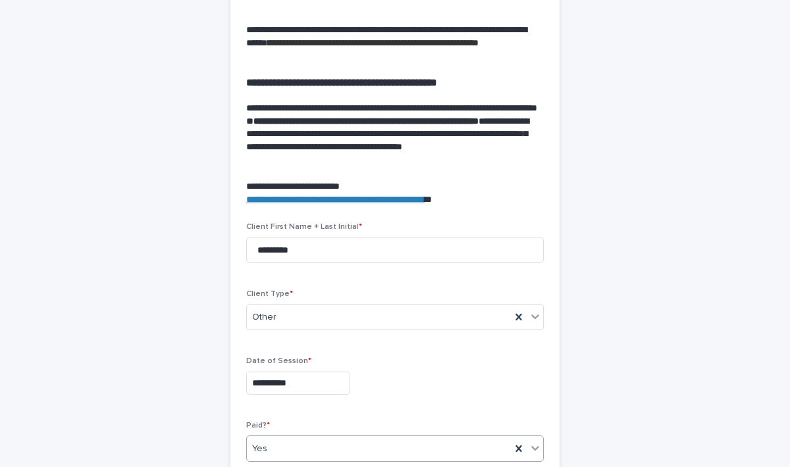
scroll to position [554, 0]
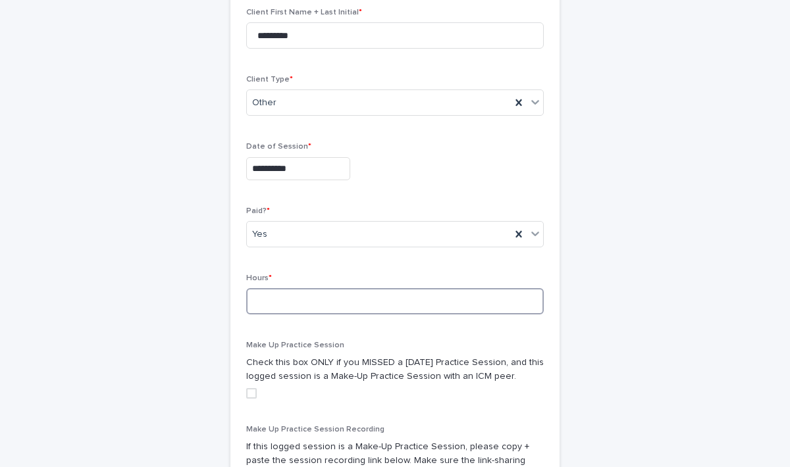
click at [345, 309] on input at bounding box center [395, 301] width 298 height 26
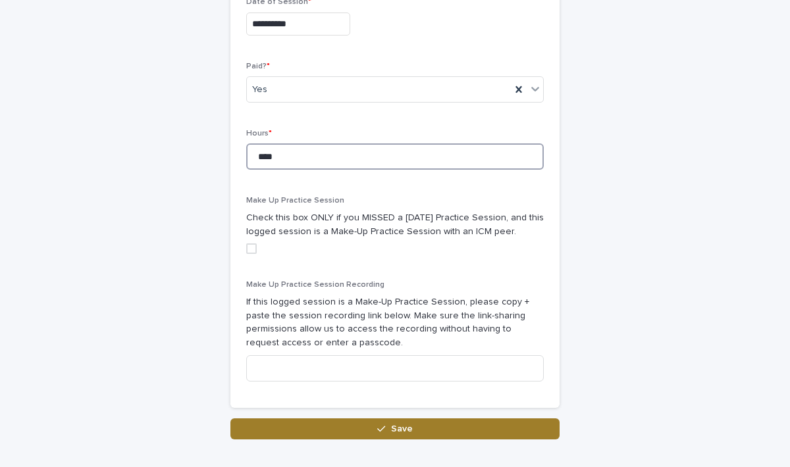
type input "****"
click at [419, 429] on button "Save" at bounding box center [394, 429] width 329 height 21
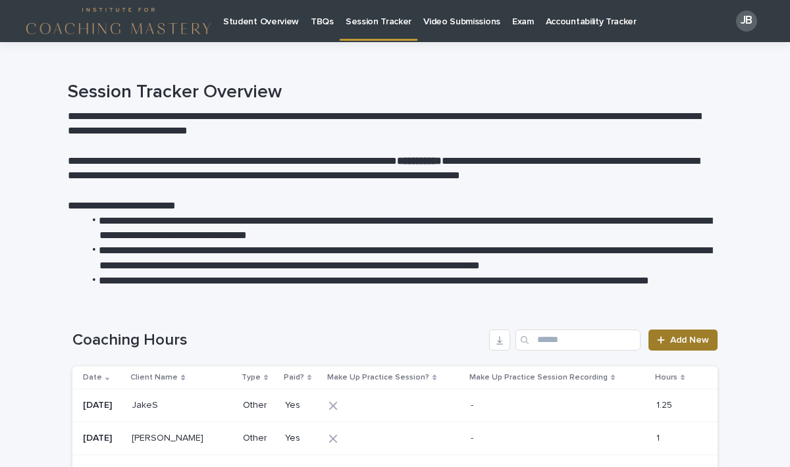
click at [659, 338] on icon at bounding box center [661, 340] width 8 height 9
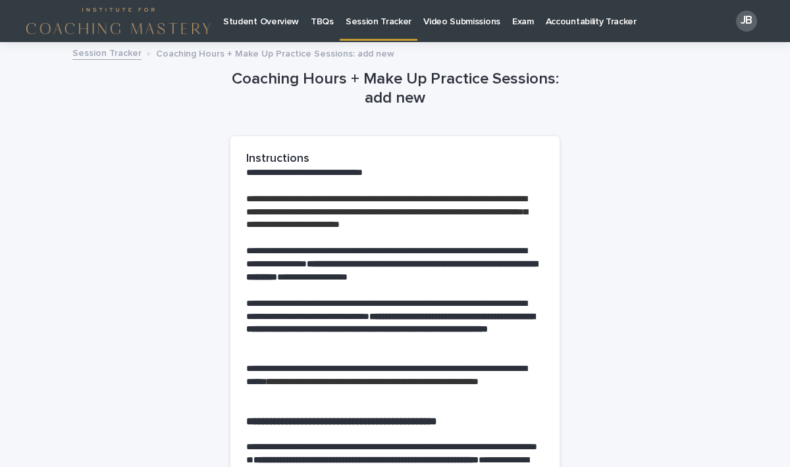
scroll to position [365, 0]
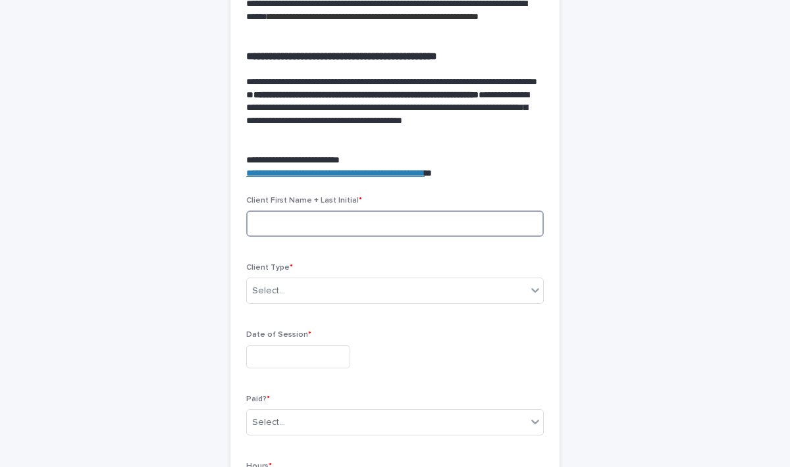
click at [316, 227] on input at bounding box center [395, 224] width 298 height 26
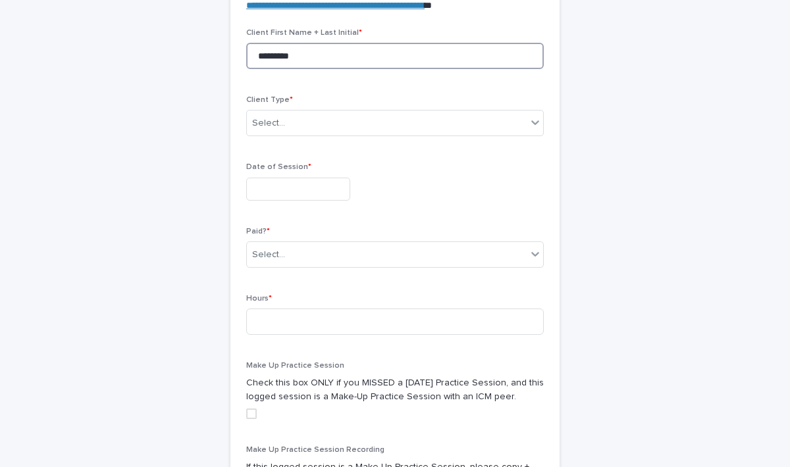
scroll to position [602, 0]
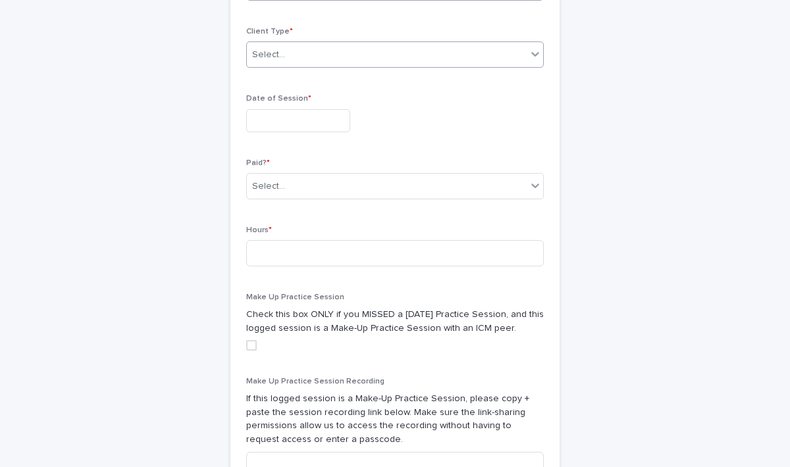
type input "********"
click at [303, 51] on div "Select..." at bounding box center [387, 55] width 280 height 22
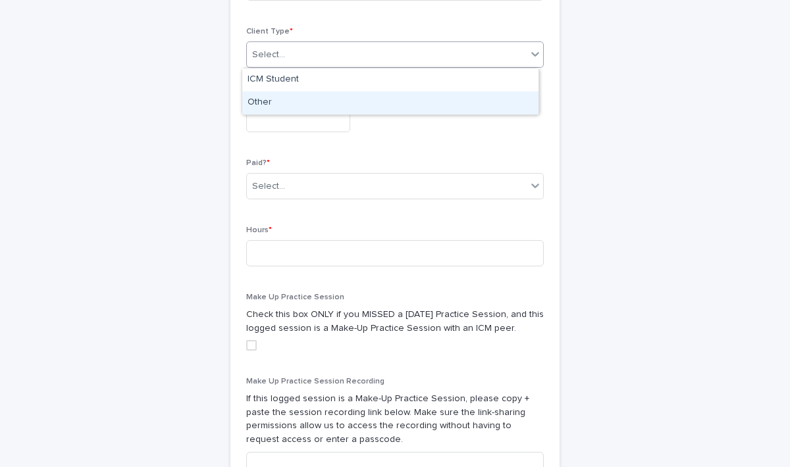
click at [271, 106] on div "Other" at bounding box center [390, 103] width 296 height 23
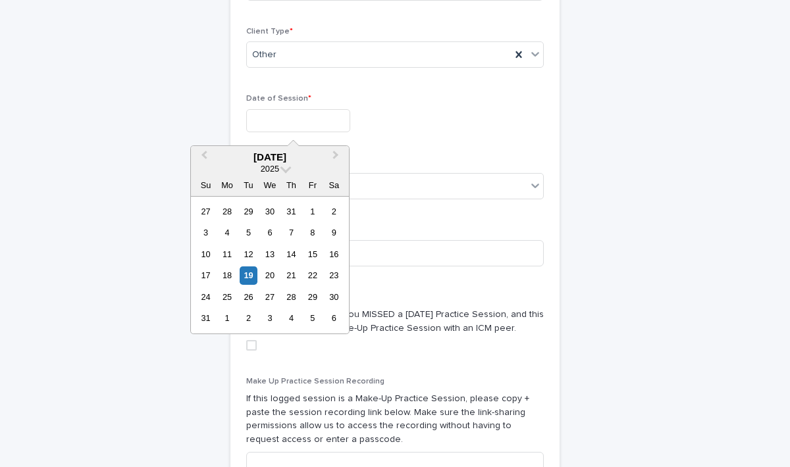
click at [277, 124] on input "text" at bounding box center [298, 120] width 104 height 23
click at [317, 255] on div "15" at bounding box center [312, 255] width 18 height 18
type input "**********"
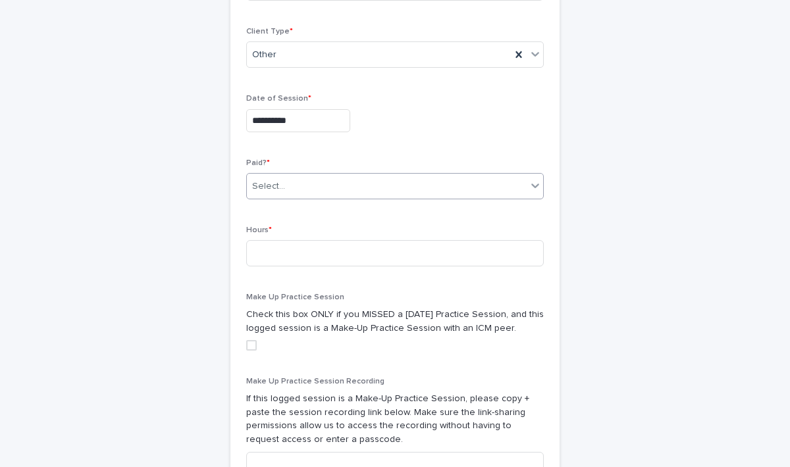
click at [290, 192] on div "Select..." at bounding box center [387, 187] width 280 height 22
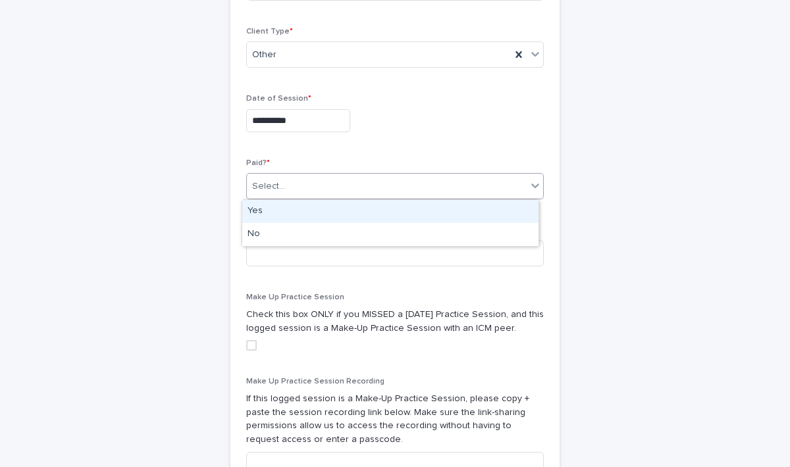
click at [263, 215] on div "Yes" at bounding box center [390, 211] width 296 height 23
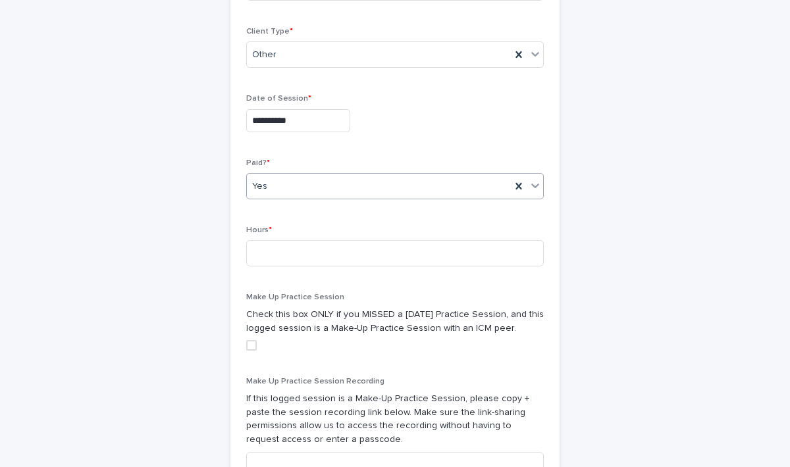
click at [276, 268] on div "Hours *" at bounding box center [395, 251] width 298 height 51
click at [270, 248] on input at bounding box center [395, 253] width 298 height 26
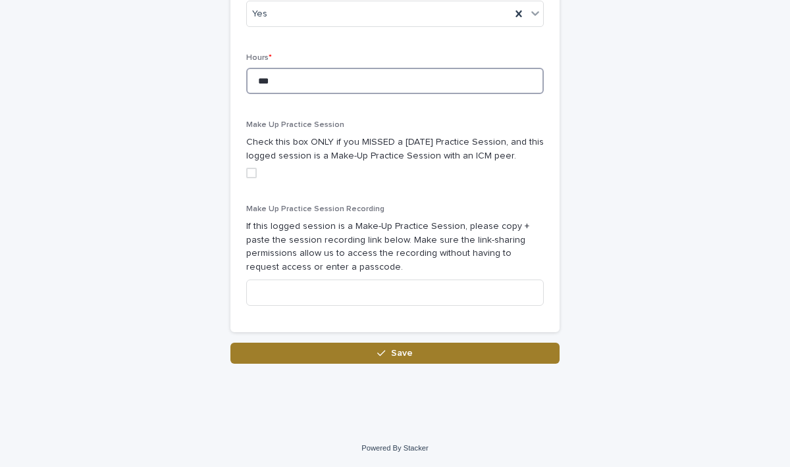
type input "***"
click at [461, 357] on button "Save" at bounding box center [394, 353] width 329 height 21
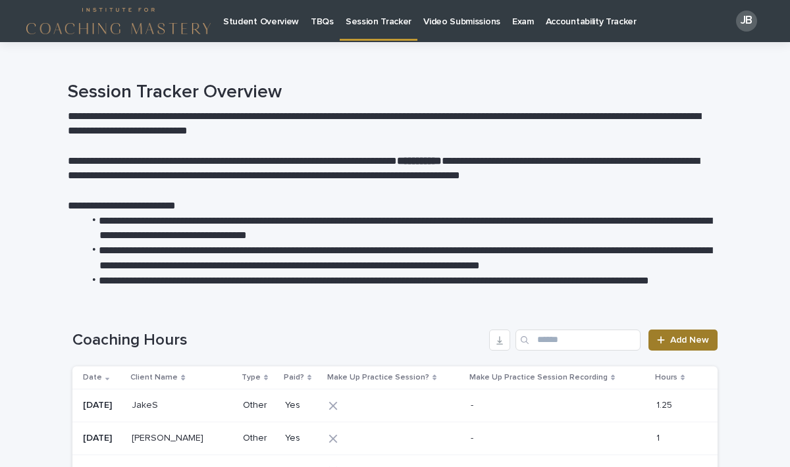
click at [673, 338] on span "Add New" at bounding box center [689, 340] width 39 height 9
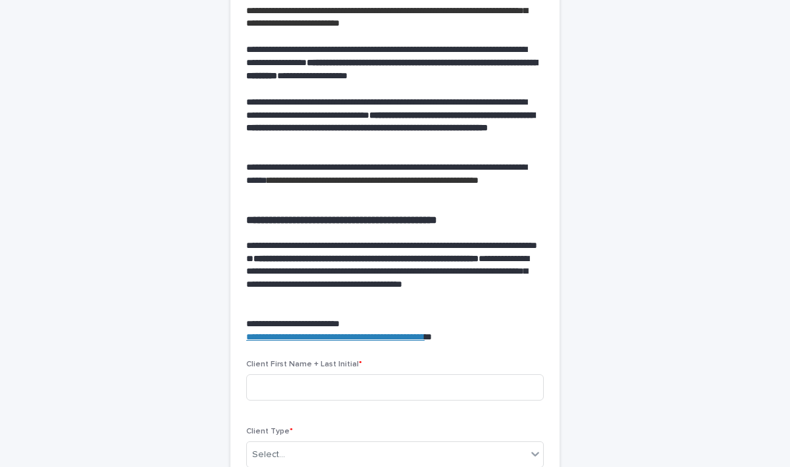
scroll to position [287, 0]
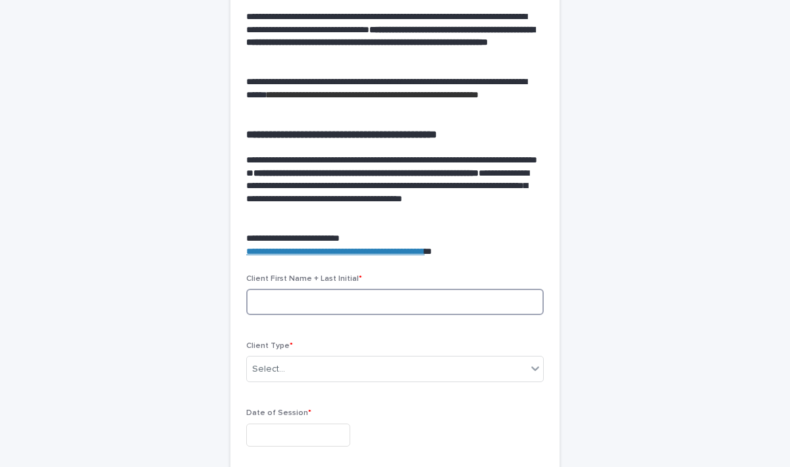
click at [344, 303] on input at bounding box center [395, 302] width 298 height 26
type input "******"
click at [300, 382] on div "Client Type * Select..." at bounding box center [395, 367] width 298 height 51
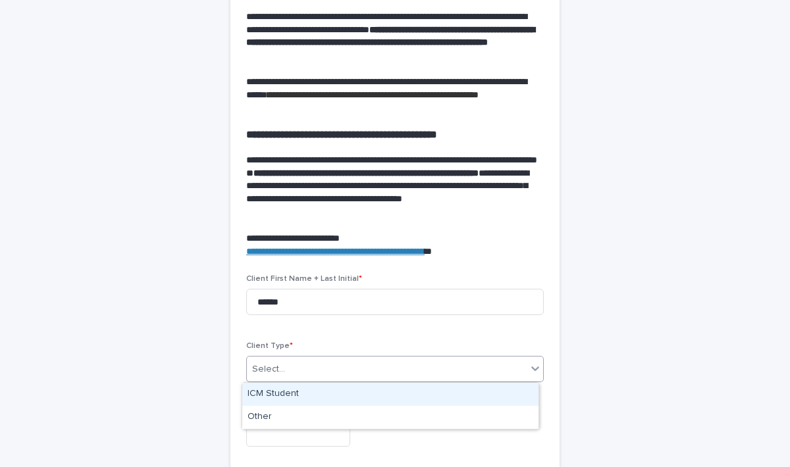
click at [290, 377] on div "Select..." at bounding box center [387, 370] width 280 height 22
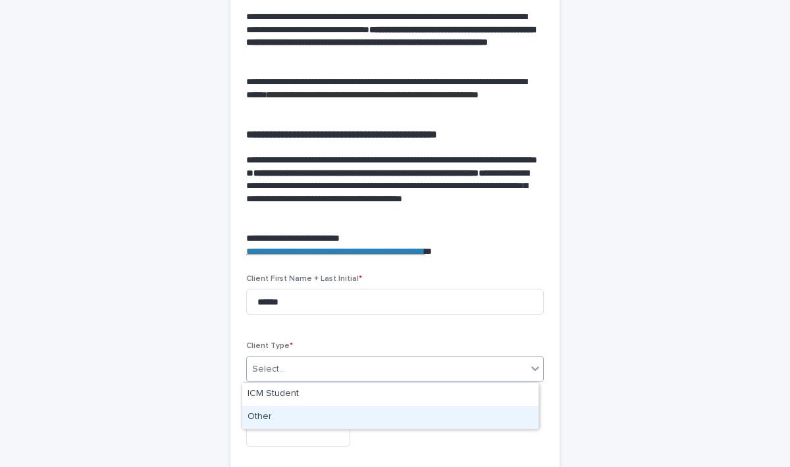
click at [268, 413] on div "Other" at bounding box center [390, 417] width 296 height 23
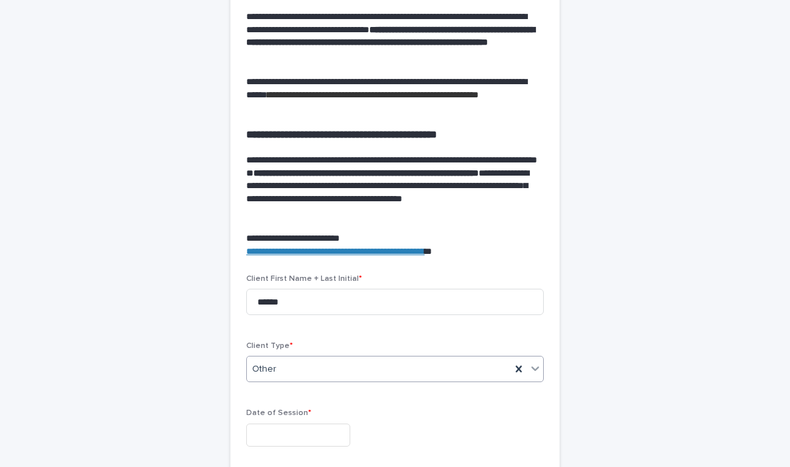
click at [278, 425] on input "text" at bounding box center [298, 435] width 104 height 23
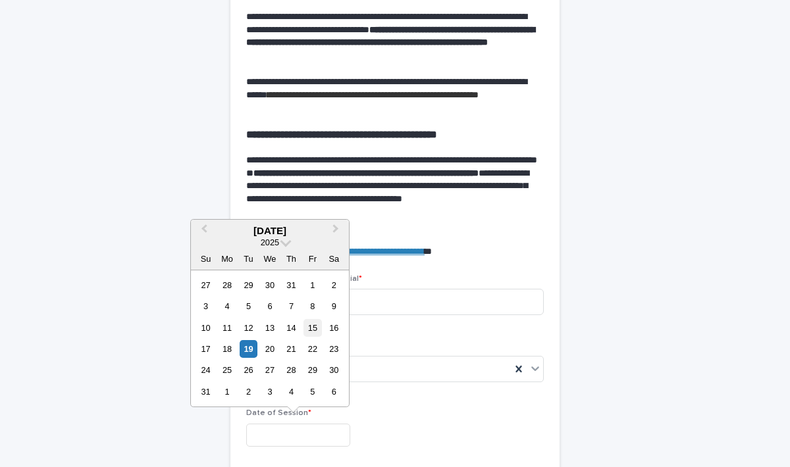
click at [316, 327] on div "15" at bounding box center [312, 328] width 18 height 18
type input "**********"
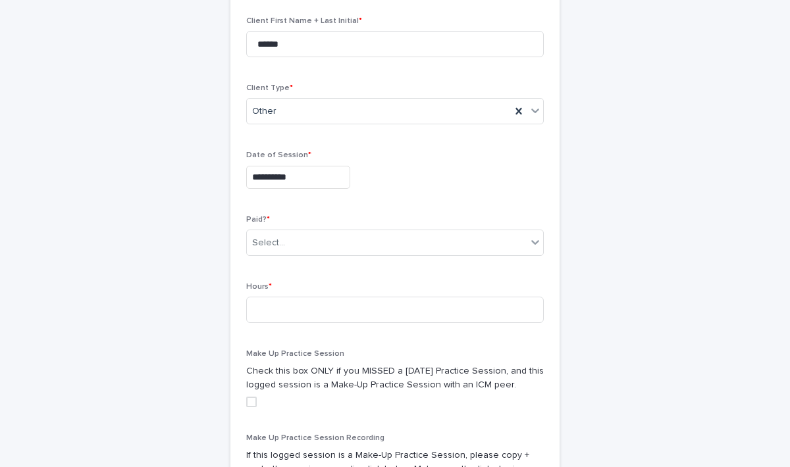
scroll to position [558, 0]
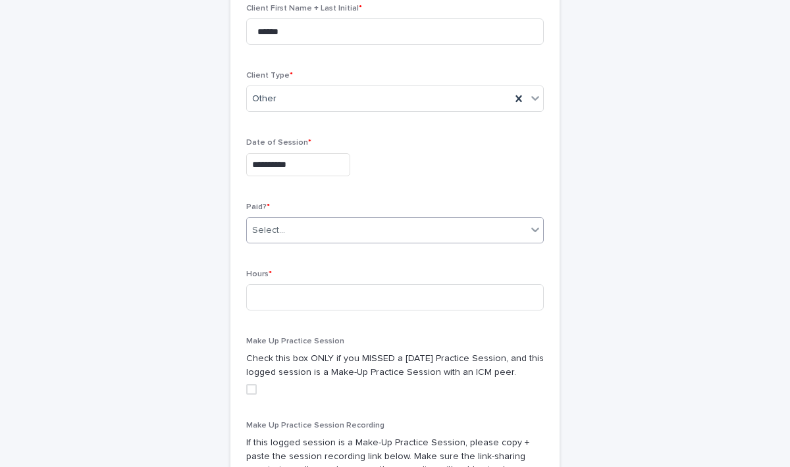
click at [332, 222] on div "Select..." at bounding box center [387, 231] width 280 height 22
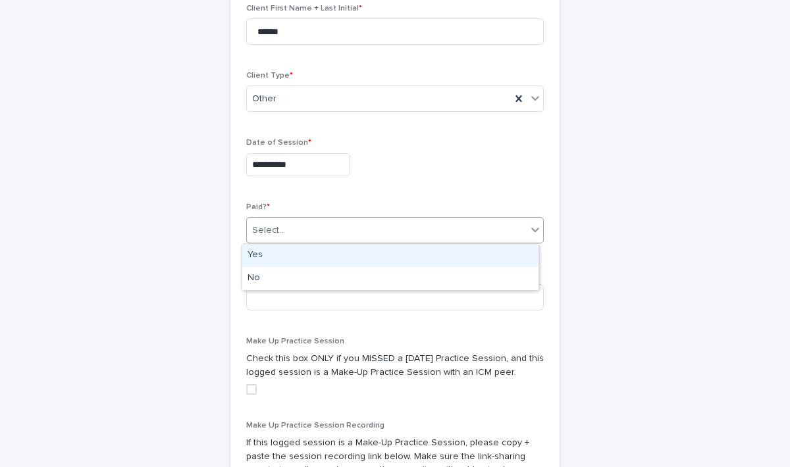
click at [265, 252] on div "Yes" at bounding box center [390, 255] width 296 height 23
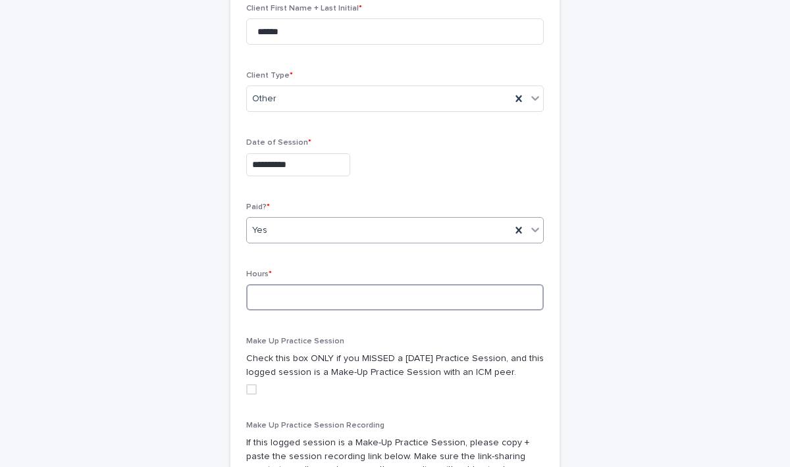
click at [265, 288] on input at bounding box center [395, 297] width 298 height 26
type input "*"
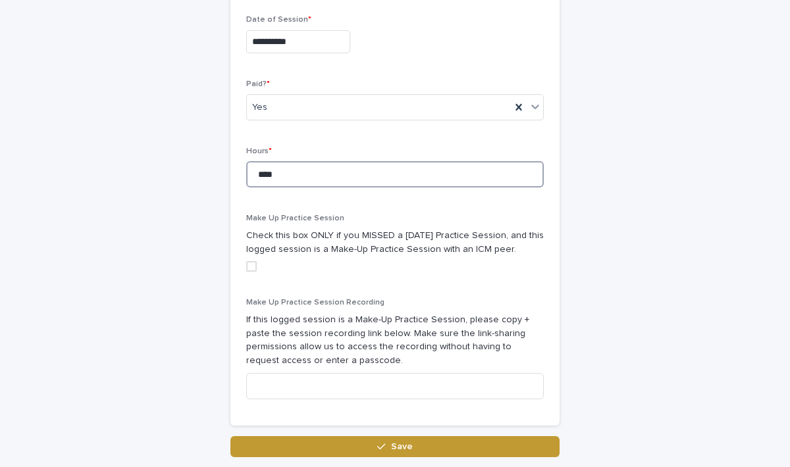
scroll to position [709, 0]
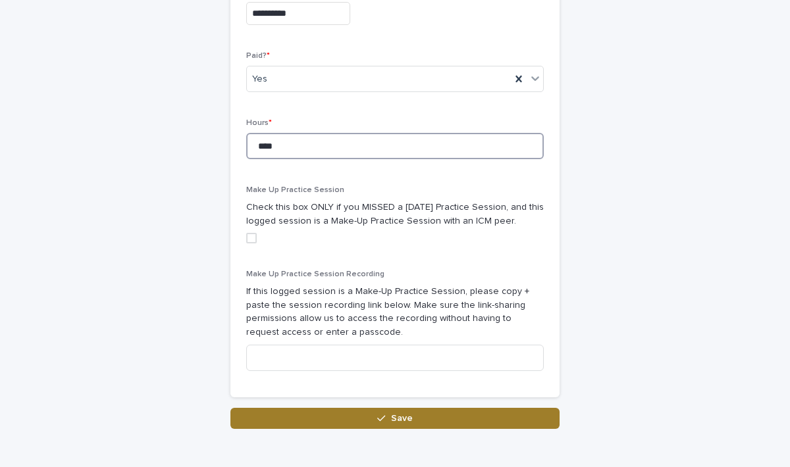
type input "****"
click at [443, 420] on button "Save" at bounding box center [394, 418] width 329 height 21
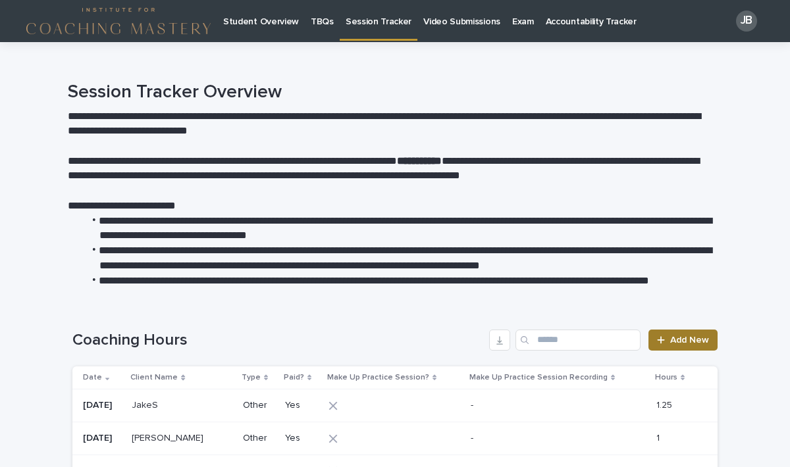
click at [664, 336] on link "Add New" at bounding box center [682, 340] width 69 height 21
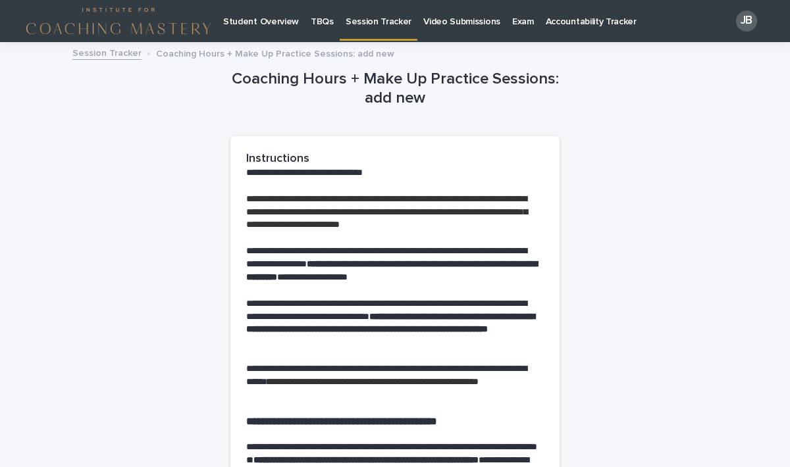
scroll to position [334, 0]
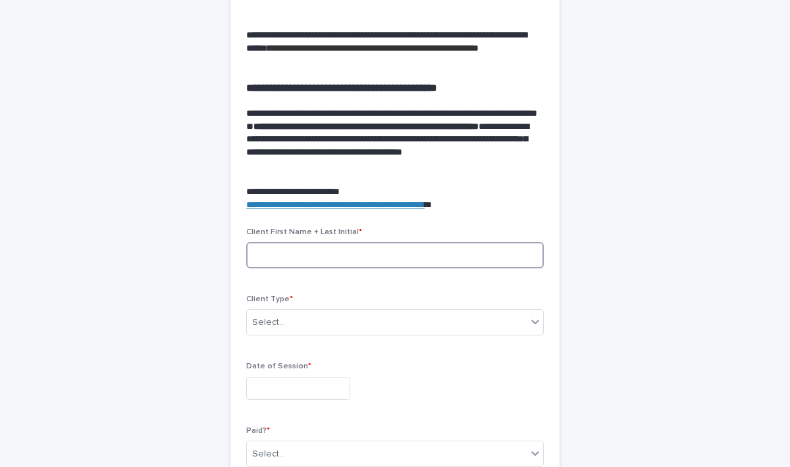
click at [273, 246] on input at bounding box center [395, 255] width 298 height 26
type input "******"
click at [263, 326] on div "Select..." at bounding box center [268, 323] width 33 height 14
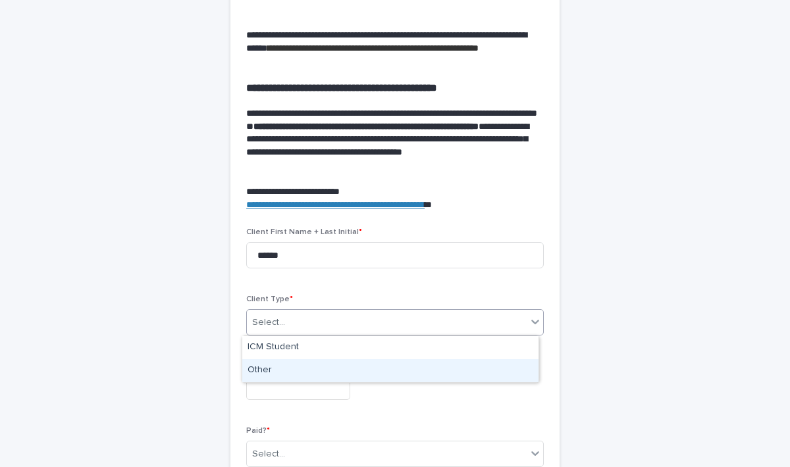
click at [261, 369] on div "Other" at bounding box center [390, 370] width 296 height 23
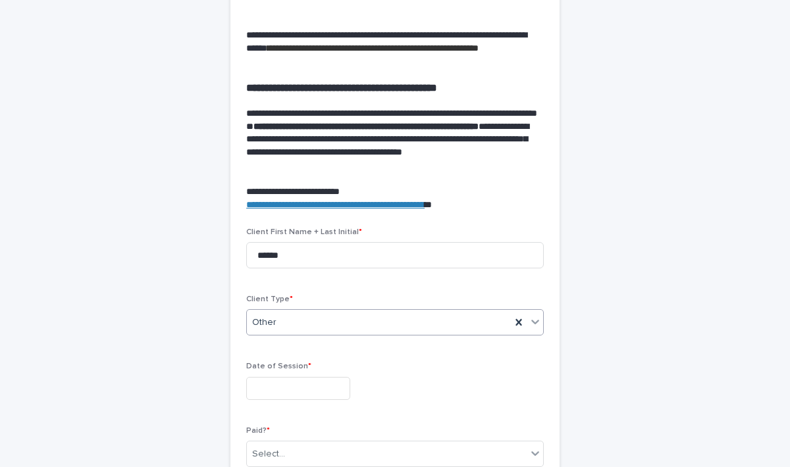
click at [276, 383] on input "text" at bounding box center [298, 388] width 104 height 23
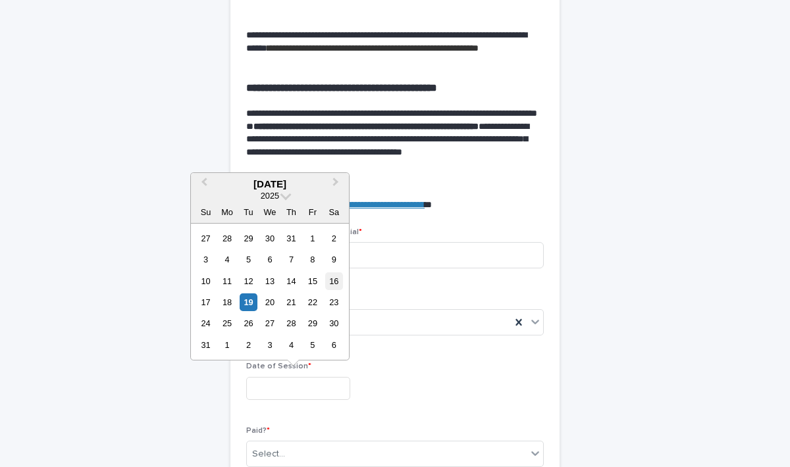
click at [337, 278] on div "16" at bounding box center [334, 282] width 18 height 18
type input "**********"
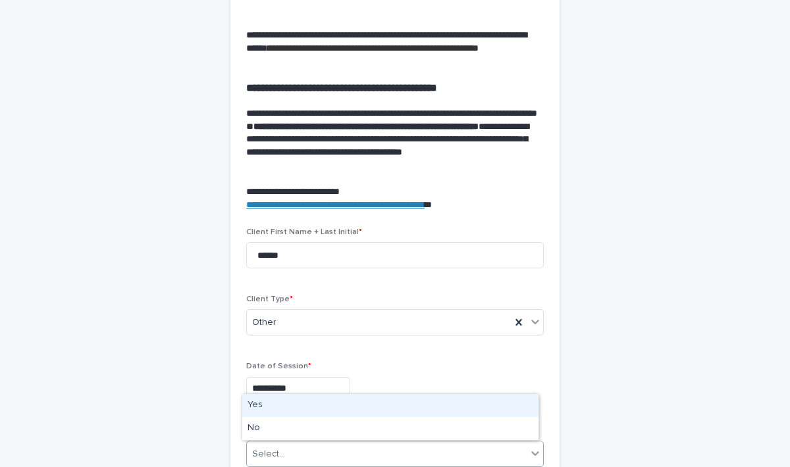
click at [287, 445] on div "Select..." at bounding box center [387, 455] width 280 height 22
click at [259, 406] on div "Yes" at bounding box center [390, 405] width 296 height 23
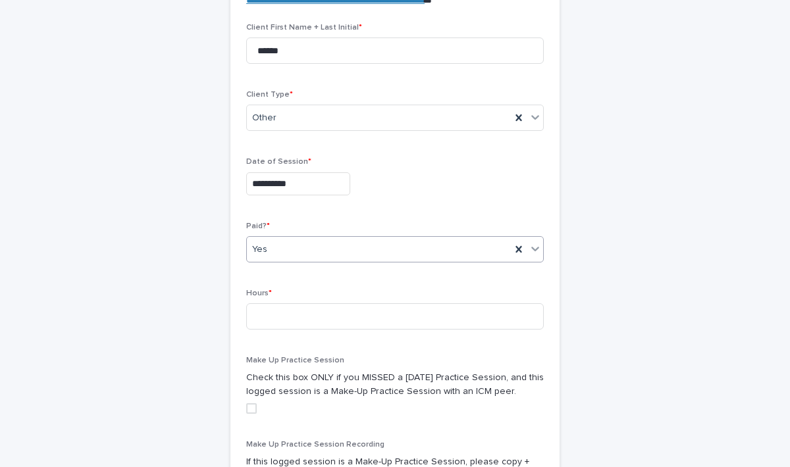
scroll to position [570, 0]
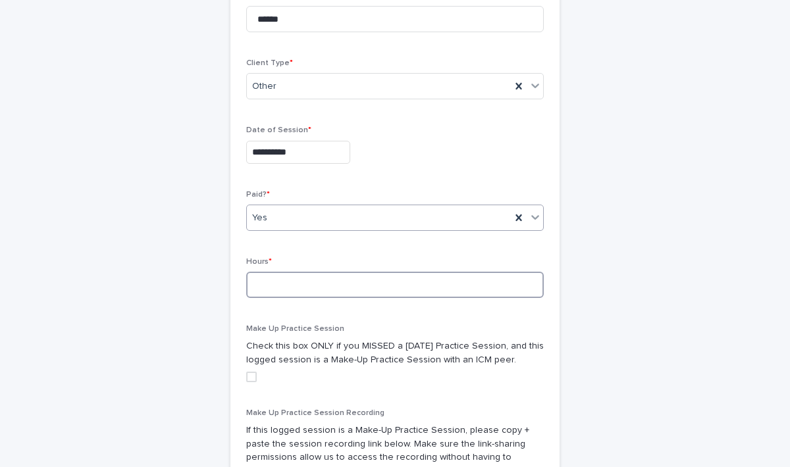
click at [307, 282] on input at bounding box center [395, 285] width 298 height 26
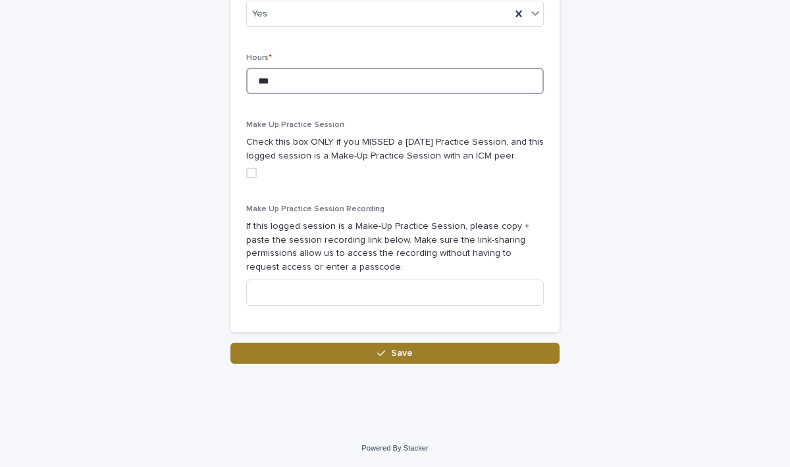
type input "***"
click at [407, 357] on button "Save" at bounding box center [394, 353] width 329 height 21
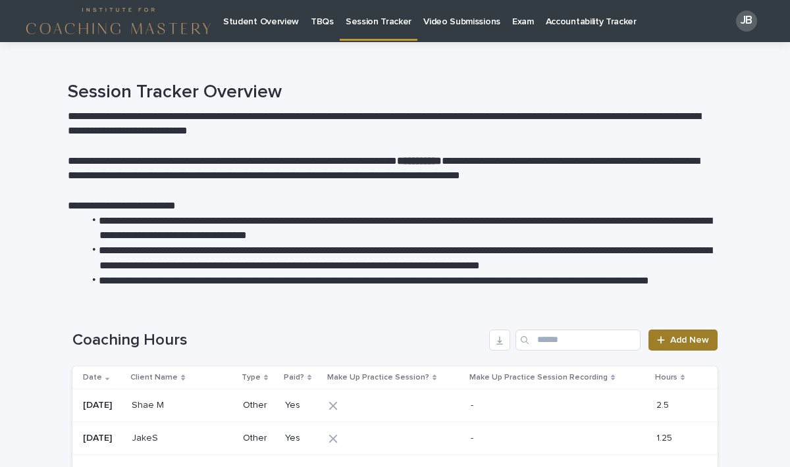
click at [681, 340] on span "Add New" at bounding box center [689, 340] width 39 height 9
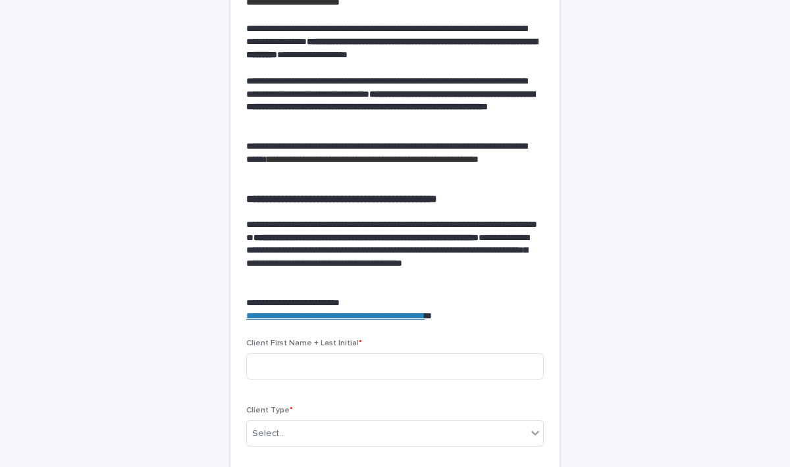
scroll to position [278, 0]
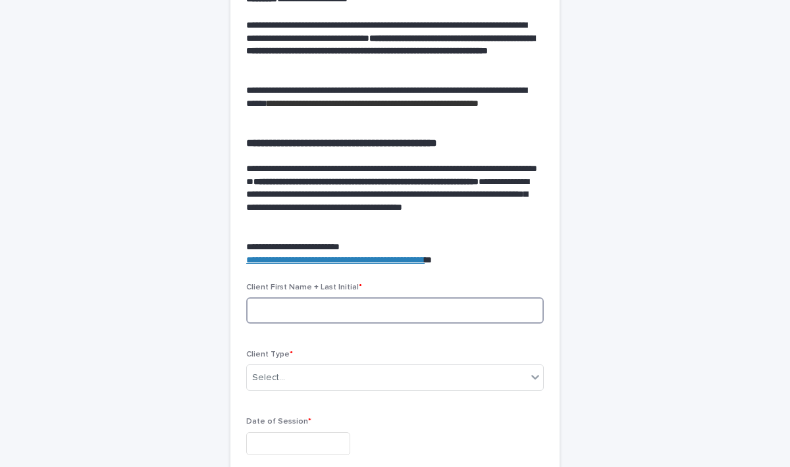
click at [353, 306] on input at bounding box center [395, 311] width 298 height 26
type input "*"
click at [275, 313] on input "********" at bounding box center [395, 311] width 298 height 26
type input "**********"
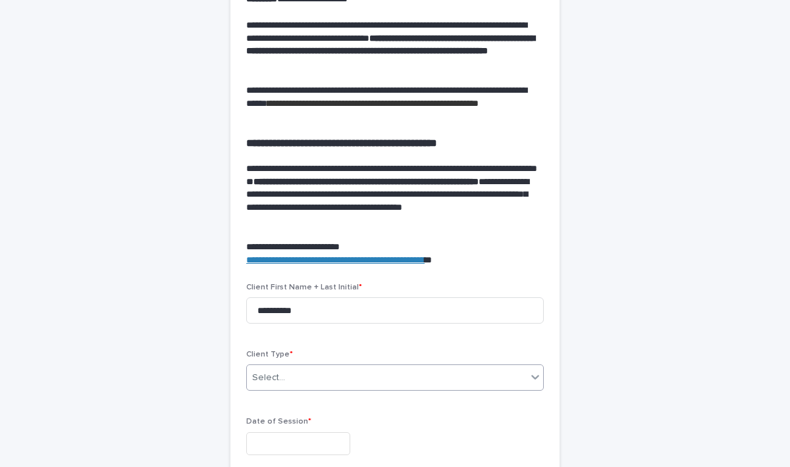
click at [295, 383] on div "Select..." at bounding box center [387, 378] width 280 height 22
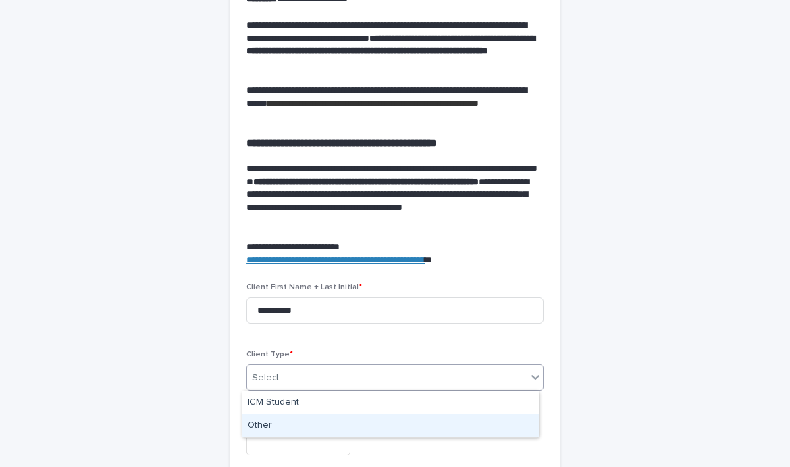
click at [265, 429] on div "Other" at bounding box center [390, 426] width 296 height 23
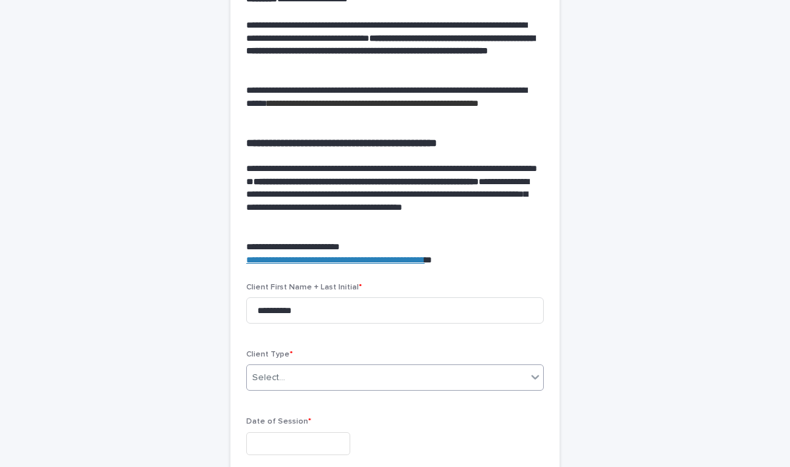
click at [274, 441] on input "text" at bounding box center [298, 444] width 104 height 23
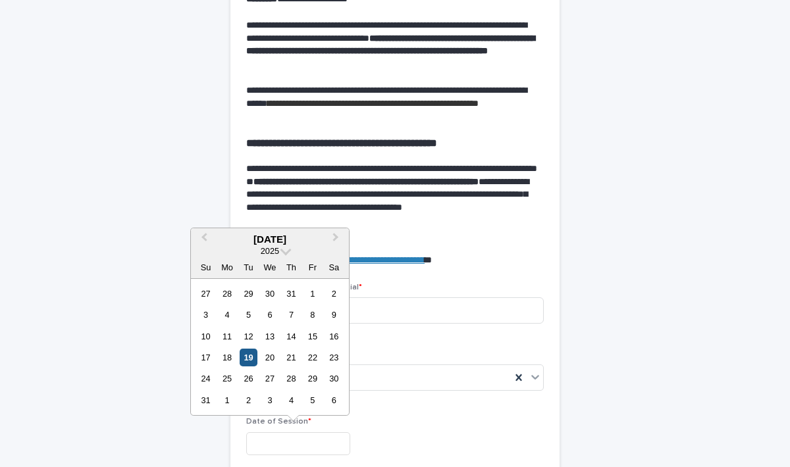
click at [249, 356] on div "19" at bounding box center [249, 358] width 18 height 18
type input "**********"
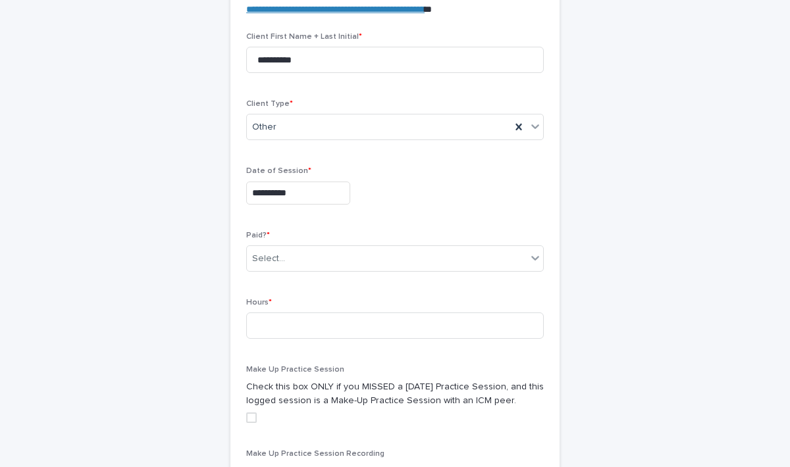
scroll to position [554, 0]
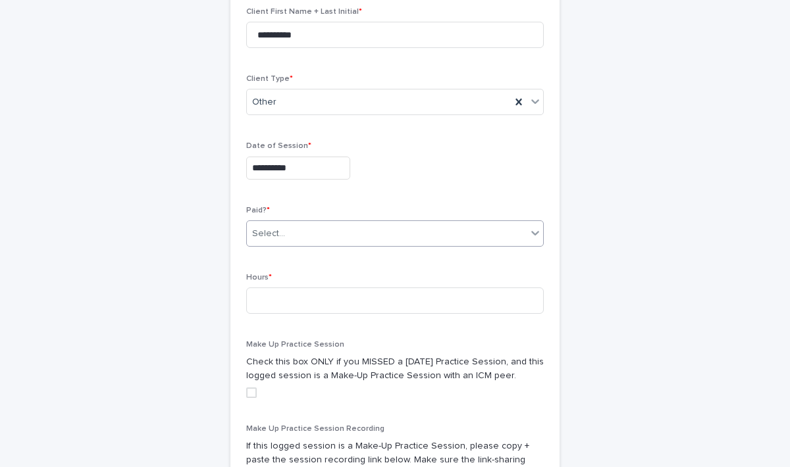
click at [332, 242] on div "Select..." at bounding box center [387, 234] width 280 height 22
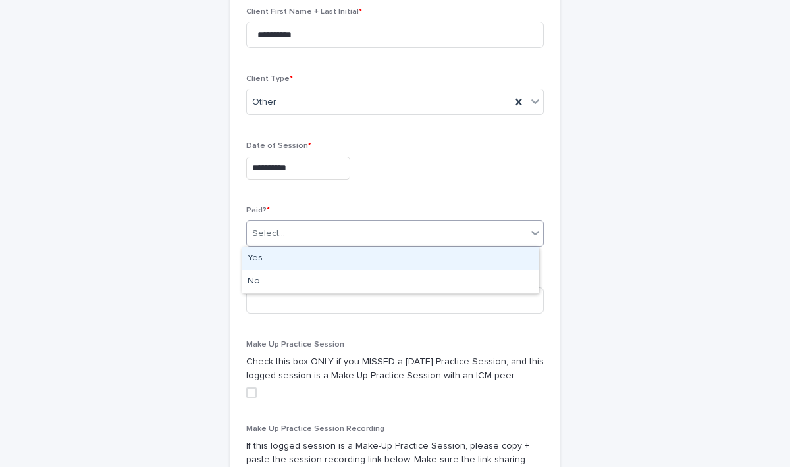
click at [275, 261] on div "Yes" at bounding box center [390, 259] width 296 height 23
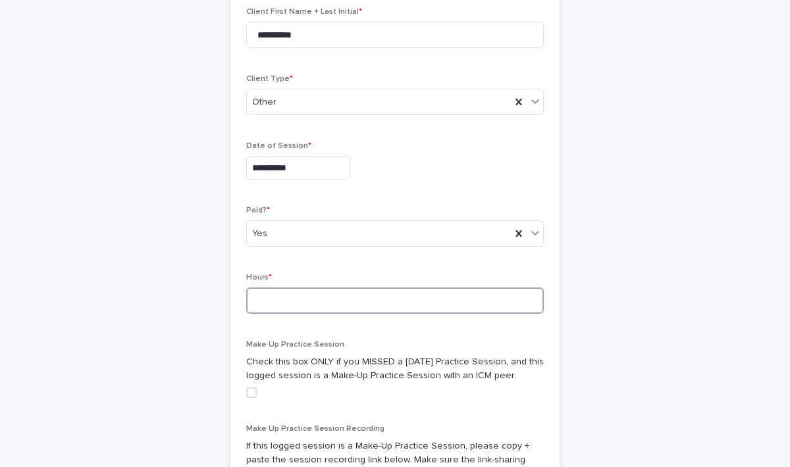
click at [274, 288] on input at bounding box center [395, 301] width 298 height 26
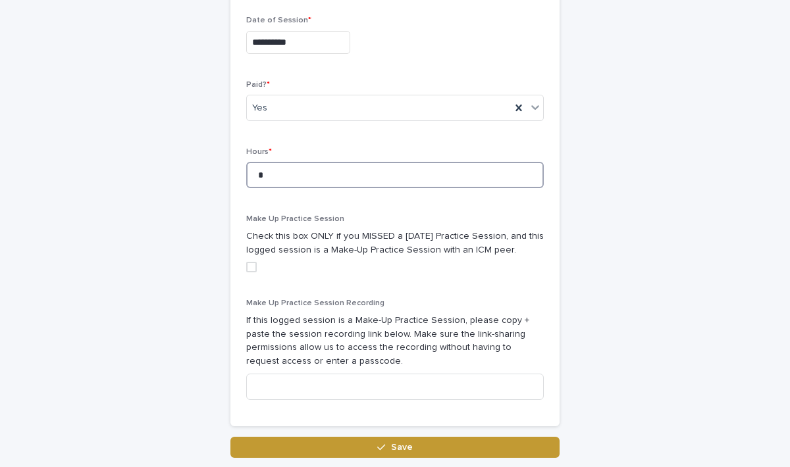
scroll to position [698, 0]
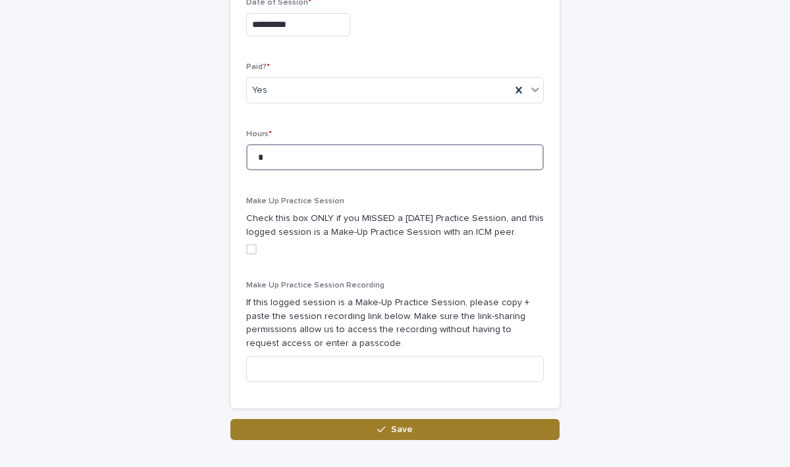
type input "*"
click at [448, 426] on button "Save" at bounding box center [394, 429] width 329 height 21
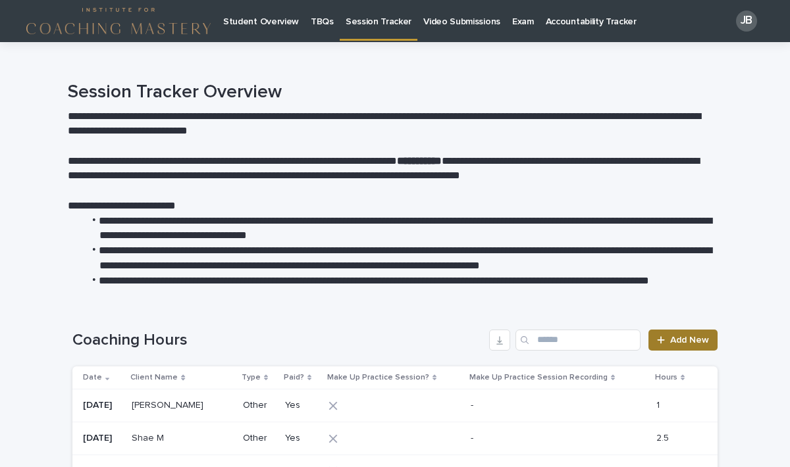
click at [679, 336] on span "Add New" at bounding box center [689, 340] width 39 height 9
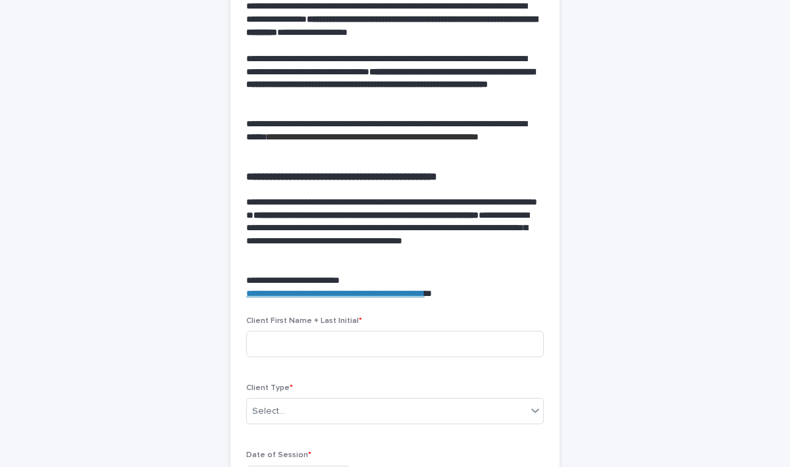
scroll to position [310, 0]
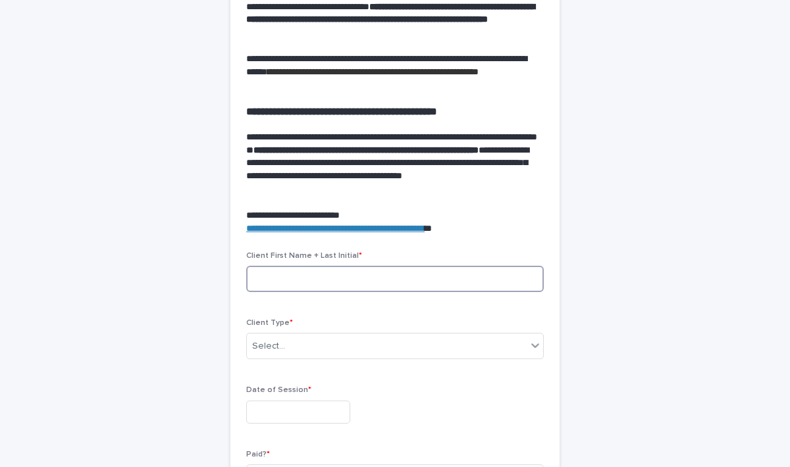
click at [376, 279] on input at bounding box center [395, 279] width 298 height 26
type input "**********"
click at [340, 349] on div "Select..." at bounding box center [387, 347] width 280 height 22
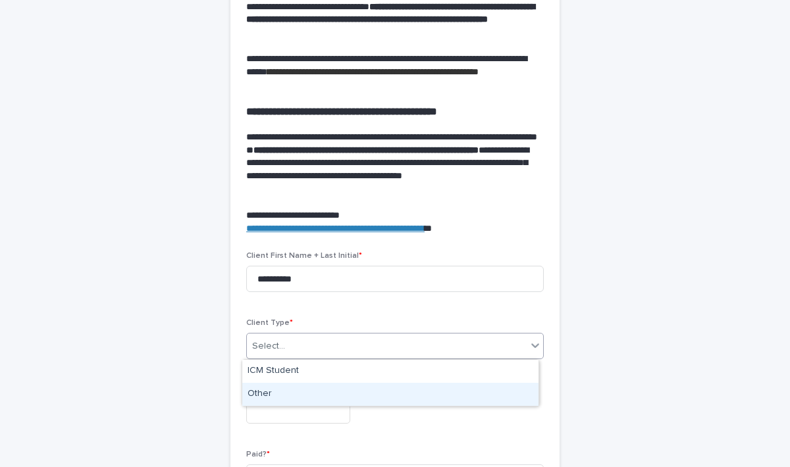
click at [252, 394] on div "Other" at bounding box center [390, 394] width 296 height 23
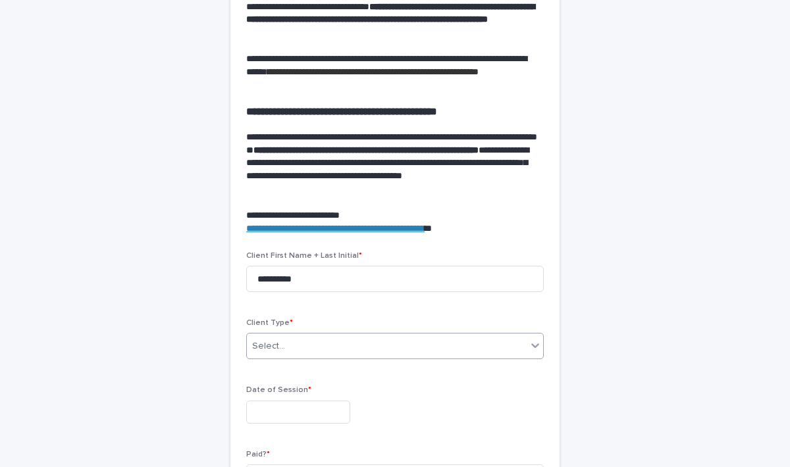
click at [277, 411] on input "text" at bounding box center [298, 412] width 104 height 23
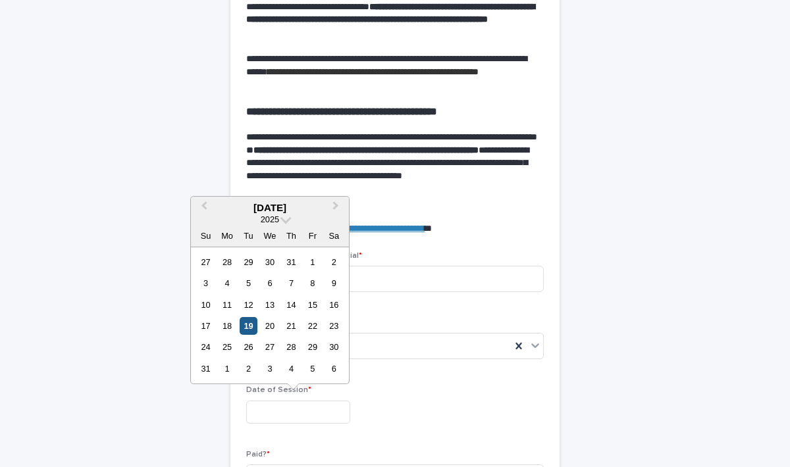
click at [248, 326] on div "19" at bounding box center [249, 326] width 18 height 18
type input "**********"
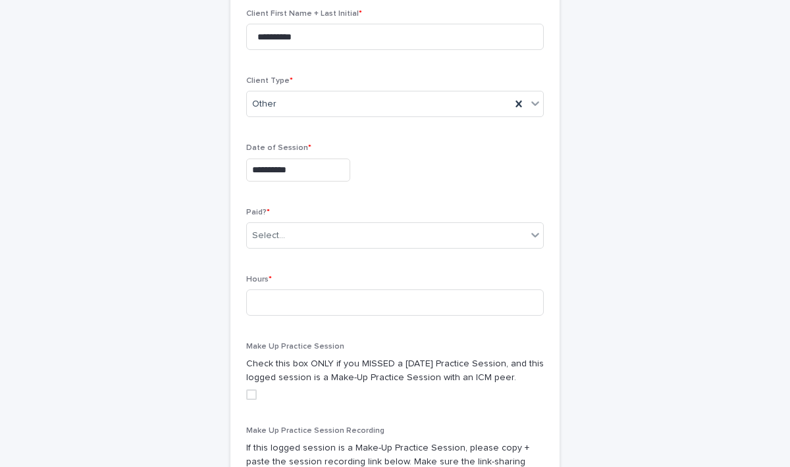
scroll to position [559, 0]
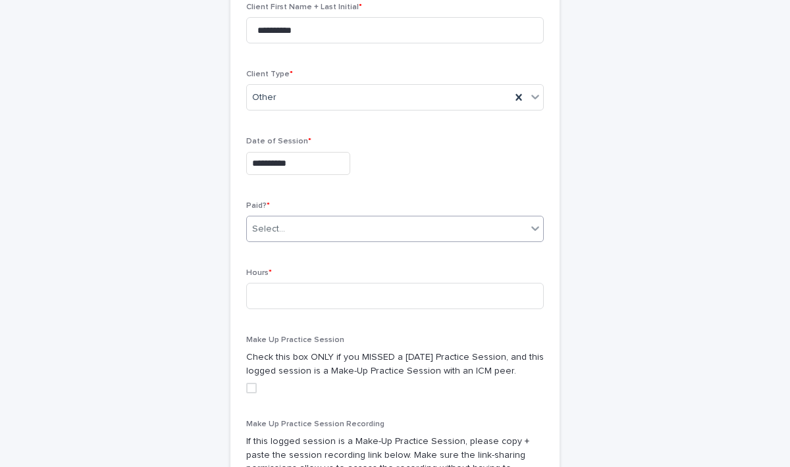
click at [325, 232] on div "Select..." at bounding box center [387, 230] width 280 height 22
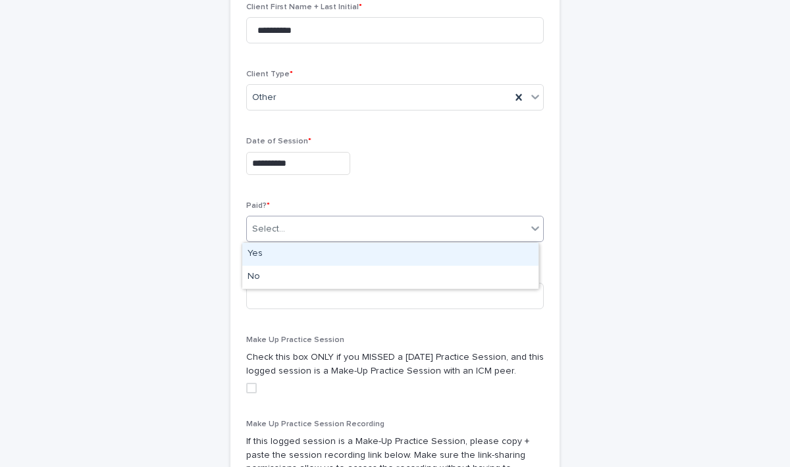
click at [264, 254] on div "Yes" at bounding box center [390, 254] width 296 height 23
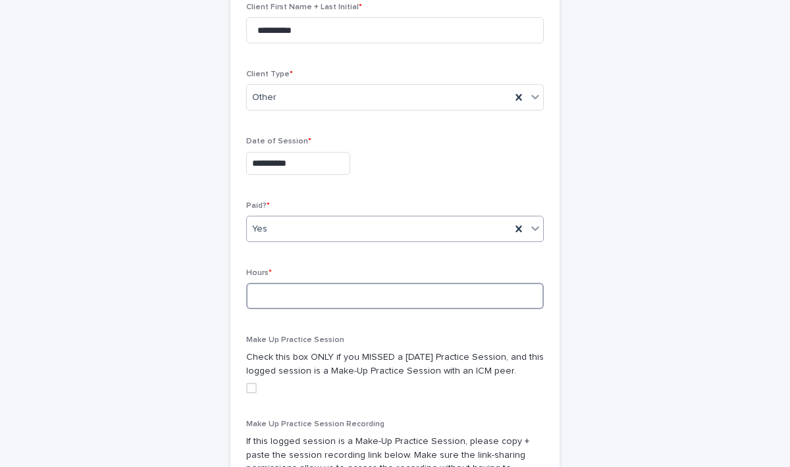
click at [282, 300] on input at bounding box center [395, 296] width 298 height 26
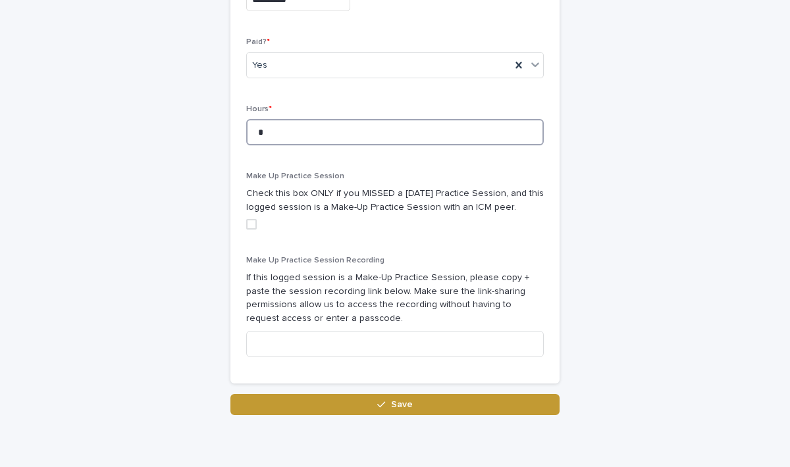
scroll to position [774, 0]
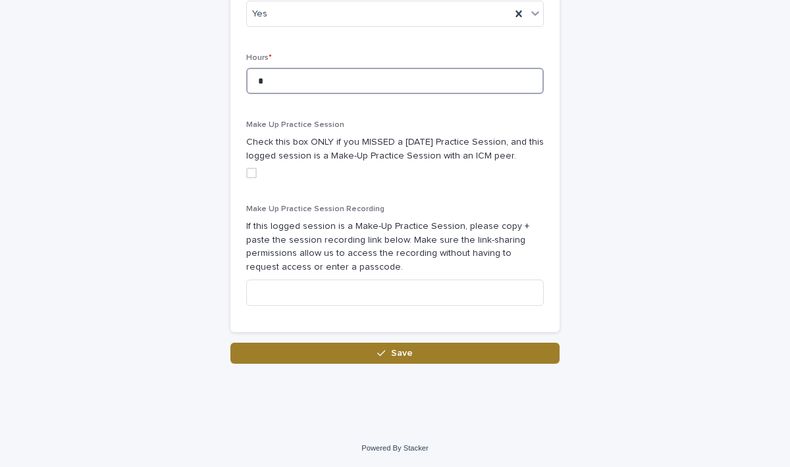
type input "*"
click at [461, 359] on button "Save" at bounding box center [394, 353] width 329 height 21
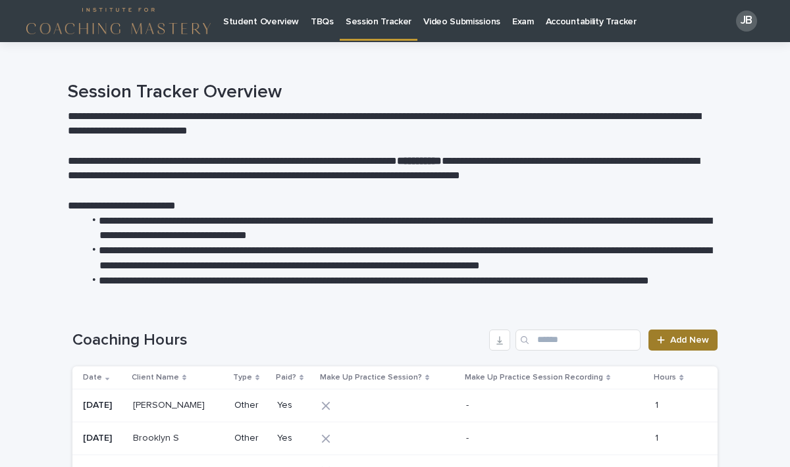
click at [657, 348] on link "Add New" at bounding box center [682, 340] width 69 height 21
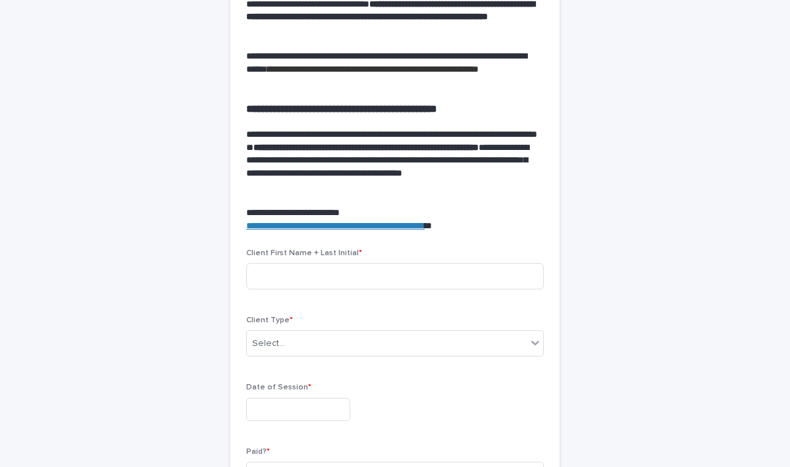
scroll to position [342, 0]
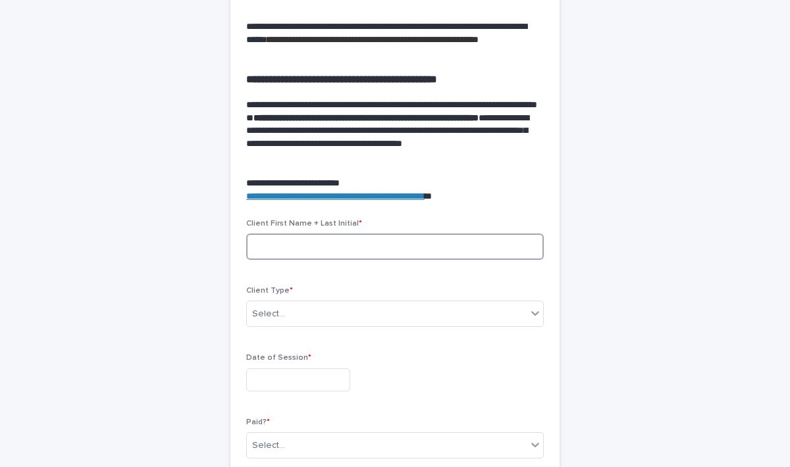
click at [336, 244] on input at bounding box center [395, 247] width 298 height 26
type input "**********"
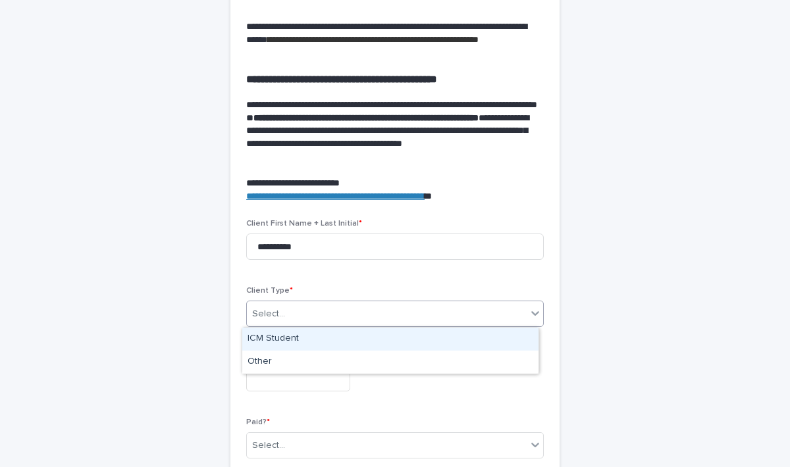
click at [300, 315] on div "Select..." at bounding box center [387, 314] width 280 height 22
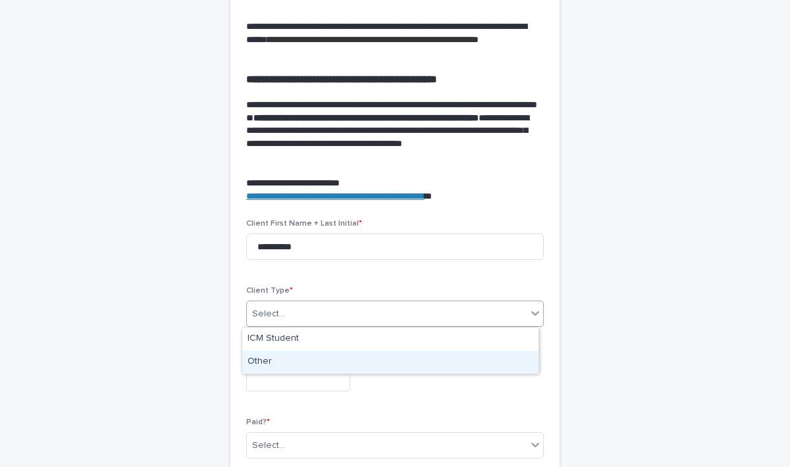
click at [271, 355] on div "Other" at bounding box center [390, 362] width 296 height 23
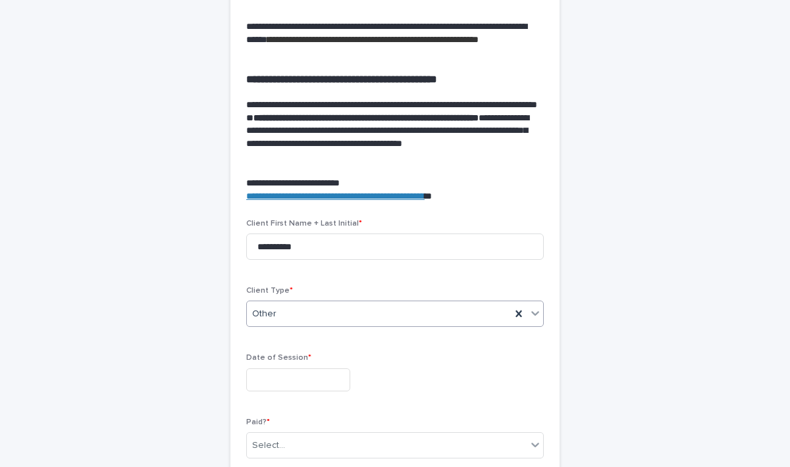
click at [273, 382] on input "text" at bounding box center [298, 380] width 104 height 23
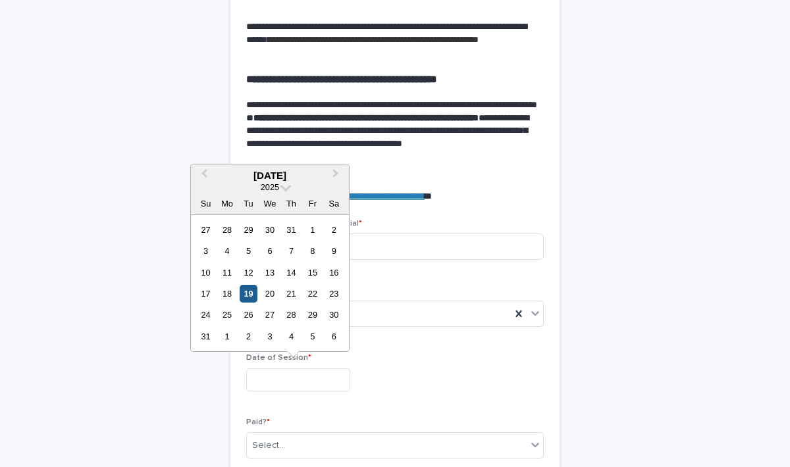
click at [249, 298] on div "19" at bounding box center [249, 294] width 18 height 18
type input "**********"
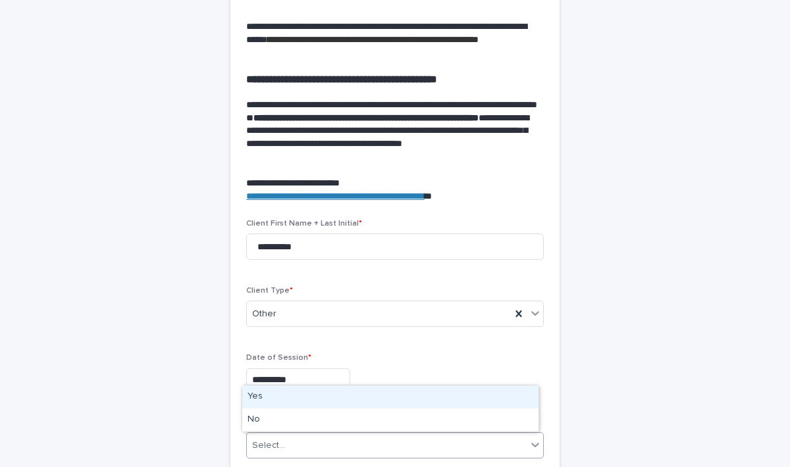
click at [284, 445] on div "Select..." at bounding box center [387, 446] width 280 height 22
click at [251, 396] on div "Yes" at bounding box center [390, 397] width 296 height 23
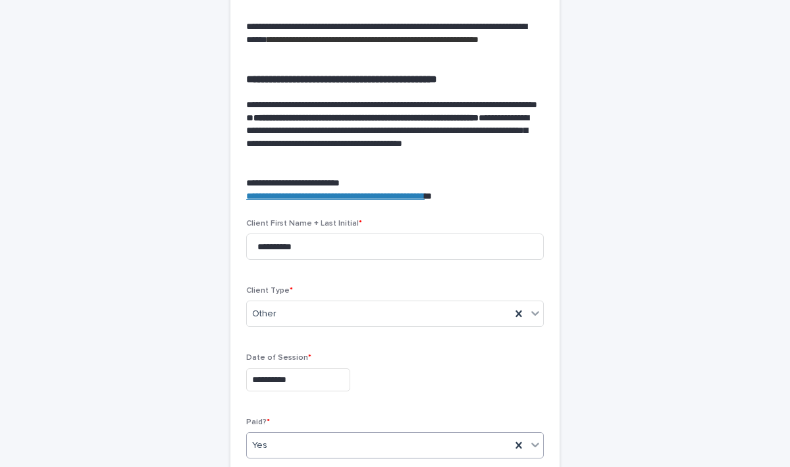
scroll to position [572, 0]
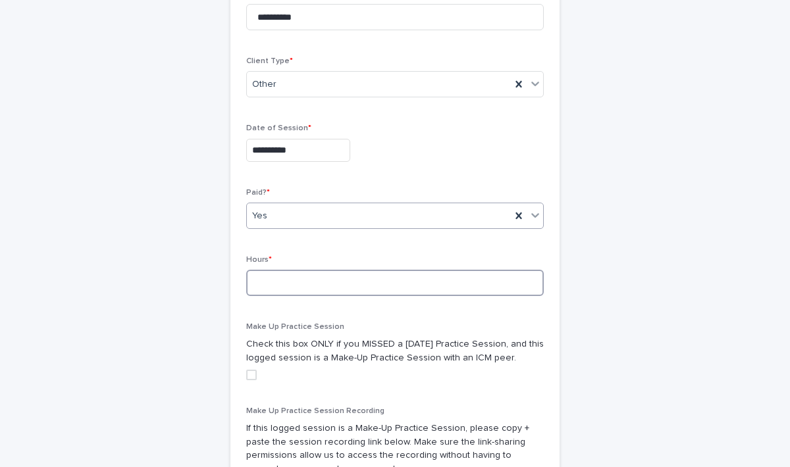
click at [281, 284] on input at bounding box center [395, 283] width 298 height 26
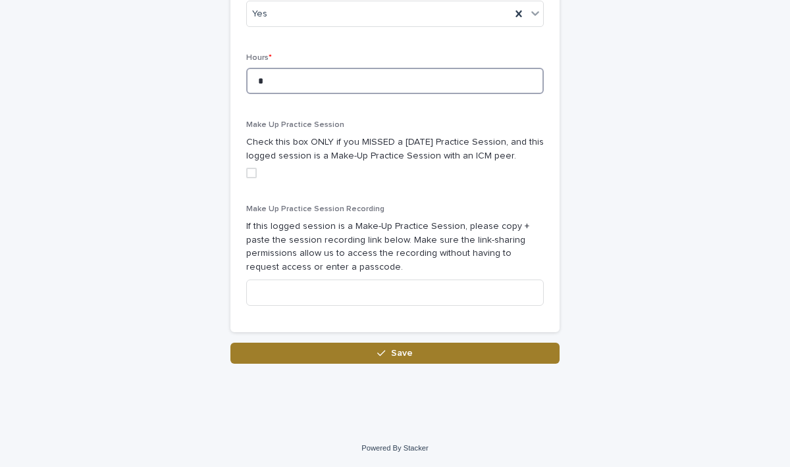
type input "*"
click at [468, 358] on button "Save" at bounding box center [394, 353] width 329 height 21
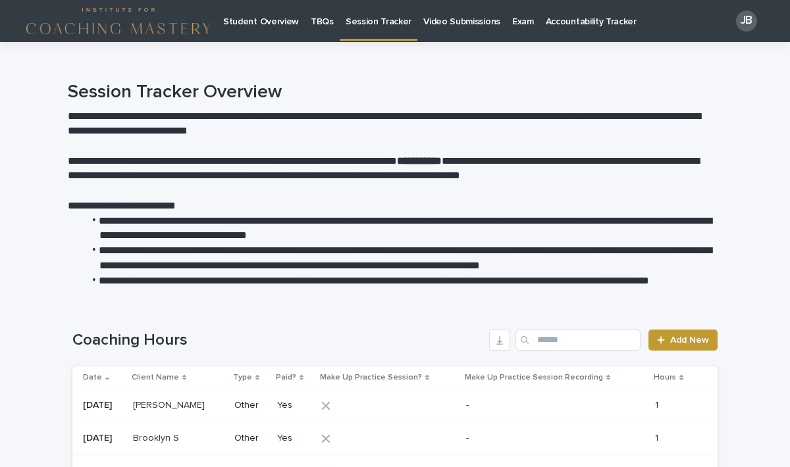
click at [259, 25] on p "Student Overview" at bounding box center [261, 14] width 76 height 28
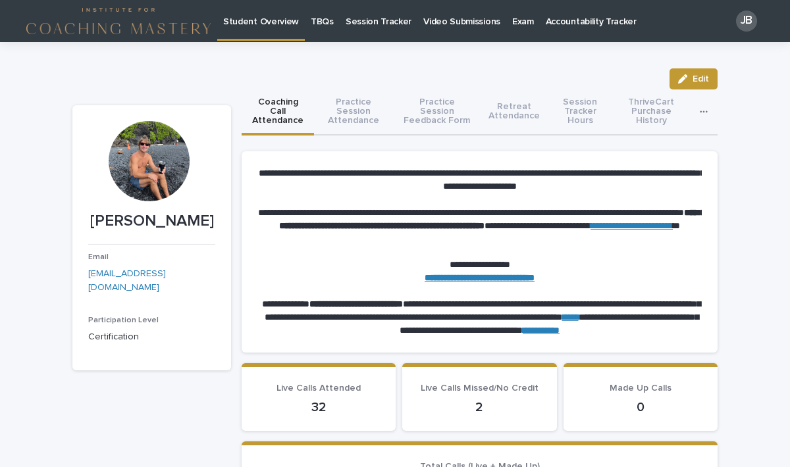
click at [576, 116] on button "Session Tracker Hours" at bounding box center [580, 113] width 65 height 46
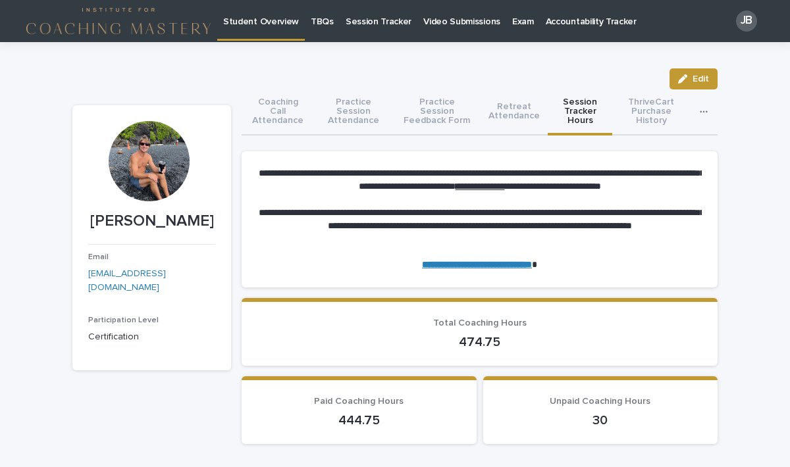
click at [358, 20] on p "Session Tracker" at bounding box center [379, 14] width 66 height 28
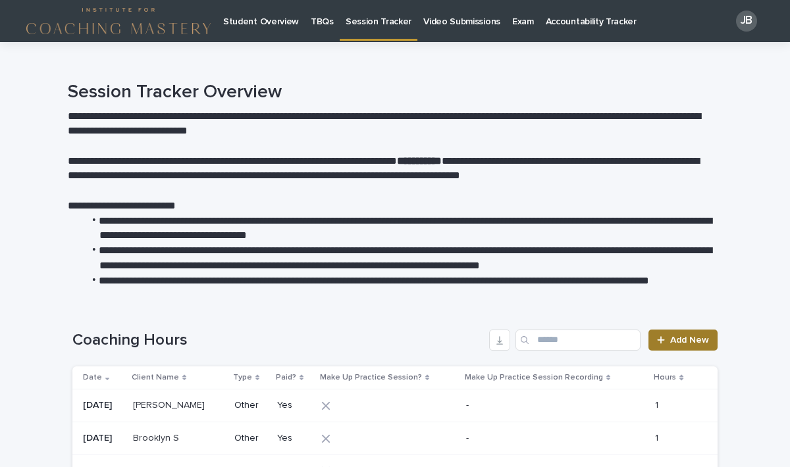
click at [673, 336] on span "Add New" at bounding box center [689, 340] width 39 height 9
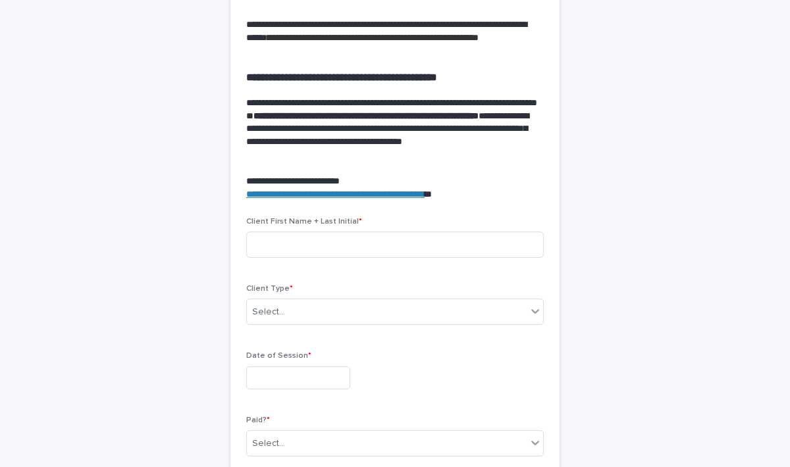
scroll to position [344, 0]
click at [316, 246] on input at bounding box center [395, 245] width 298 height 26
type input "*******"
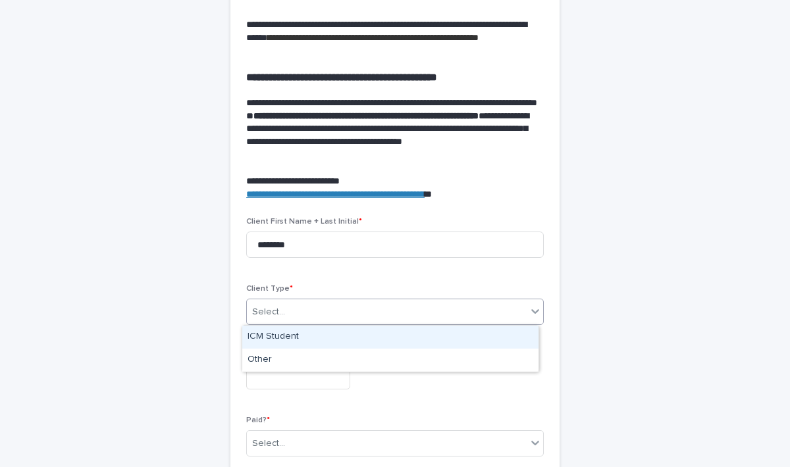
click at [286, 312] on div "Select..." at bounding box center [387, 313] width 280 height 22
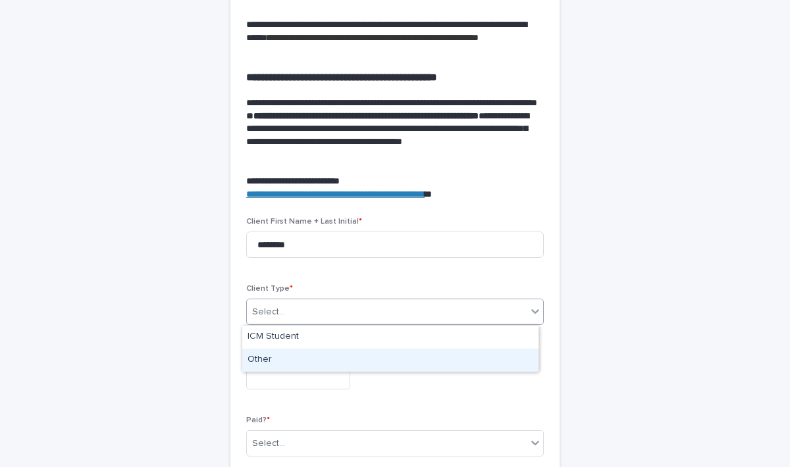
click at [268, 362] on div "Other" at bounding box center [390, 360] width 296 height 23
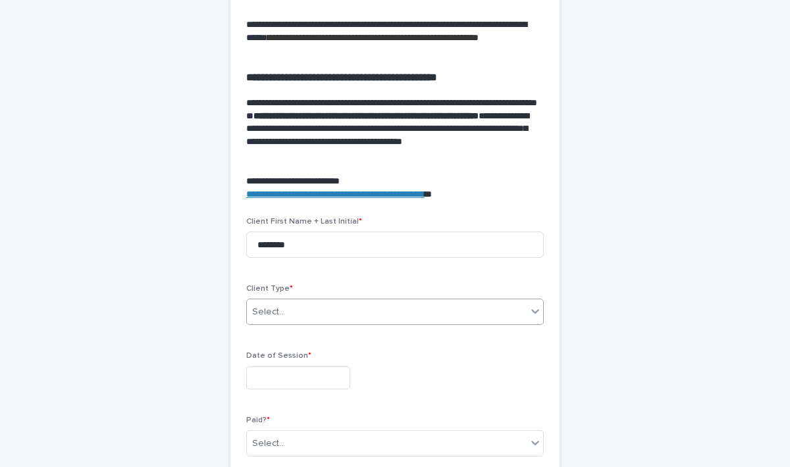
click at [276, 385] on input "text" at bounding box center [298, 378] width 104 height 23
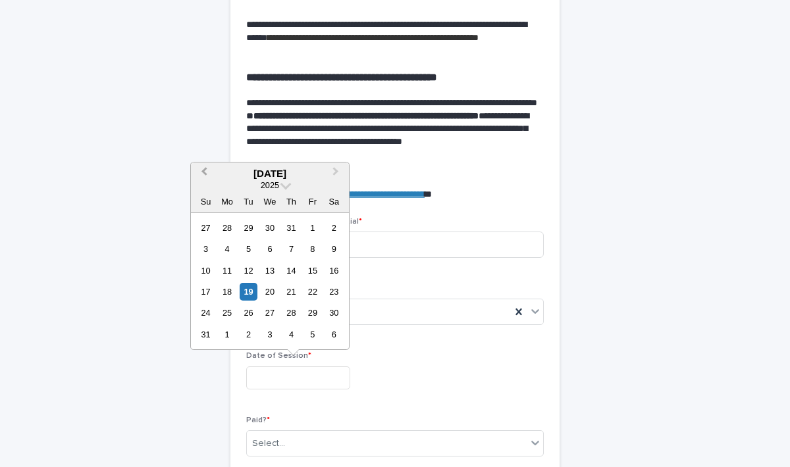
click at [204, 177] on button "Previous Month" at bounding box center [202, 174] width 21 height 21
click at [247, 313] on div "29" at bounding box center [249, 313] width 18 height 18
type input "**********"
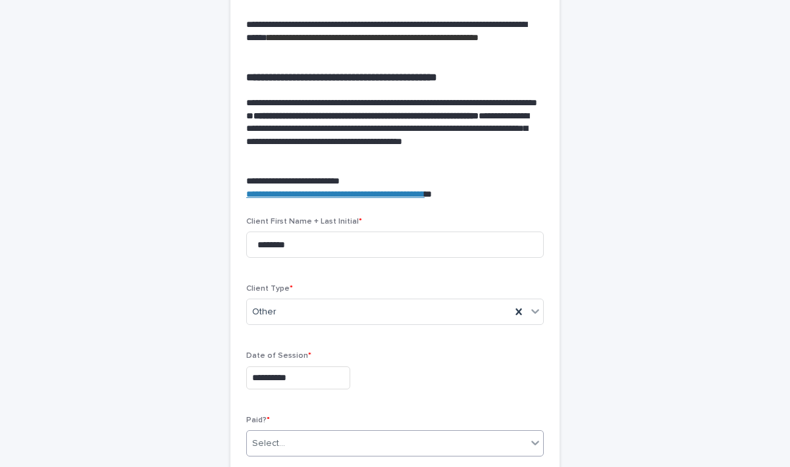
click at [290, 441] on div "Select..." at bounding box center [387, 444] width 280 height 22
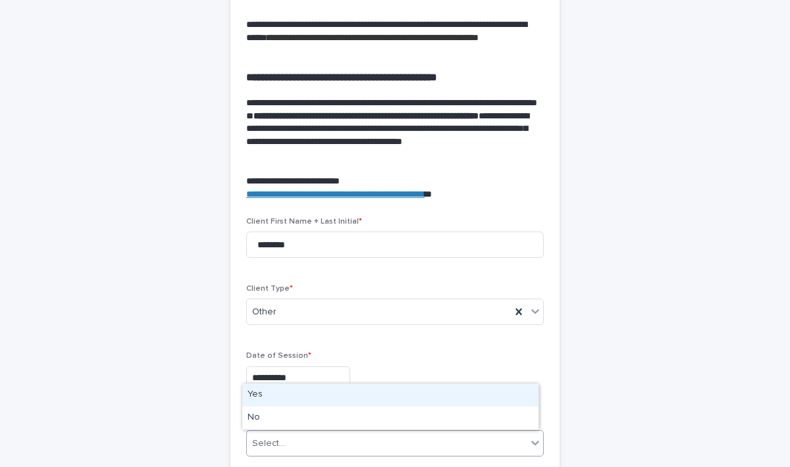
click at [255, 398] on div "Yes" at bounding box center [390, 395] width 296 height 23
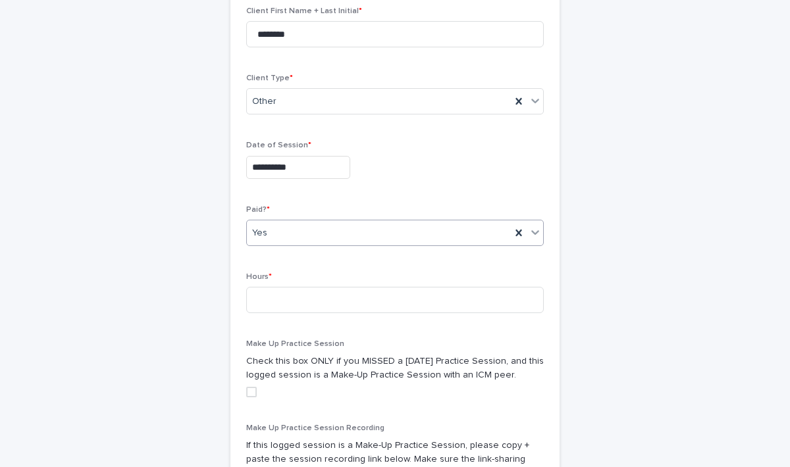
scroll to position [600, 0]
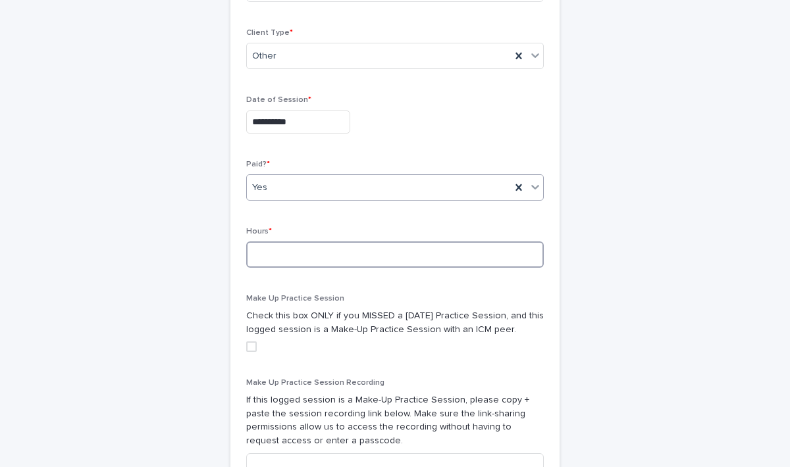
click at [282, 257] on input at bounding box center [395, 255] width 298 height 26
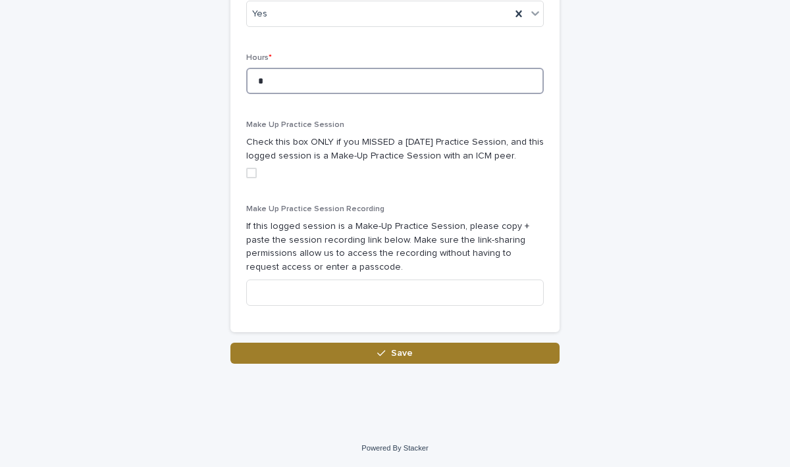
type input "*"
click at [416, 357] on button "Save" at bounding box center [394, 353] width 329 height 21
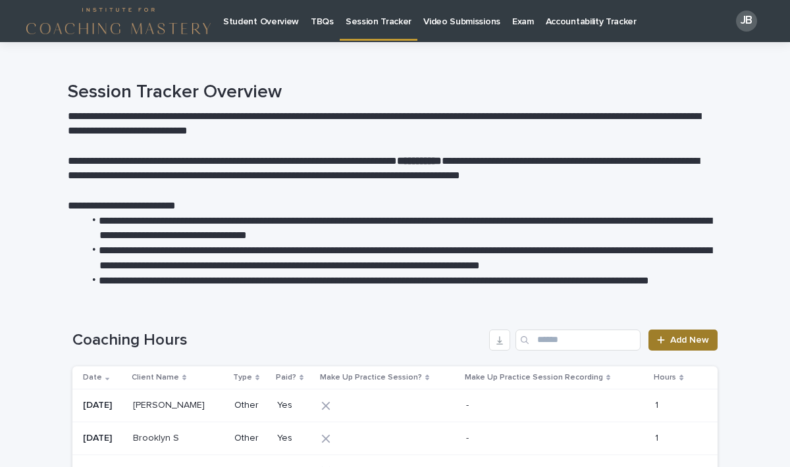
click at [657, 340] on icon at bounding box center [660, 339] width 7 height 7
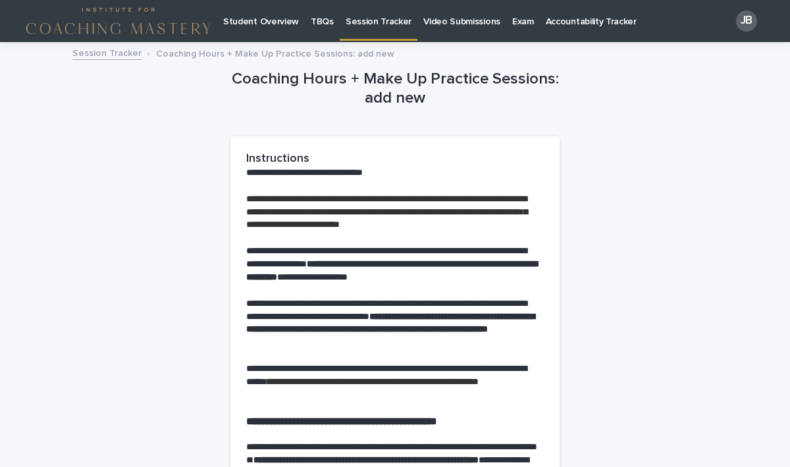
scroll to position [504, 0]
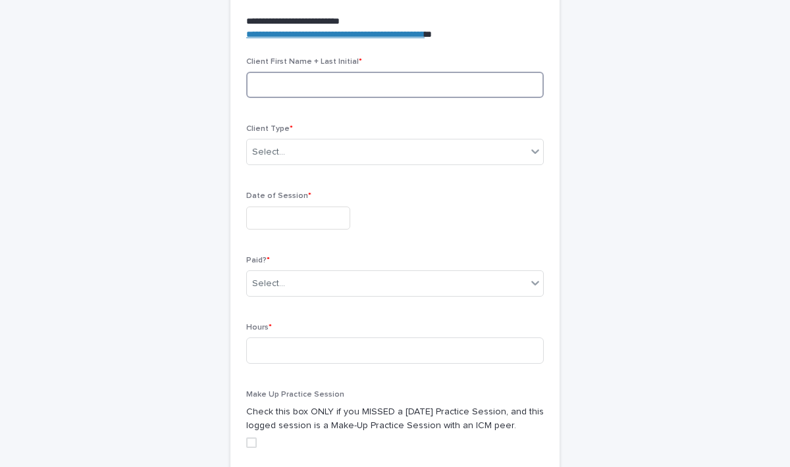
click at [307, 84] on input at bounding box center [395, 85] width 298 height 26
type input "*********"
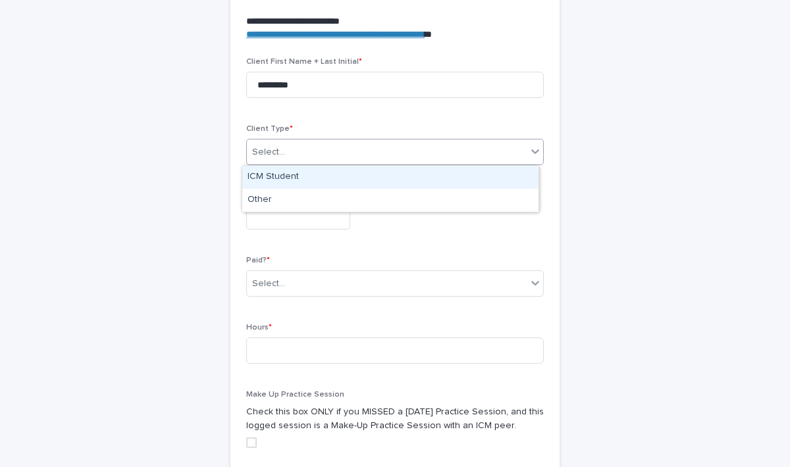
click at [278, 153] on div "Select..." at bounding box center [268, 152] width 33 height 14
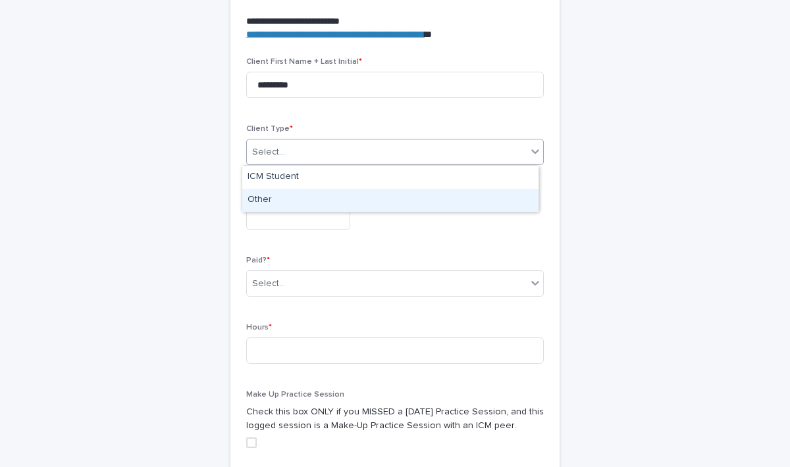
click at [266, 196] on div "Other" at bounding box center [390, 200] width 296 height 23
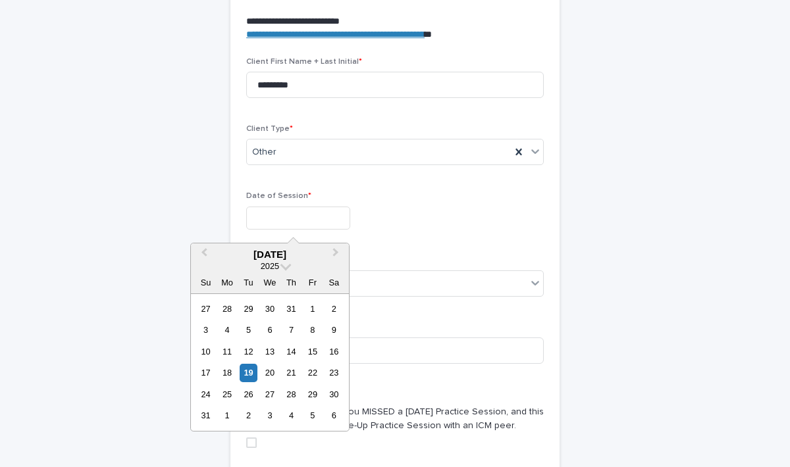
click at [273, 226] on input "text" at bounding box center [298, 218] width 104 height 23
click at [267, 307] on div "30" at bounding box center [270, 309] width 18 height 18
type input "**********"
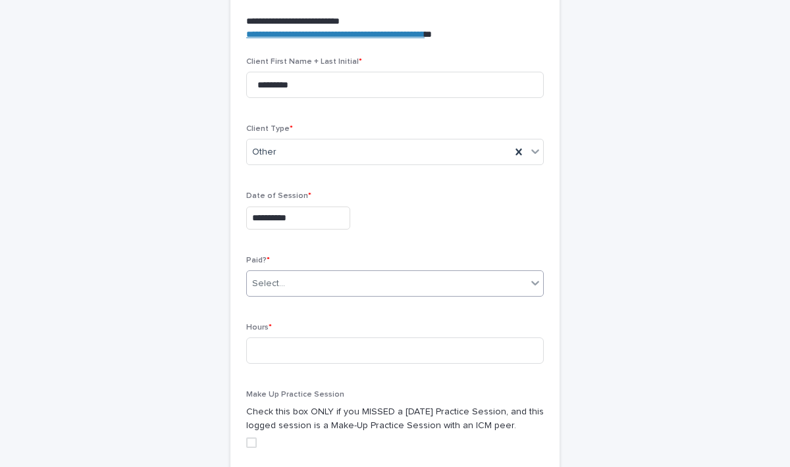
click at [277, 287] on div "Select..." at bounding box center [268, 284] width 33 height 14
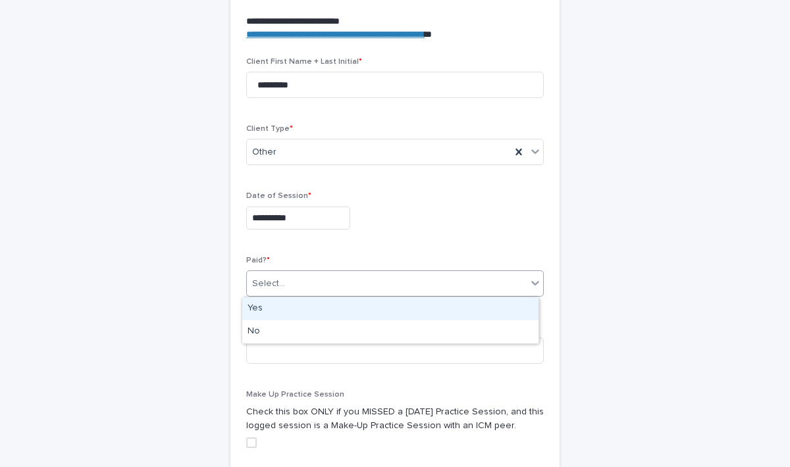
click at [261, 307] on div "Yes" at bounding box center [390, 309] width 296 height 23
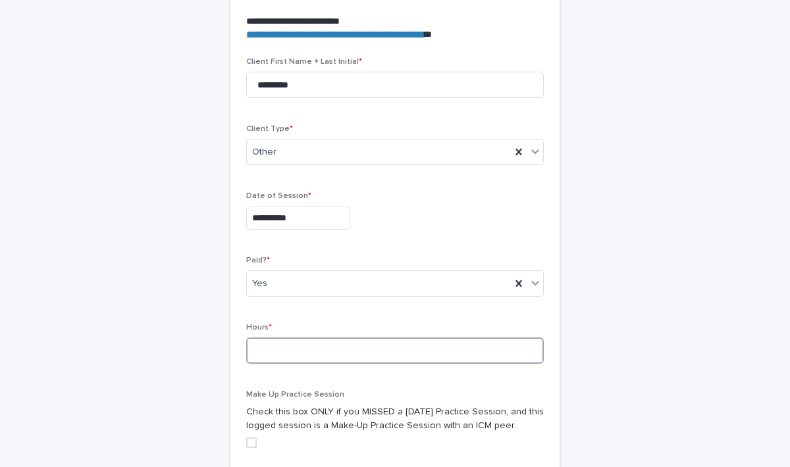
click at [269, 356] on input at bounding box center [395, 351] width 298 height 26
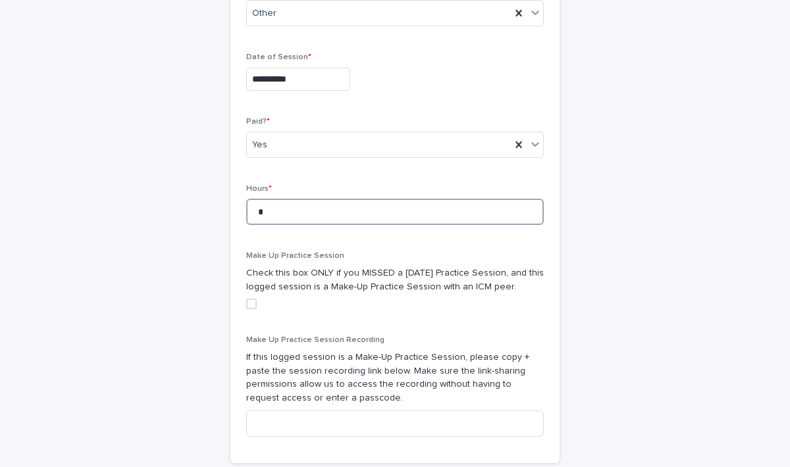
scroll to position [756, 0]
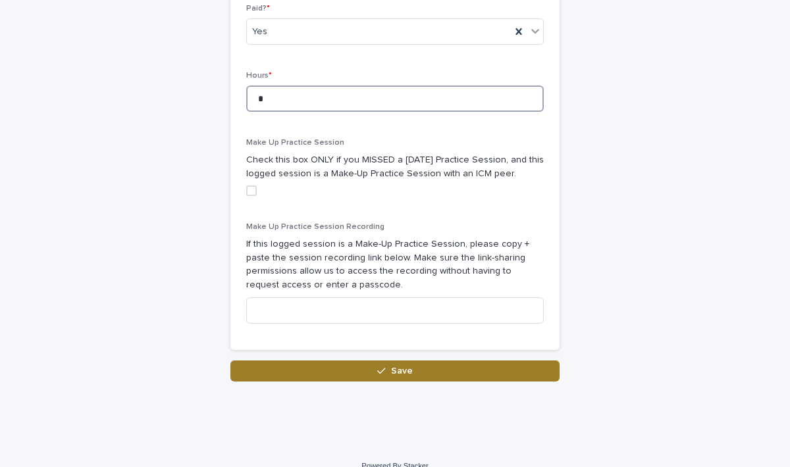
type input "*"
click at [447, 373] on button "Save" at bounding box center [394, 371] width 329 height 21
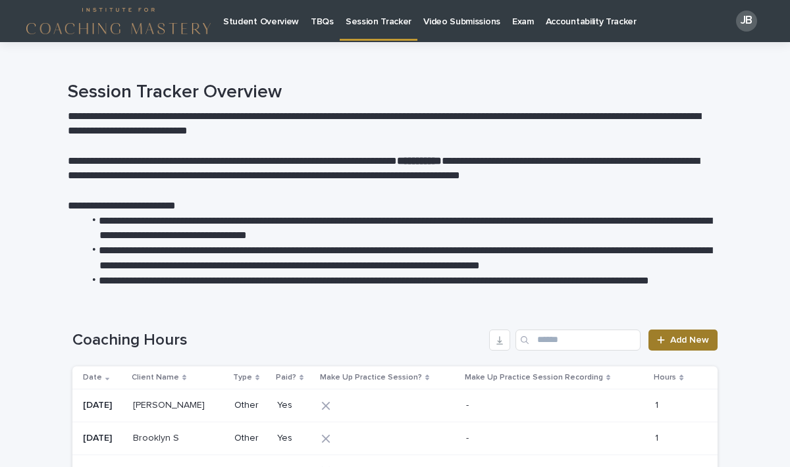
click at [670, 340] on span "Add New" at bounding box center [689, 340] width 39 height 9
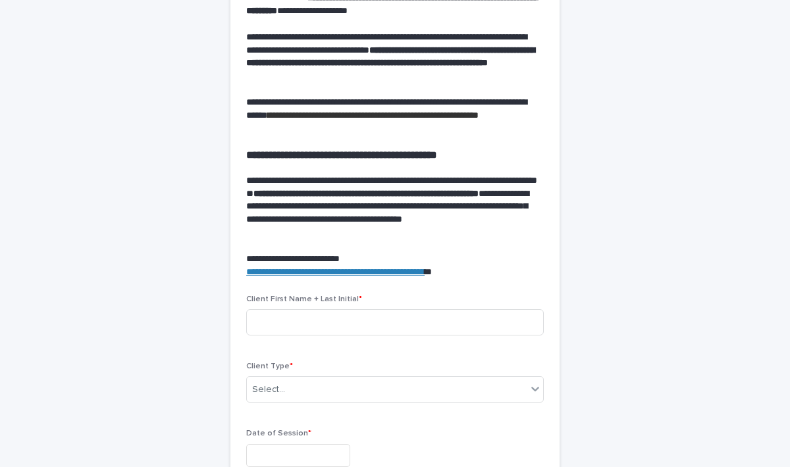
scroll to position [387, 0]
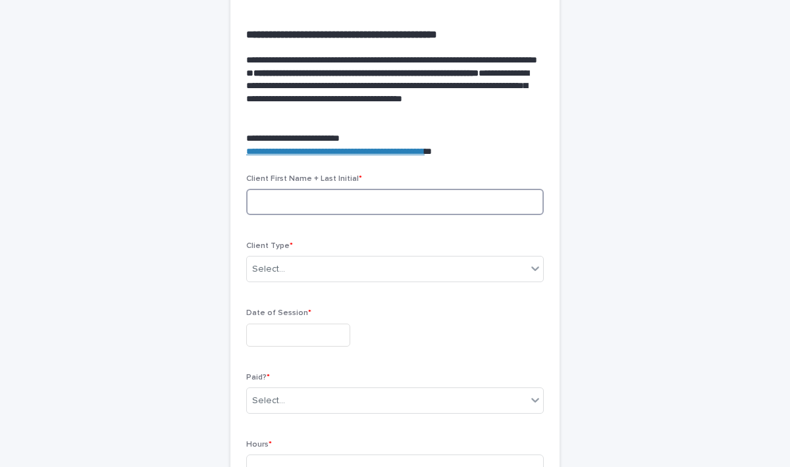
click at [293, 202] on input at bounding box center [395, 202] width 298 height 26
type input "*********"
click at [273, 276] on div "Select..." at bounding box center [387, 270] width 280 height 22
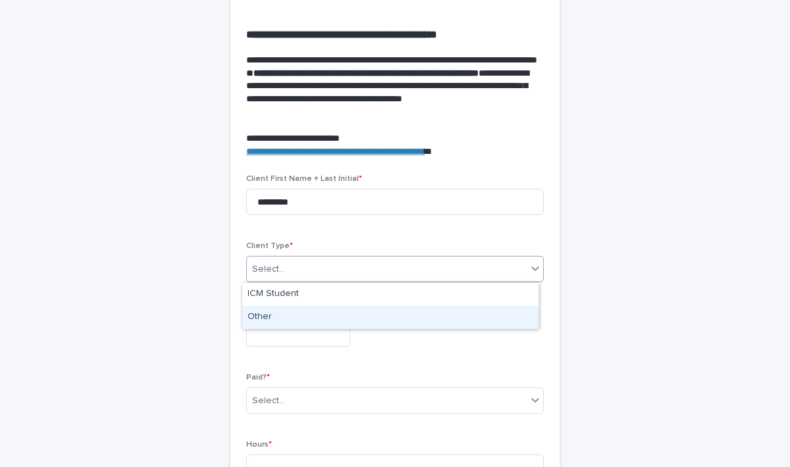
click at [265, 313] on div "Other" at bounding box center [390, 317] width 296 height 23
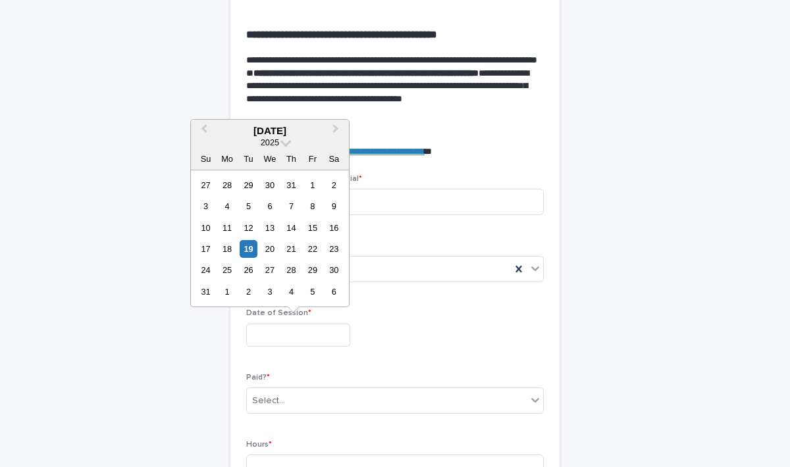
click at [274, 334] on input "text" at bounding box center [298, 335] width 104 height 23
click at [267, 187] on div "30" at bounding box center [270, 185] width 18 height 18
type input "**********"
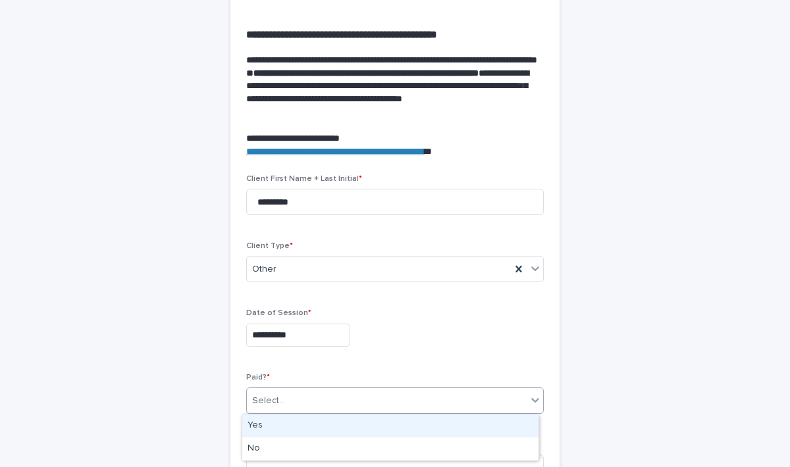
click at [286, 396] on div "Select..." at bounding box center [387, 401] width 280 height 22
click at [257, 425] on div "Yes" at bounding box center [390, 426] width 296 height 23
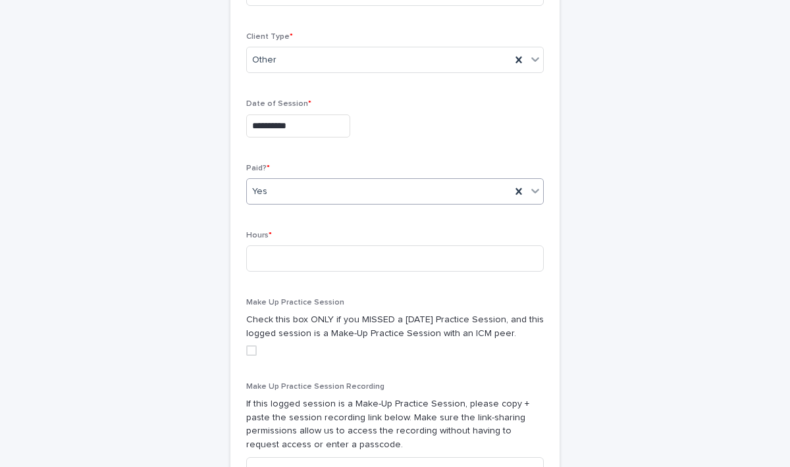
scroll to position [671, 0]
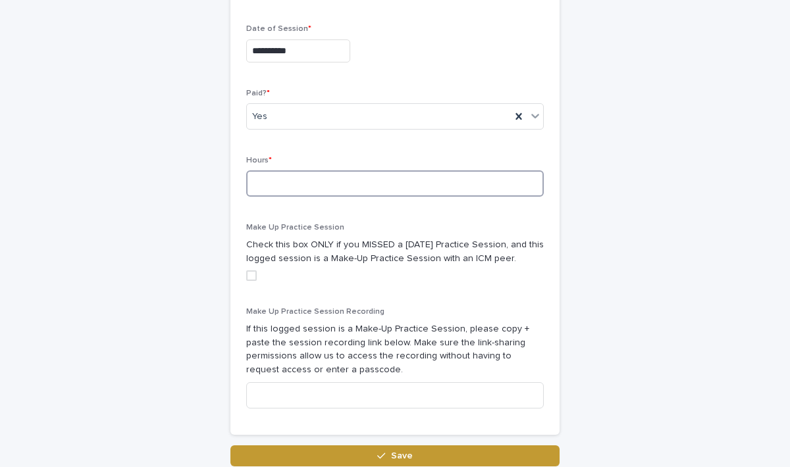
click at [337, 191] on input at bounding box center [395, 184] width 298 height 26
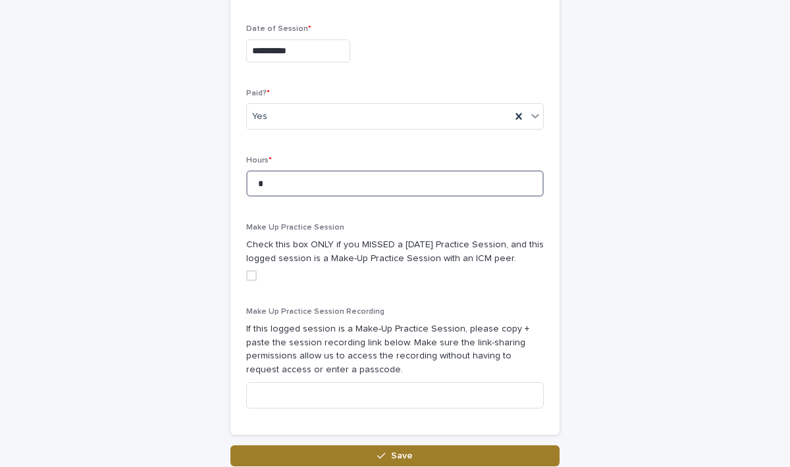
type input "*"
click at [398, 461] on button "Save" at bounding box center [394, 456] width 329 height 21
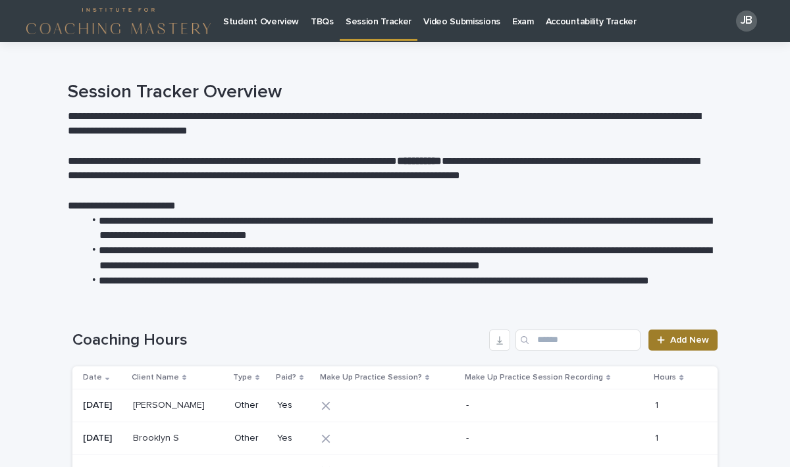
click at [686, 340] on span "Add New" at bounding box center [689, 340] width 39 height 9
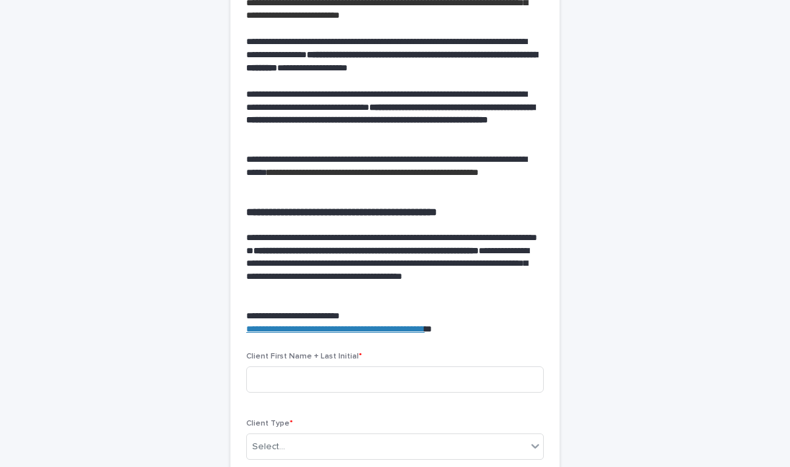
scroll to position [288, 0]
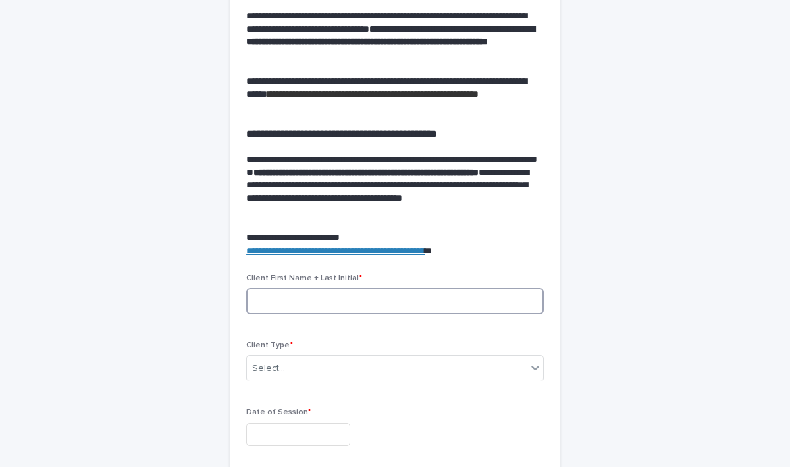
click at [258, 302] on input at bounding box center [395, 301] width 298 height 26
type input "********"
click at [275, 377] on div "Select..." at bounding box center [387, 369] width 280 height 22
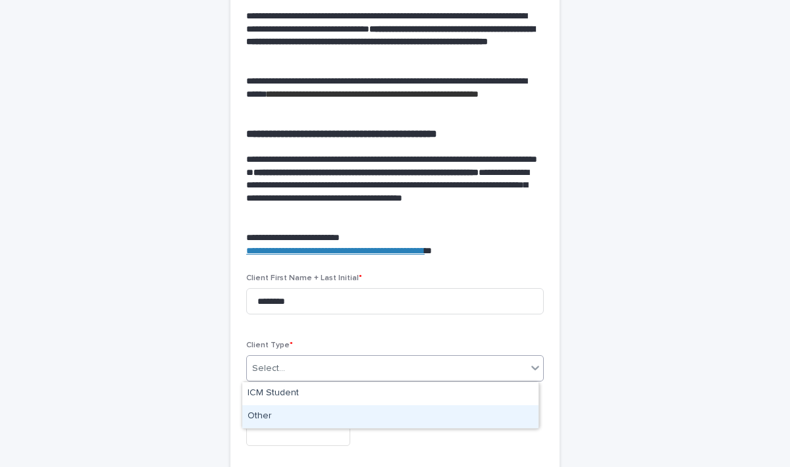
click at [263, 417] on div "Other" at bounding box center [390, 417] width 296 height 23
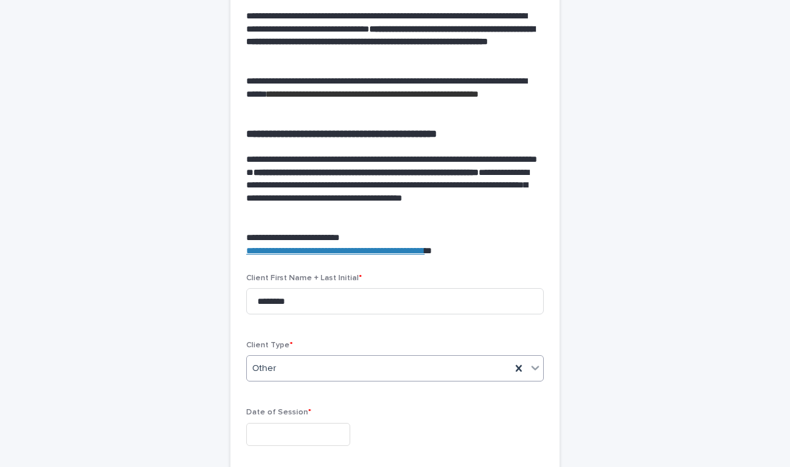
click at [275, 433] on input "text" at bounding box center [298, 434] width 104 height 23
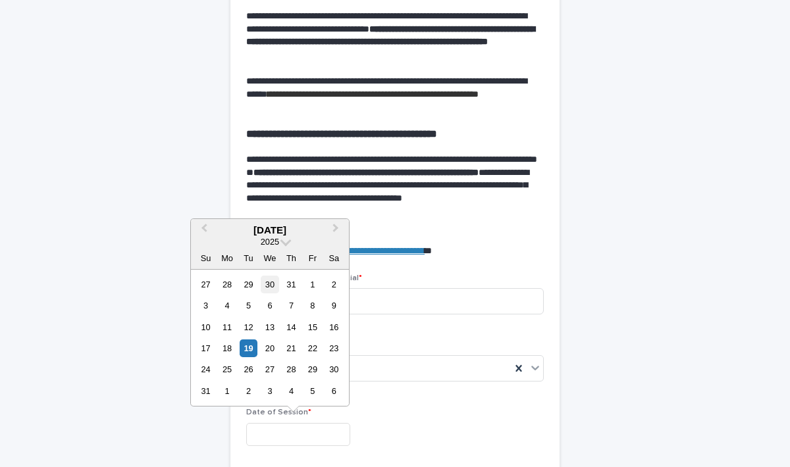
click at [274, 286] on div "30" at bounding box center [270, 285] width 18 height 18
type input "**********"
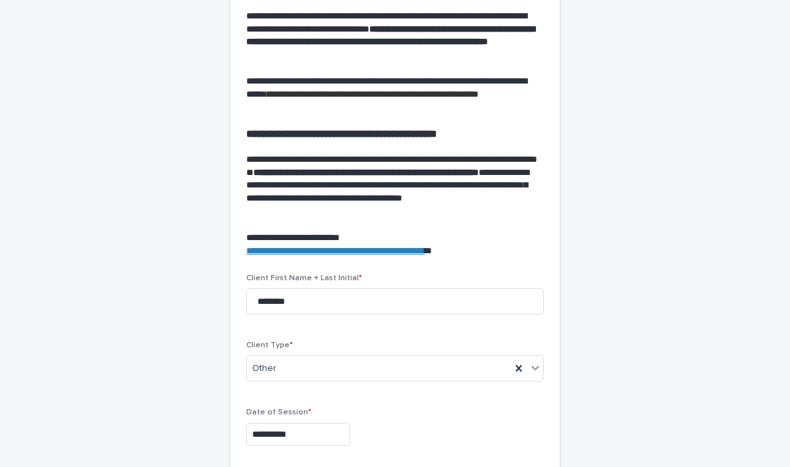
scroll to position [558, 0]
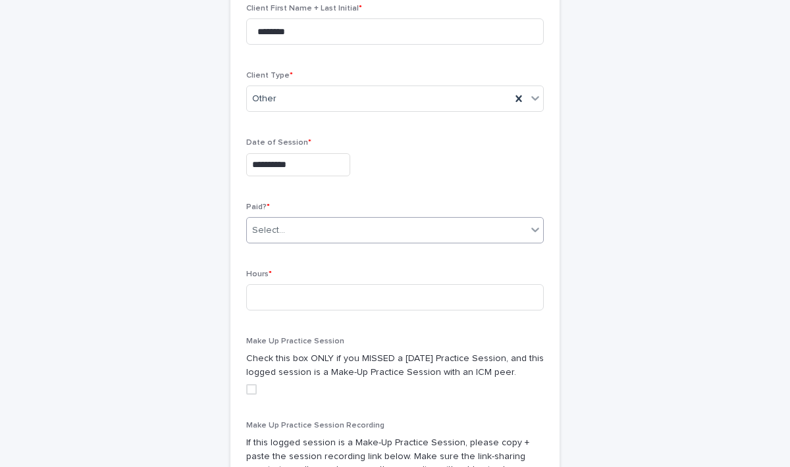
click at [346, 230] on div "Select..." at bounding box center [387, 231] width 280 height 22
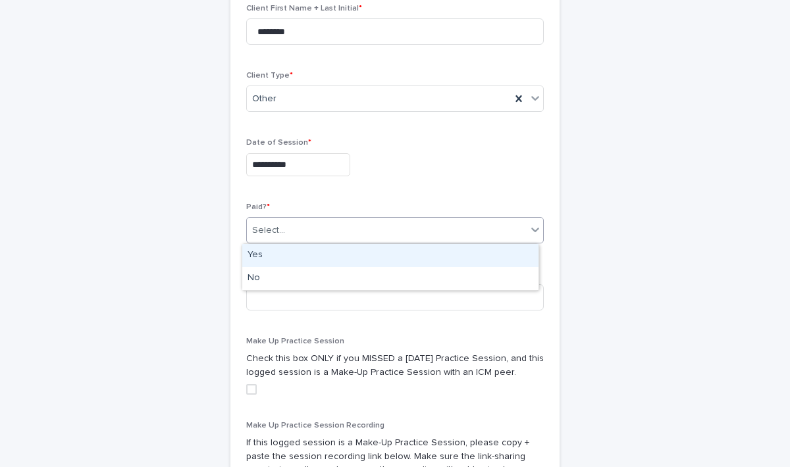
click at [279, 255] on div "Yes" at bounding box center [390, 255] width 296 height 23
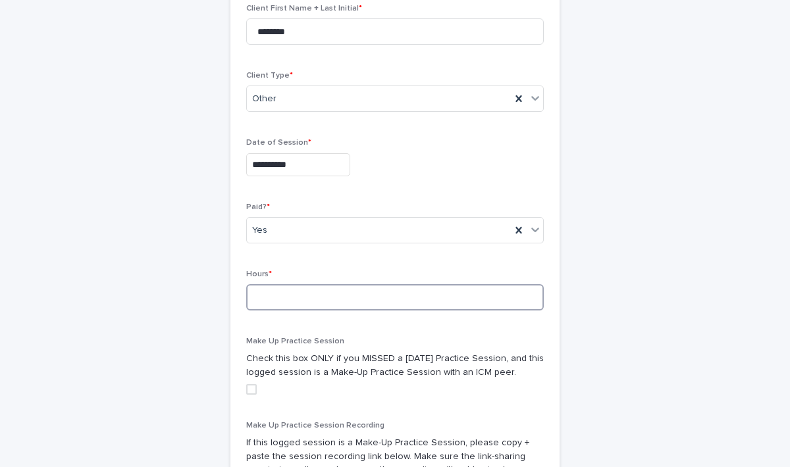
click at [279, 305] on input at bounding box center [395, 297] width 298 height 26
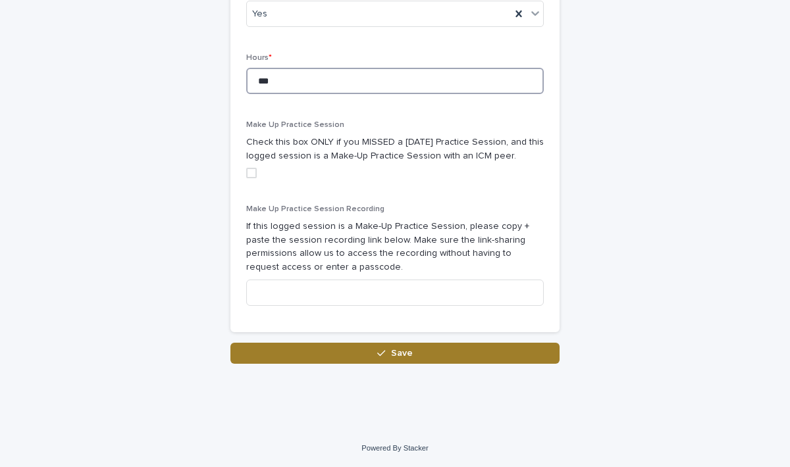
type input "***"
click at [379, 355] on icon "button" at bounding box center [381, 353] width 8 height 9
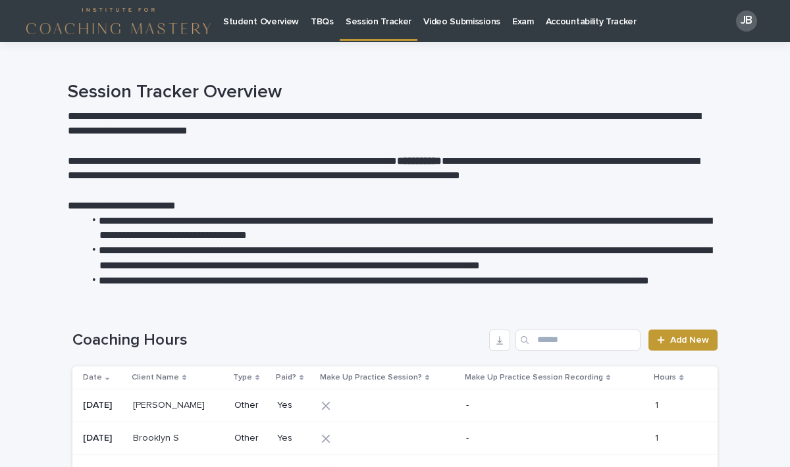
click at [267, 25] on p "Student Overview" at bounding box center [261, 14] width 76 height 28
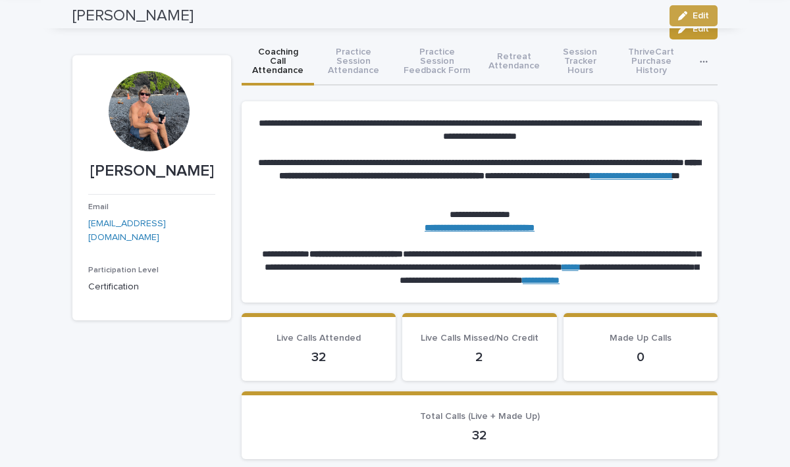
scroll to position [21, 0]
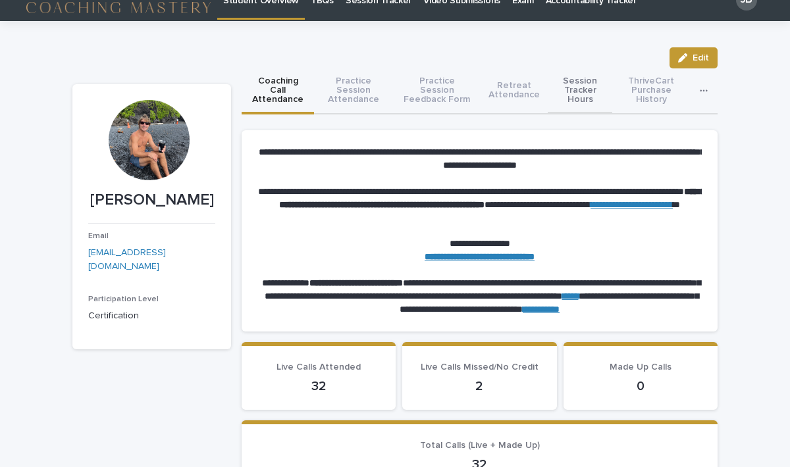
click at [569, 84] on button "Session Tracker Hours" at bounding box center [580, 91] width 65 height 46
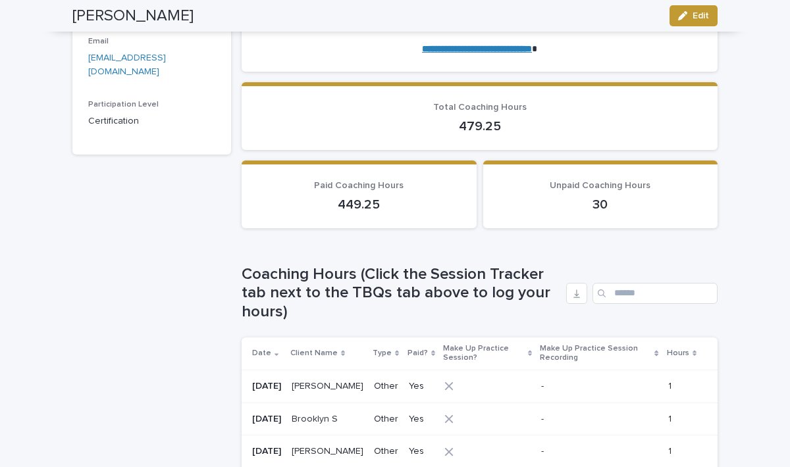
scroll to position [221, 0]
